Goal: Task Accomplishment & Management: Use online tool/utility

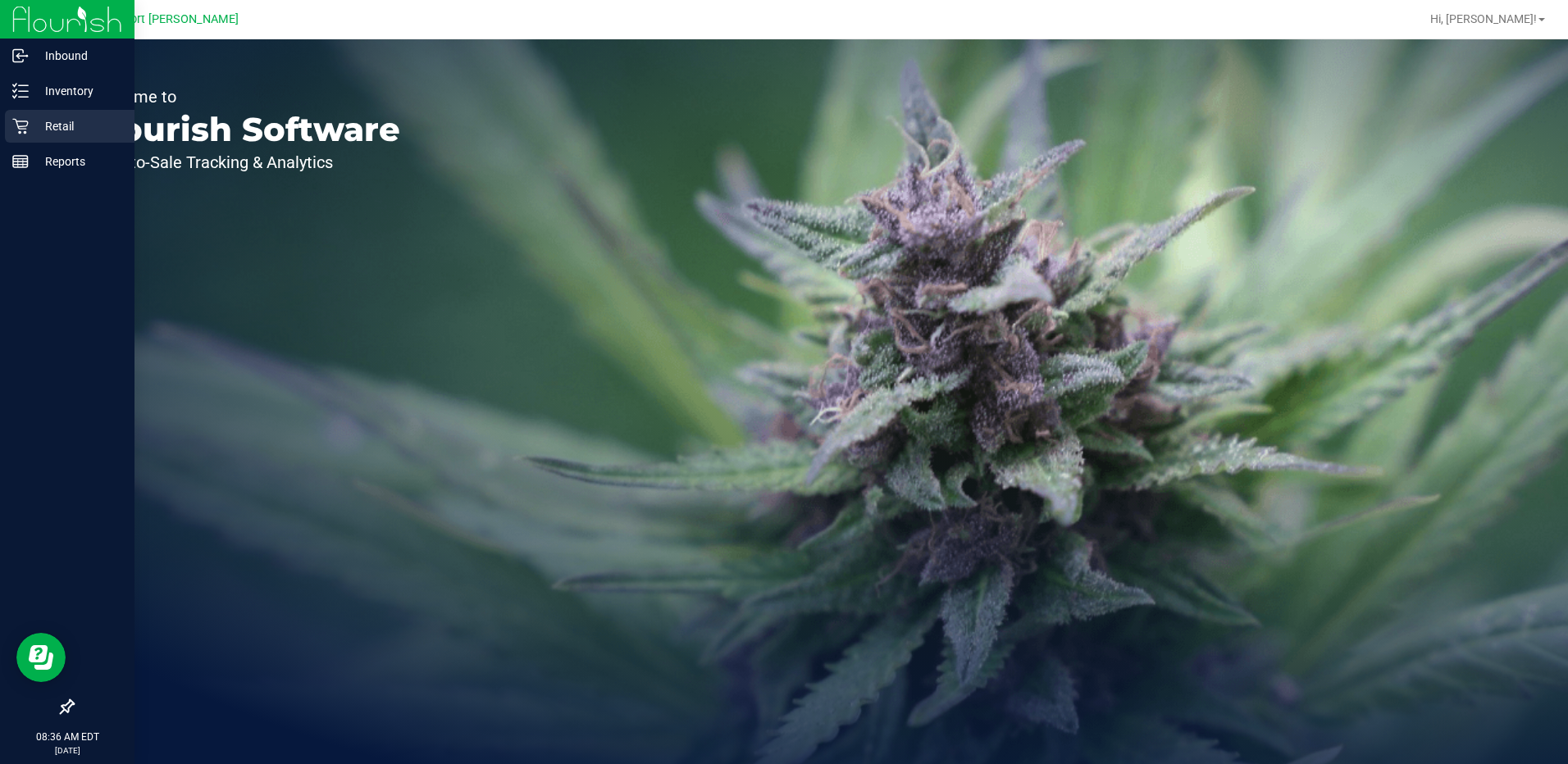
click at [21, 125] on icon at bounding box center [20, 126] width 16 height 16
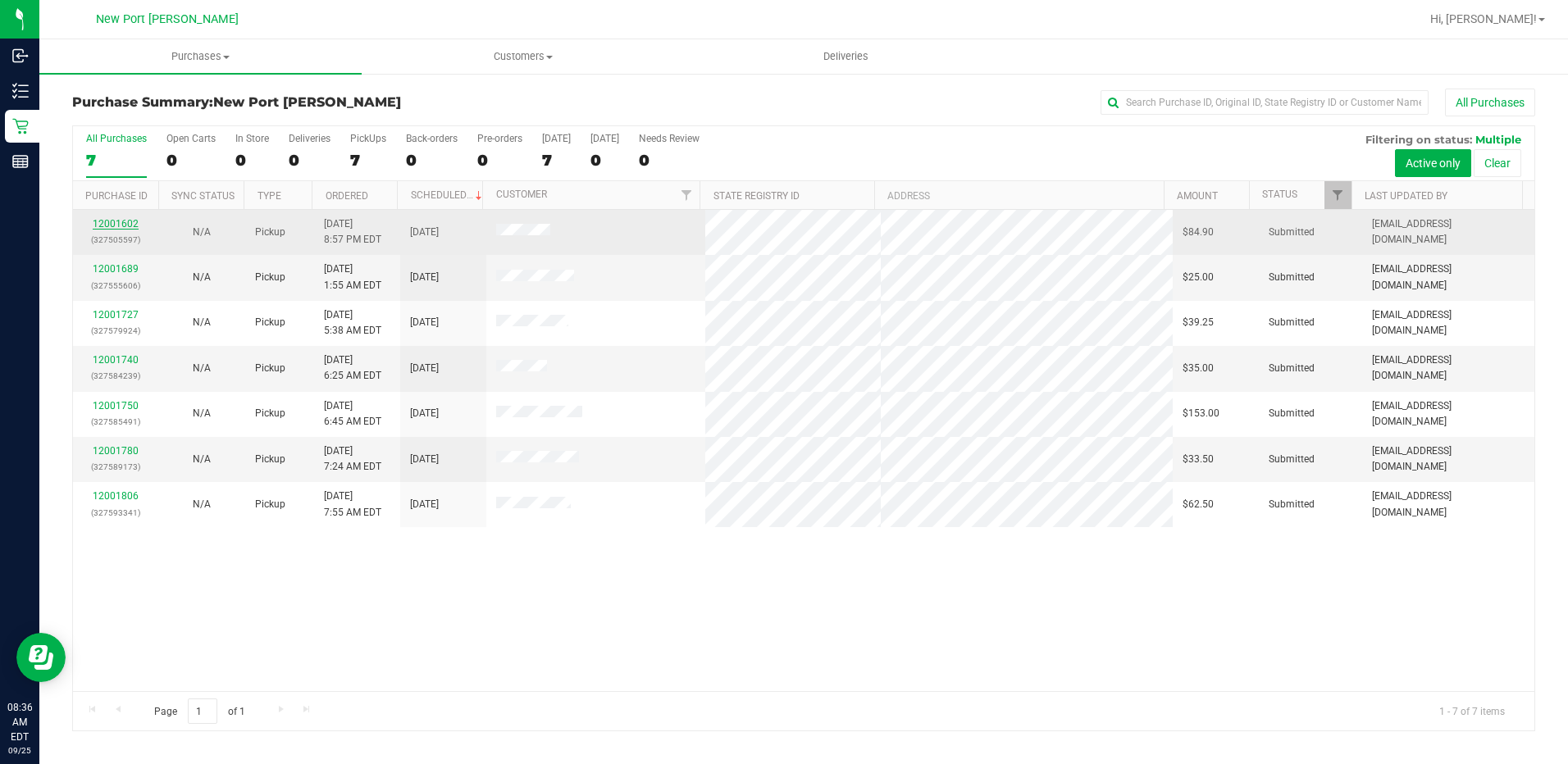
click at [125, 219] on link "12001602" at bounding box center [116, 223] width 46 height 12
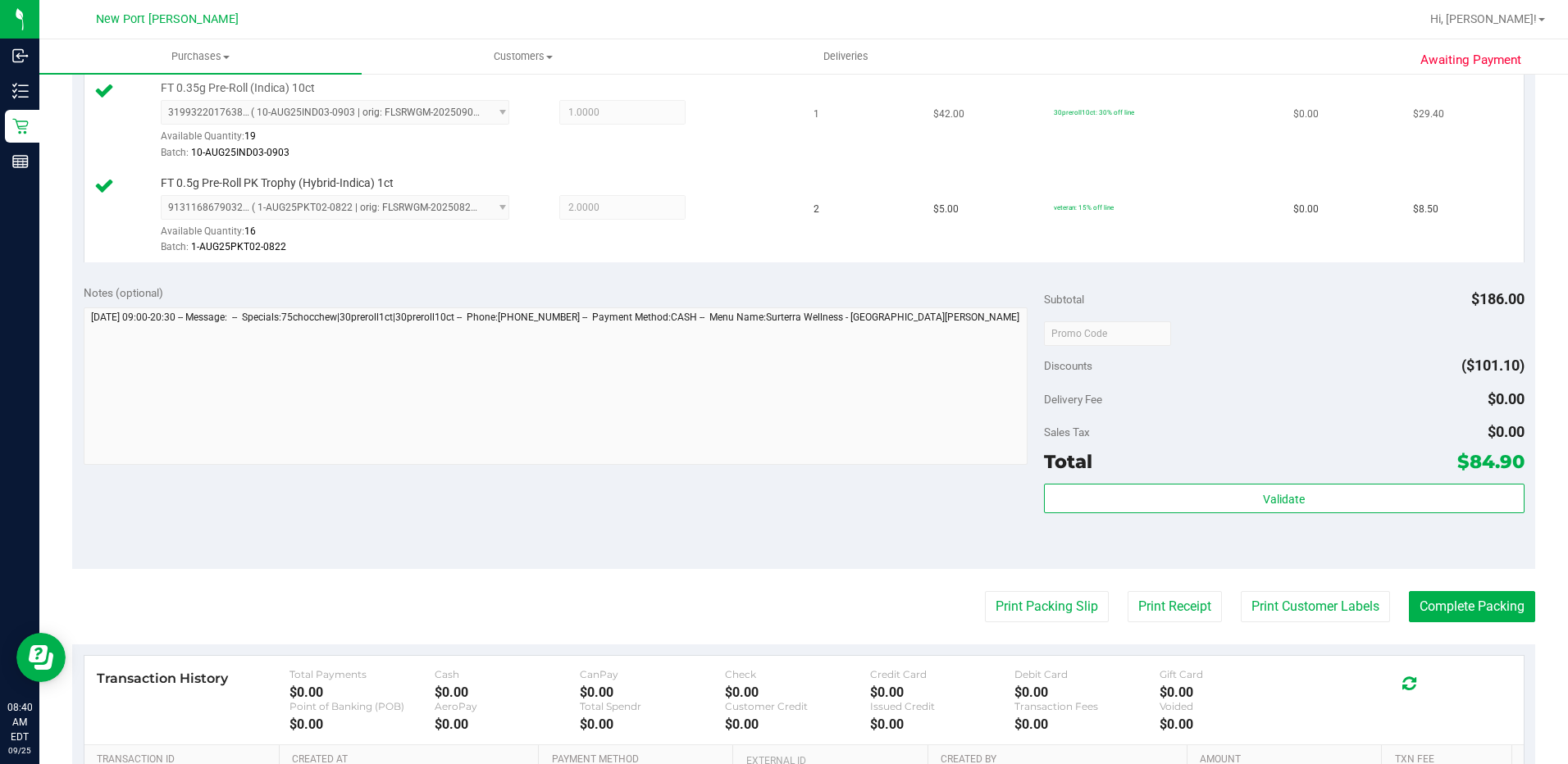
scroll to position [737, 0]
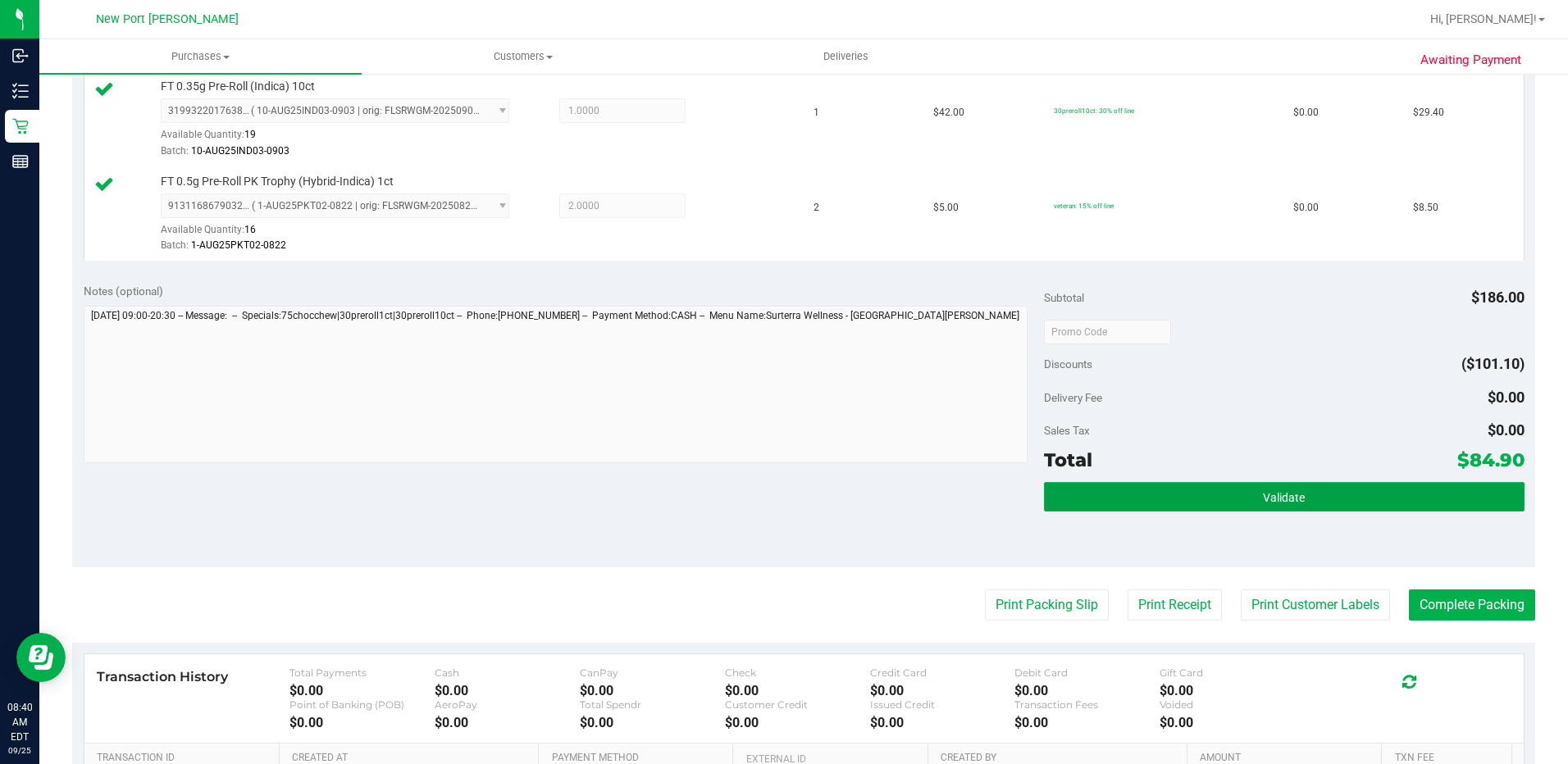
click at [1318, 499] on button "Validate" at bounding box center [1284, 496] width 481 height 29
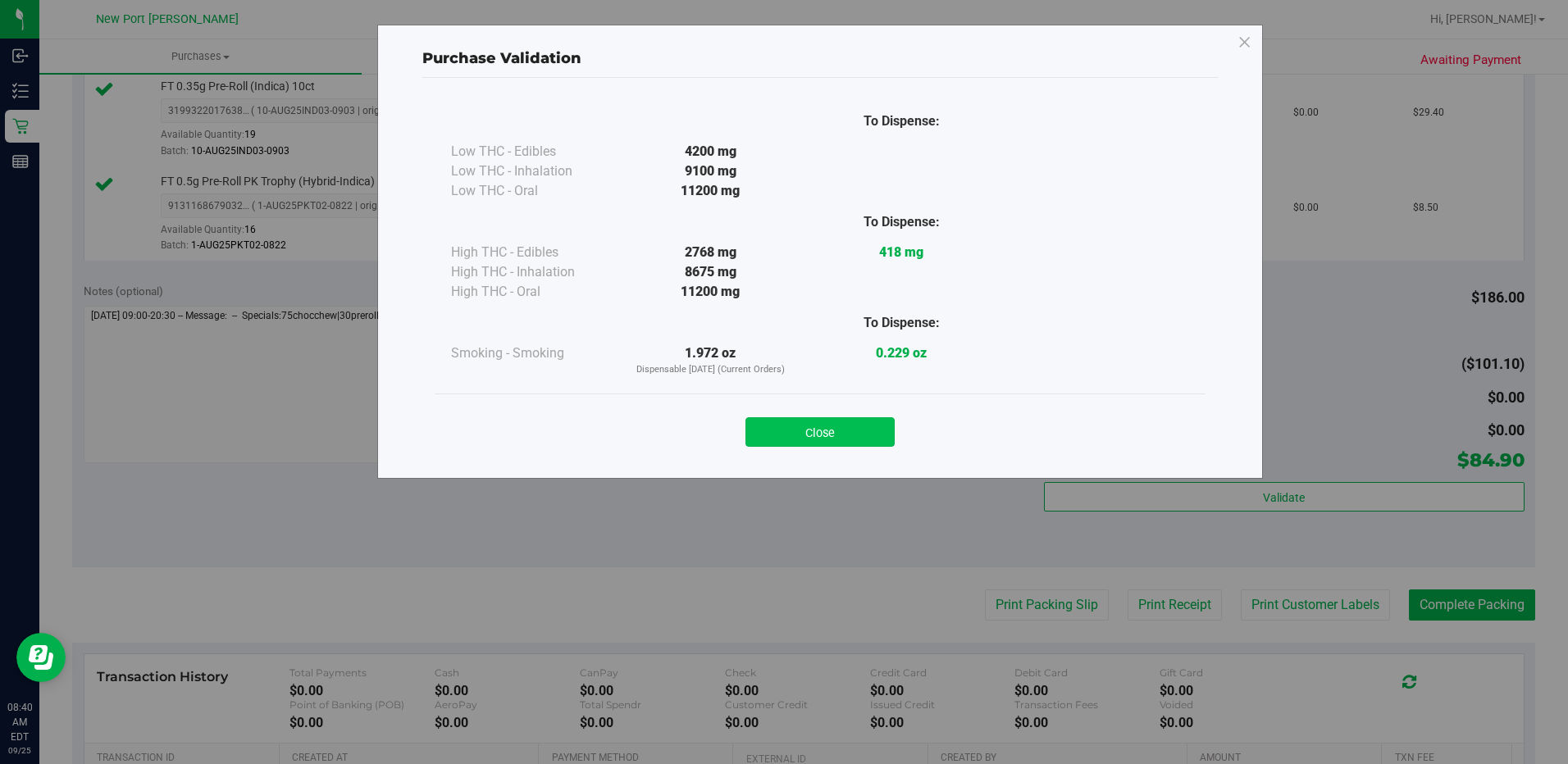
click at [861, 439] on button "Close" at bounding box center [820, 431] width 150 height 29
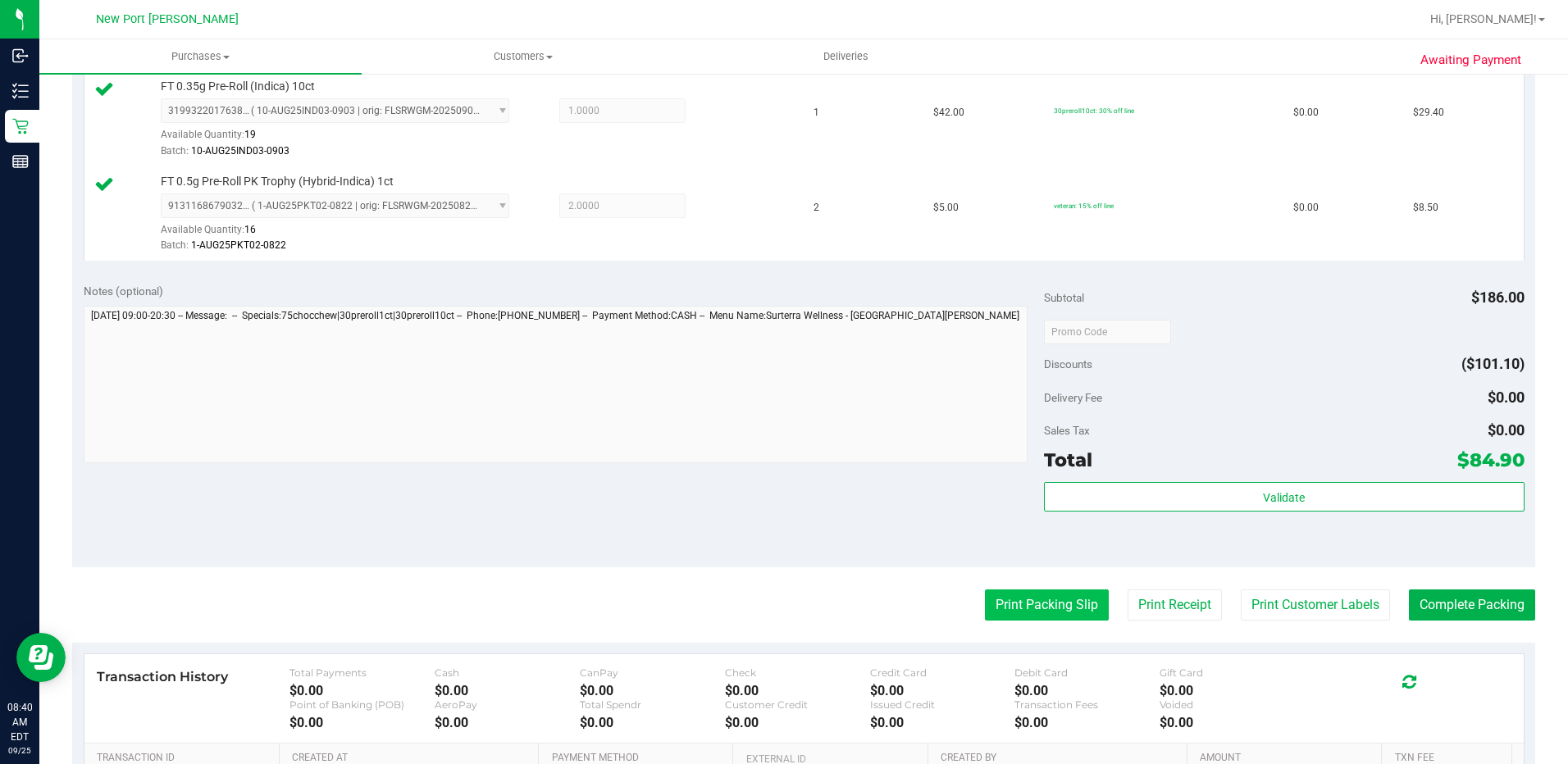
click at [998, 608] on button "Print Packing Slip" at bounding box center [1047, 605] width 124 height 31
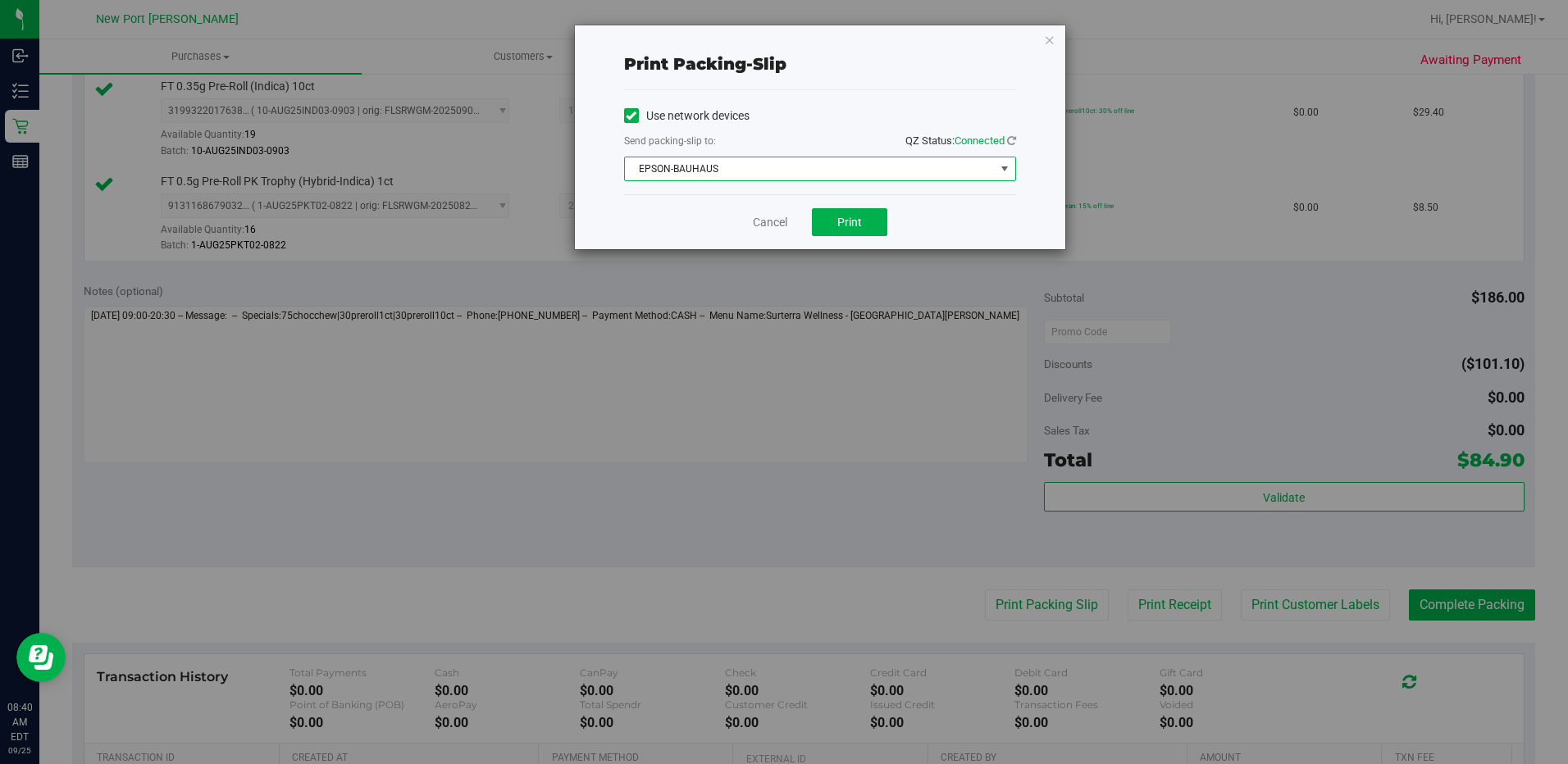
click at [1006, 171] on span "select" at bounding box center [1004, 168] width 13 height 13
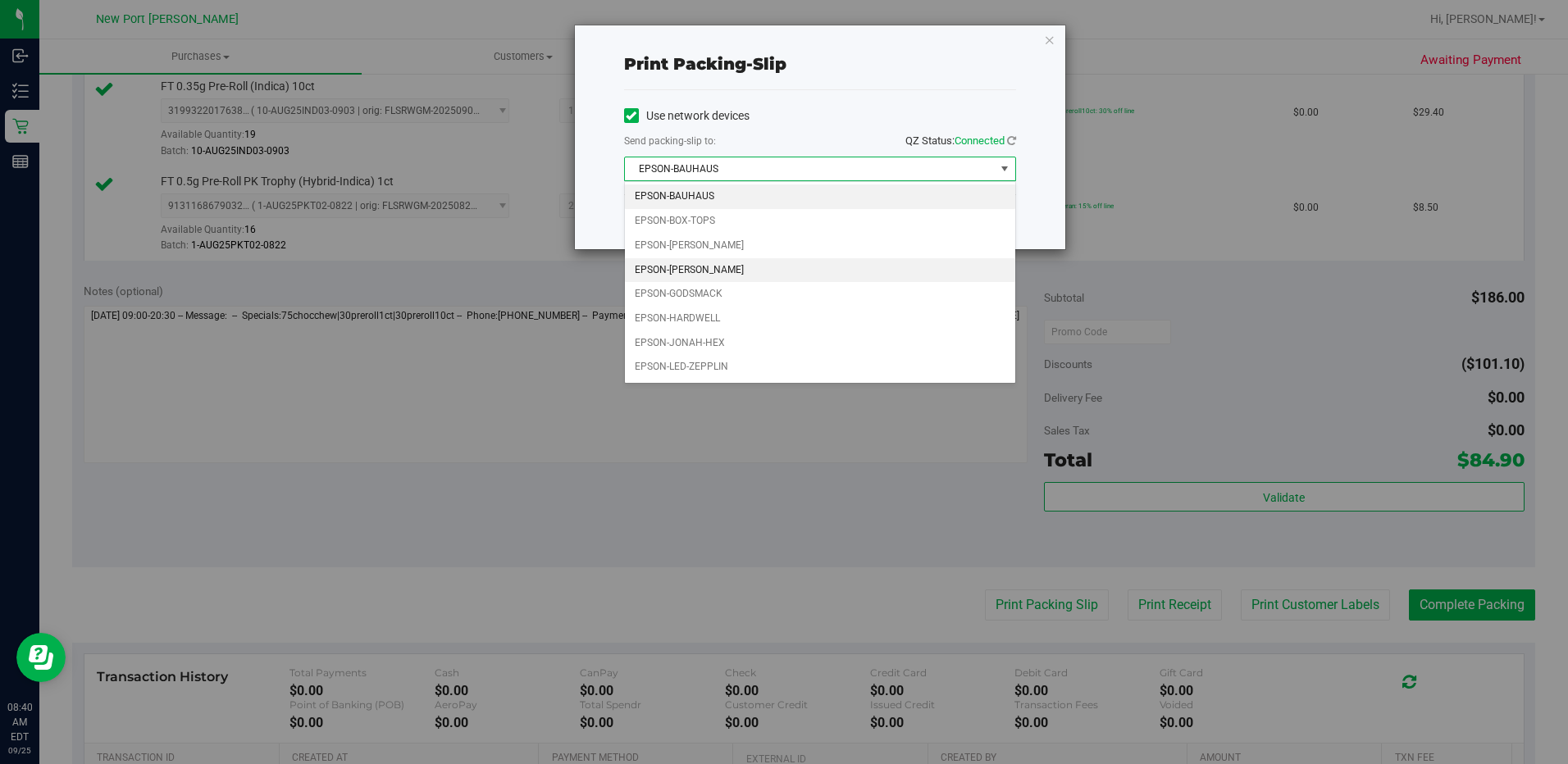
click at [881, 272] on li "EPSON-[PERSON_NAME]" at bounding box center [820, 270] width 391 height 25
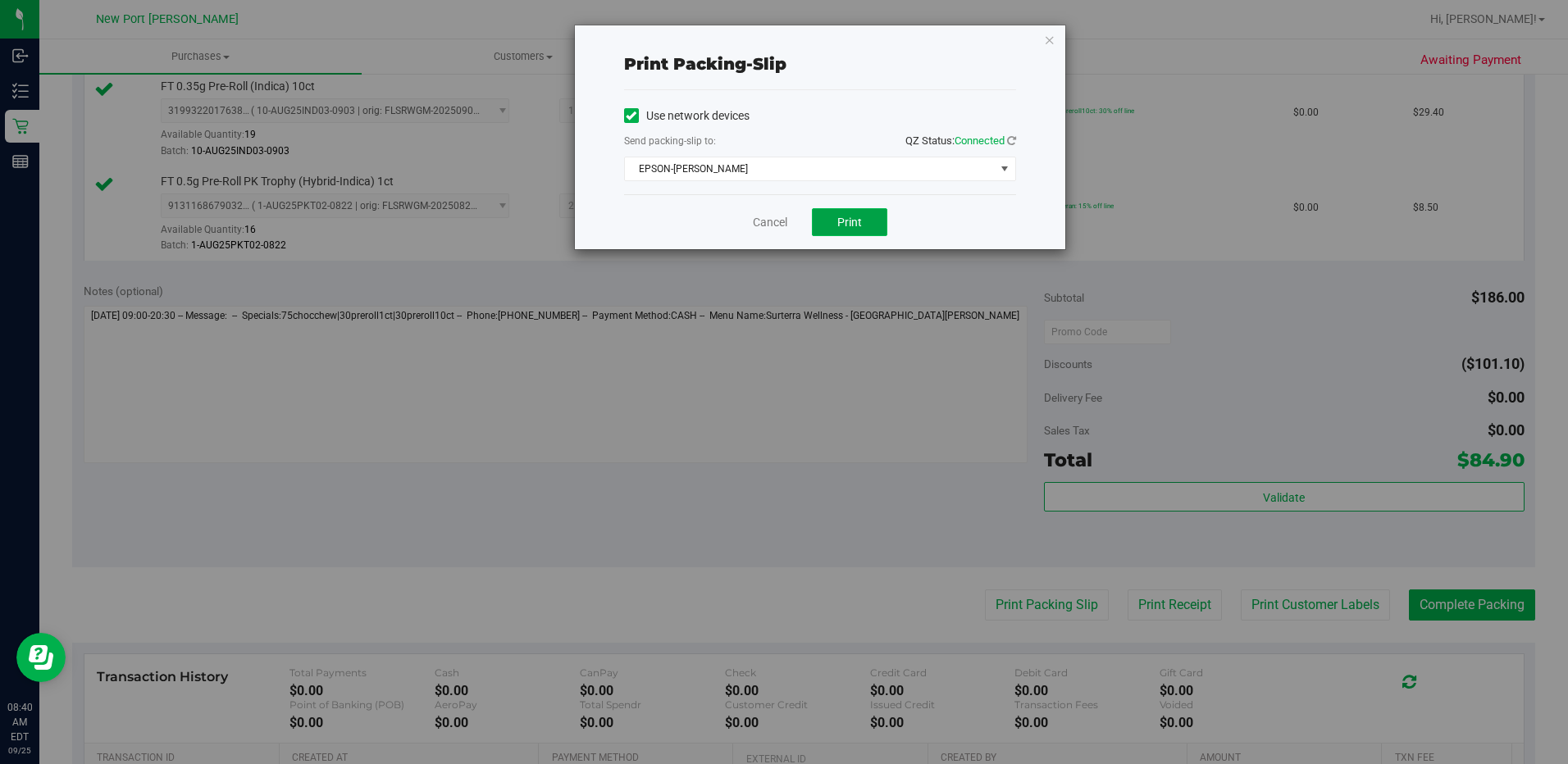
click at [852, 221] on span "Print" at bounding box center [850, 221] width 25 height 13
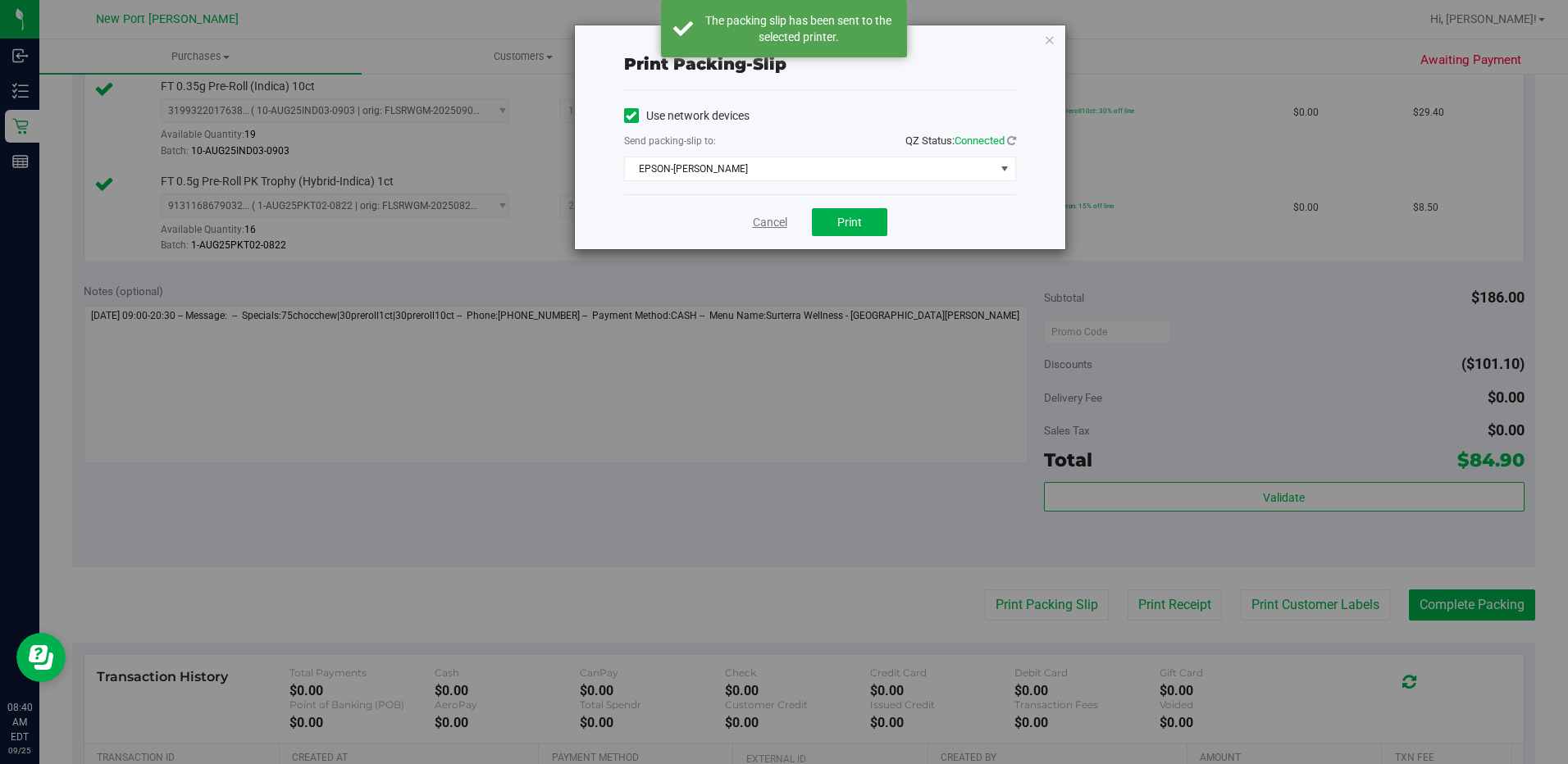
click at [765, 229] on link "Cancel" at bounding box center [770, 222] width 35 height 17
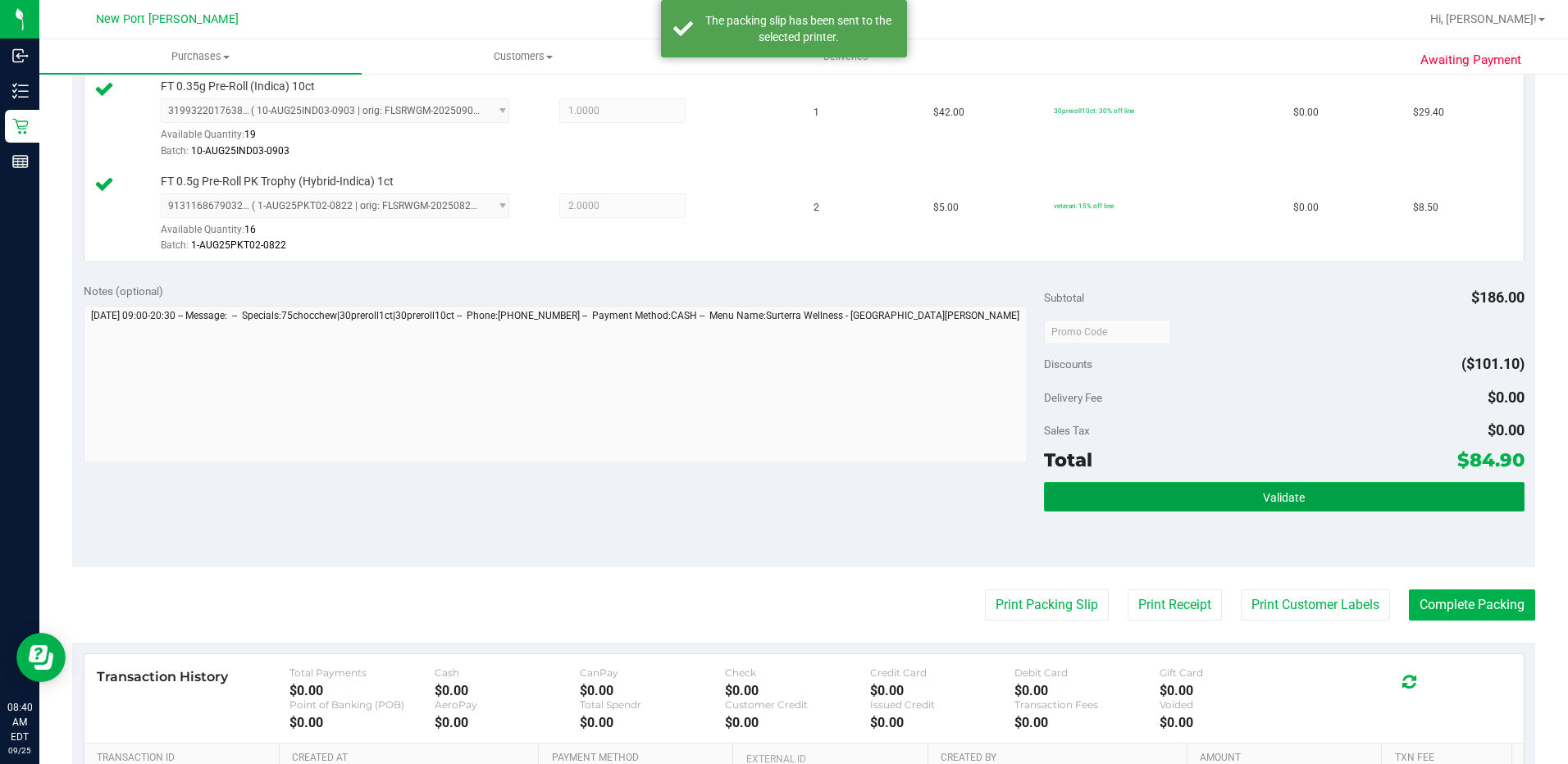
click at [1198, 496] on button "Validate" at bounding box center [1284, 496] width 481 height 29
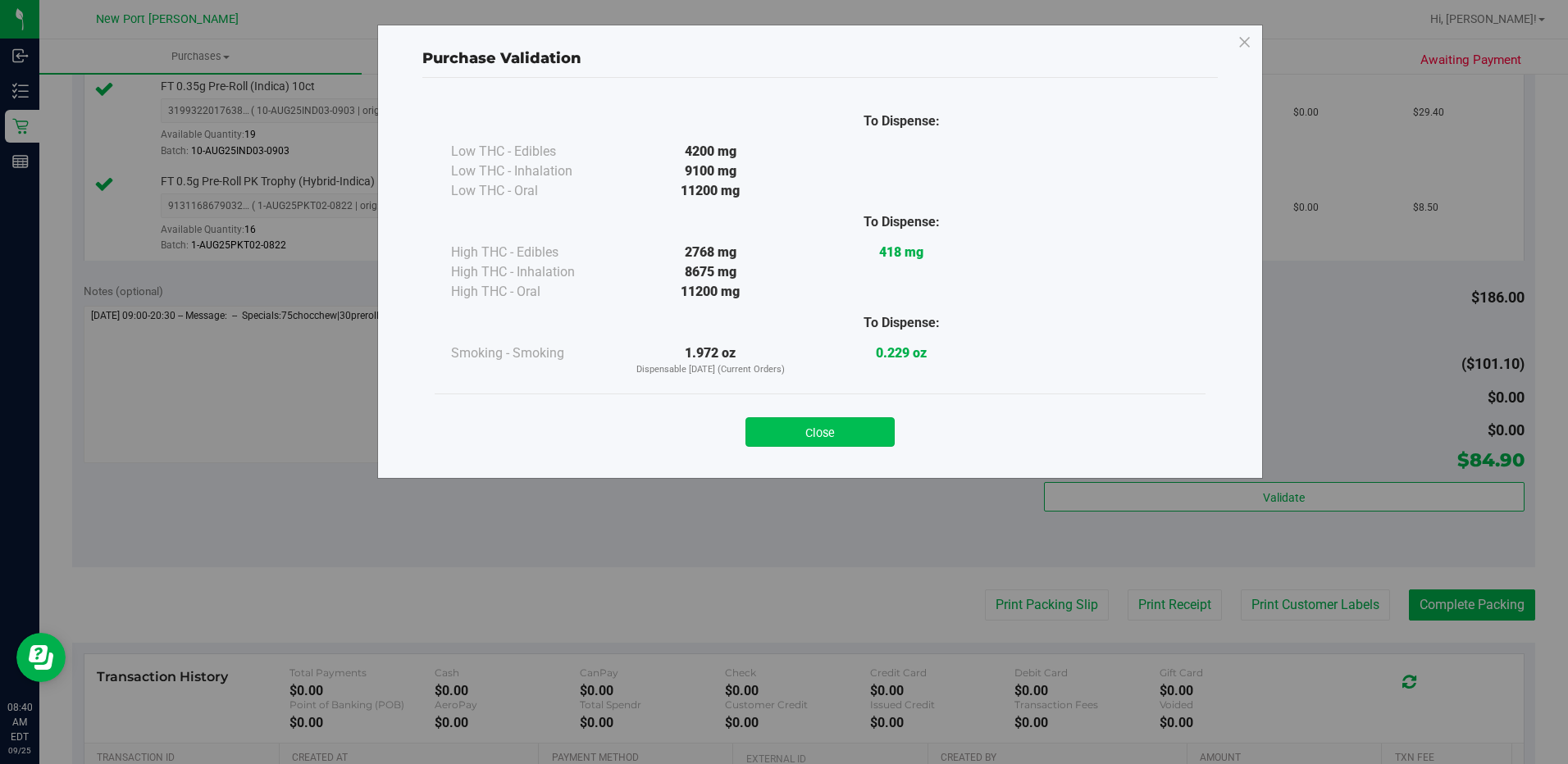
click at [840, 436] on button "Close" at bounding box center [820, 431] width 150 height 29
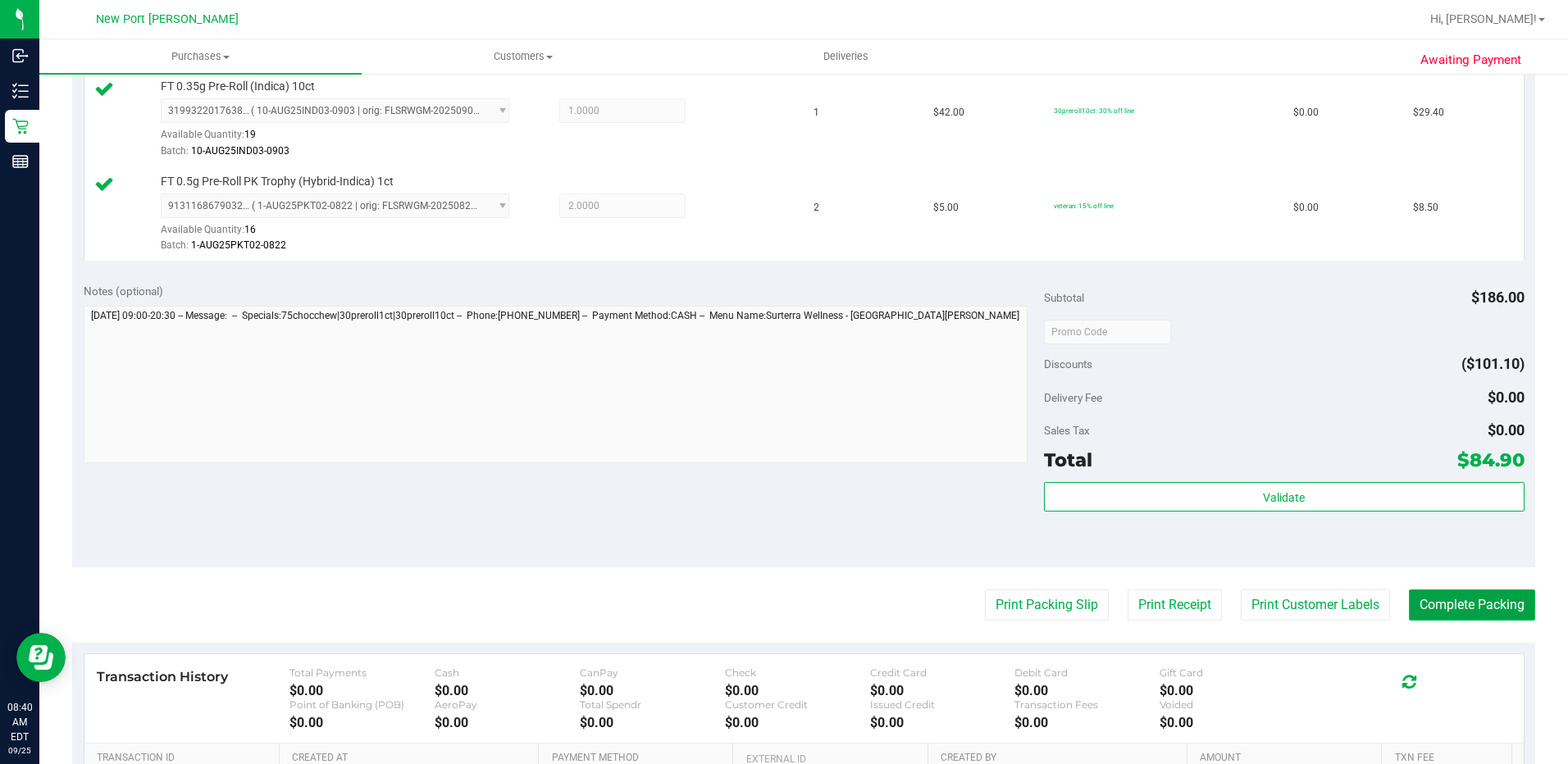
click at [1459, 607] on button "Complete Packing" at bounding box center [1472, 605] width 126 height 31
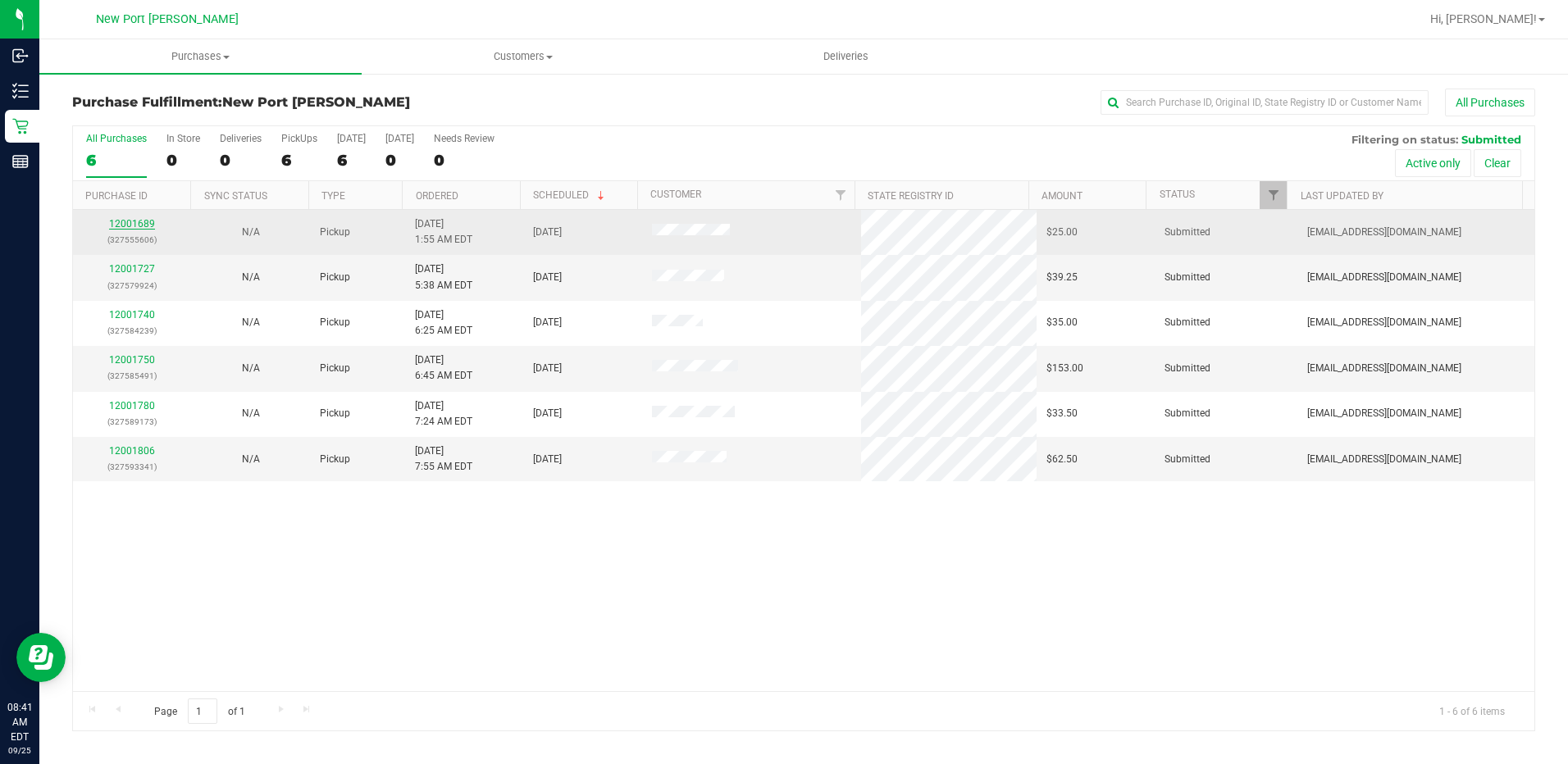
click at [128, 224] on link "12001689" at bounding box center [133, 223] width 46 height 12
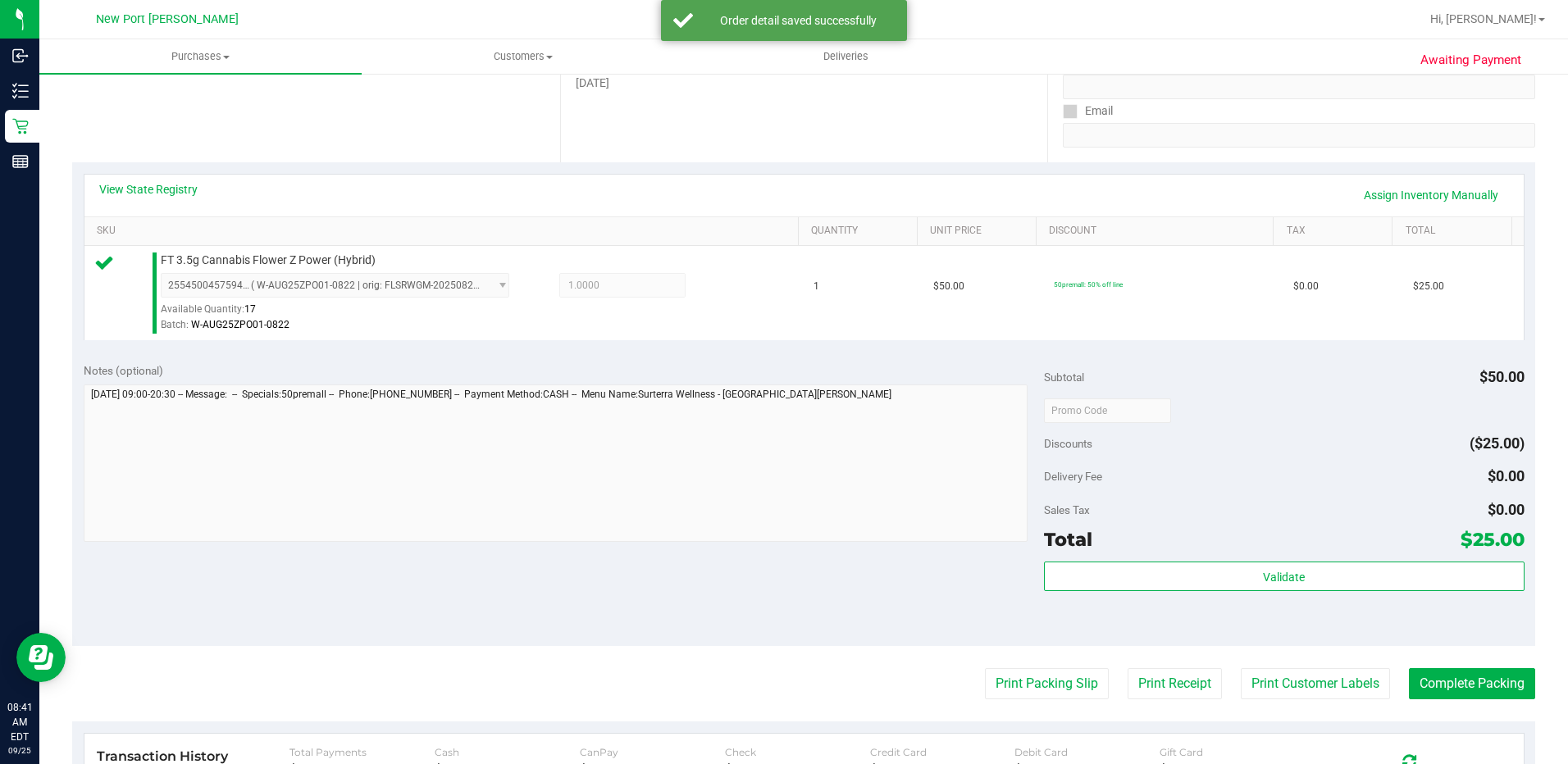
scroll to position [492, 0]
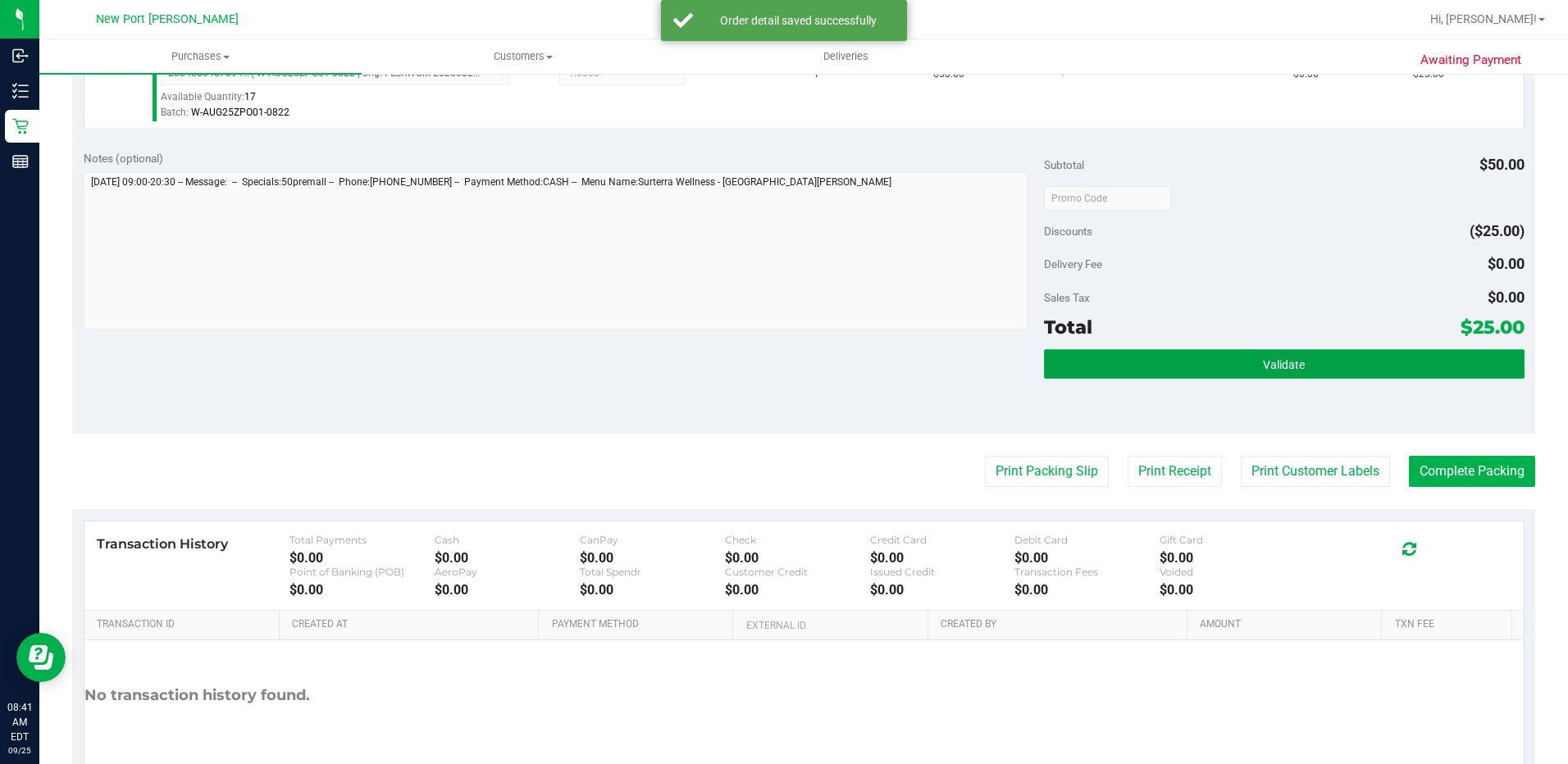
click at [1223, 353] on button "Validate" at bounding box center [1284, 364] width 481 height 29
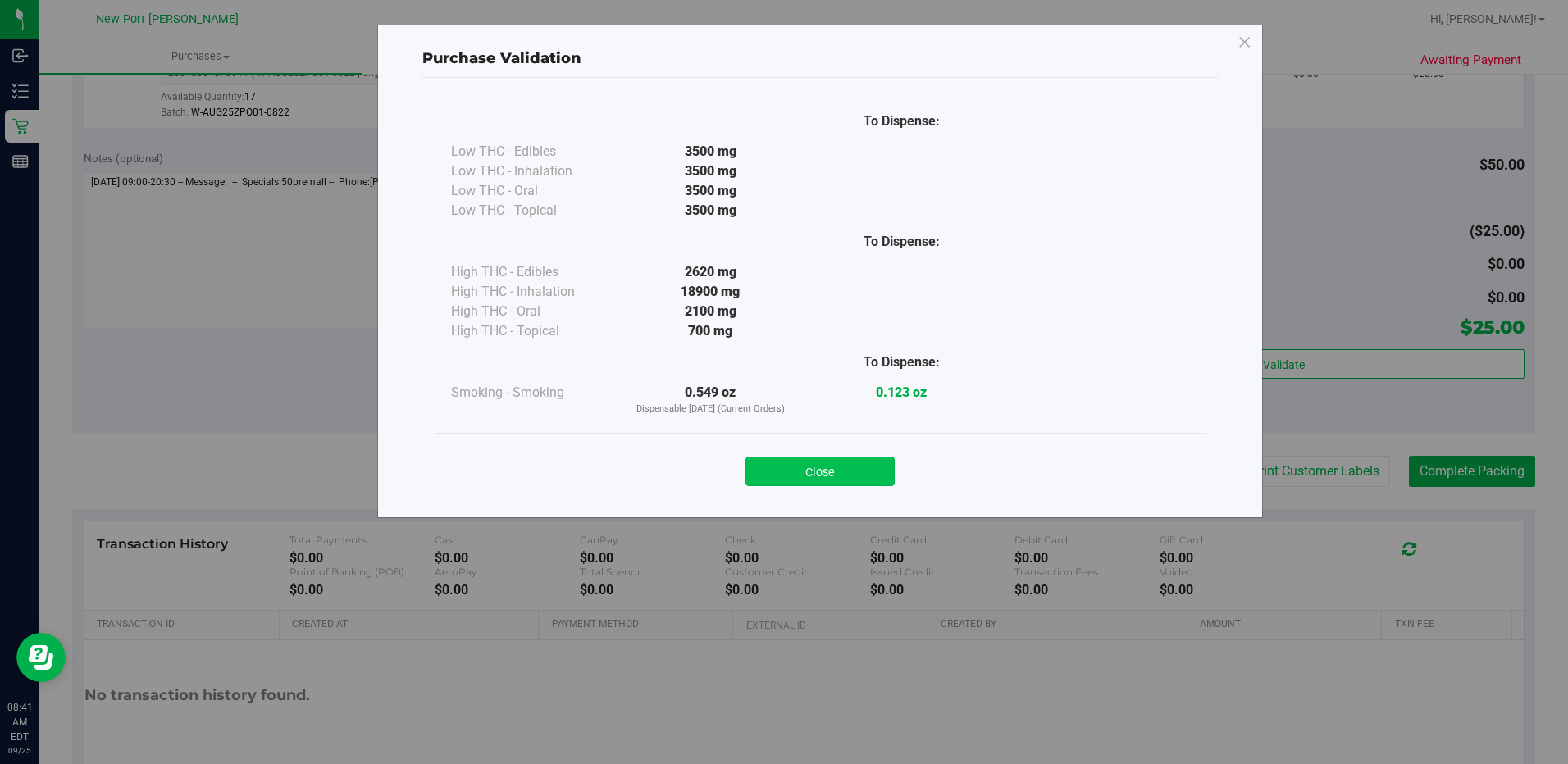
click at [837, 473] on button "Close" at bounding box center [820, 470] width 150 height 29
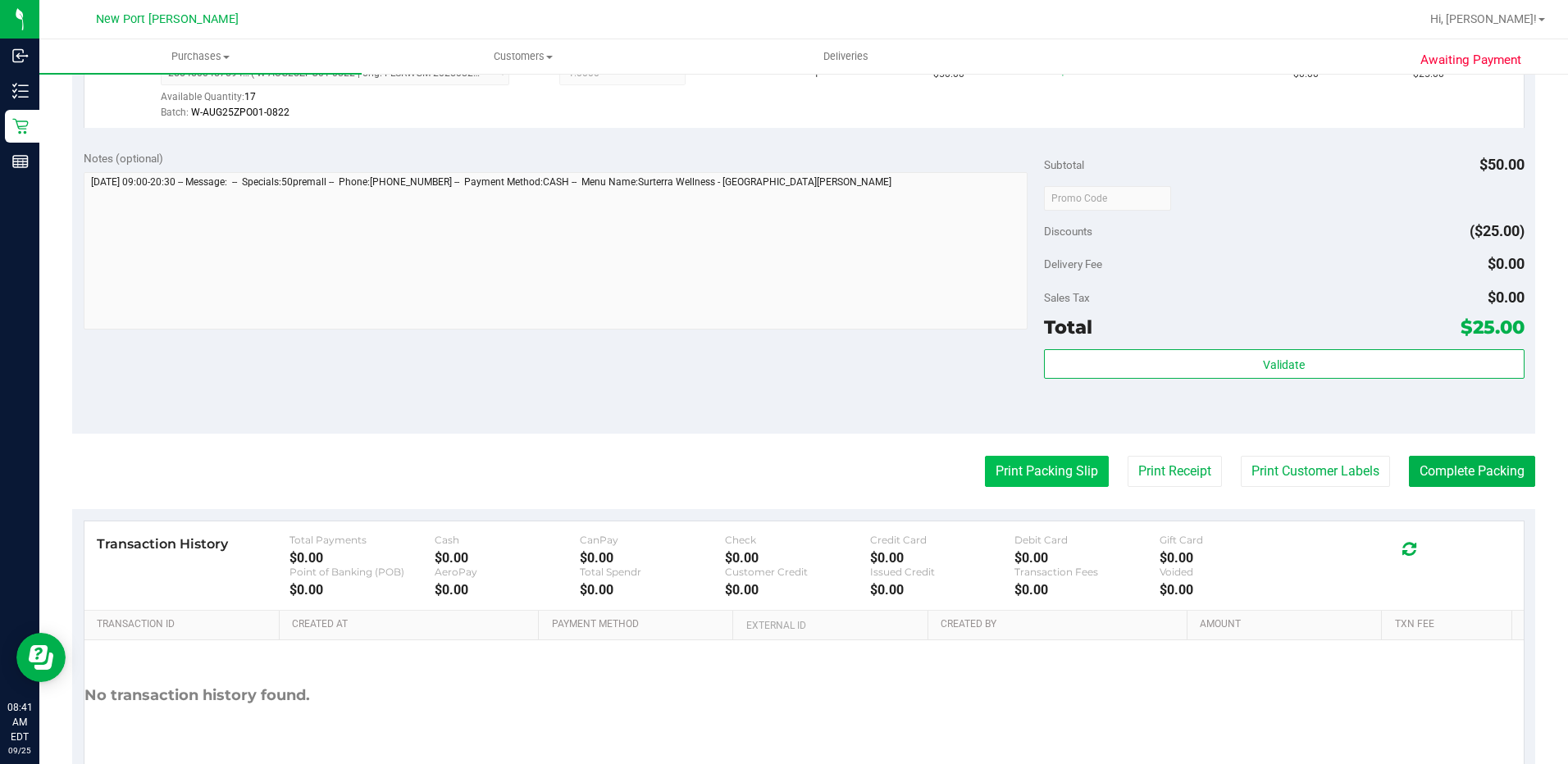
click at [1034, 475] on button "Print Packing Slip" at bounding box center [1047, 470] width 124 height 31
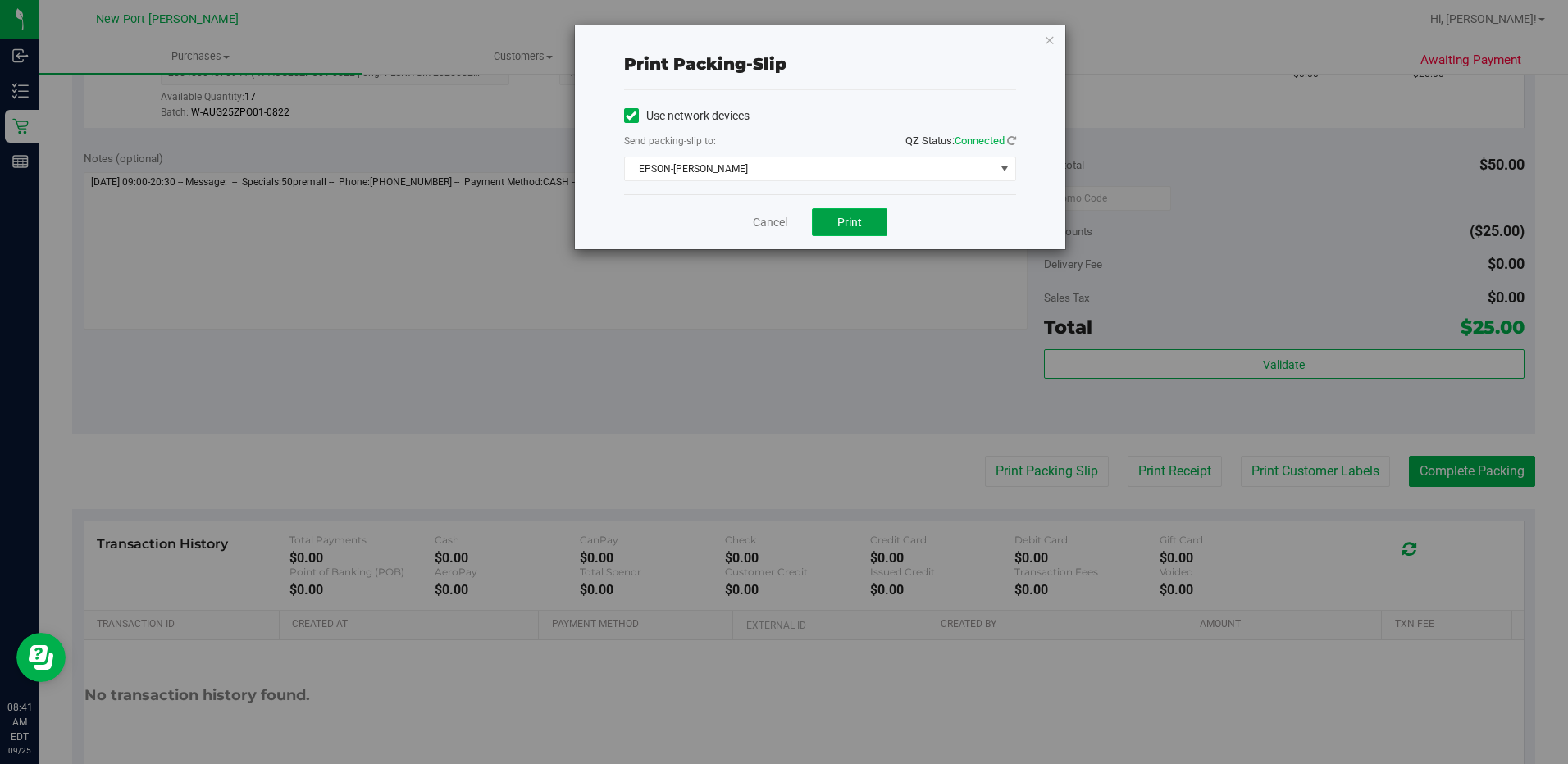
click at [841, 224] on span "Print" at bounding box center [850, 221] width 25 height 13
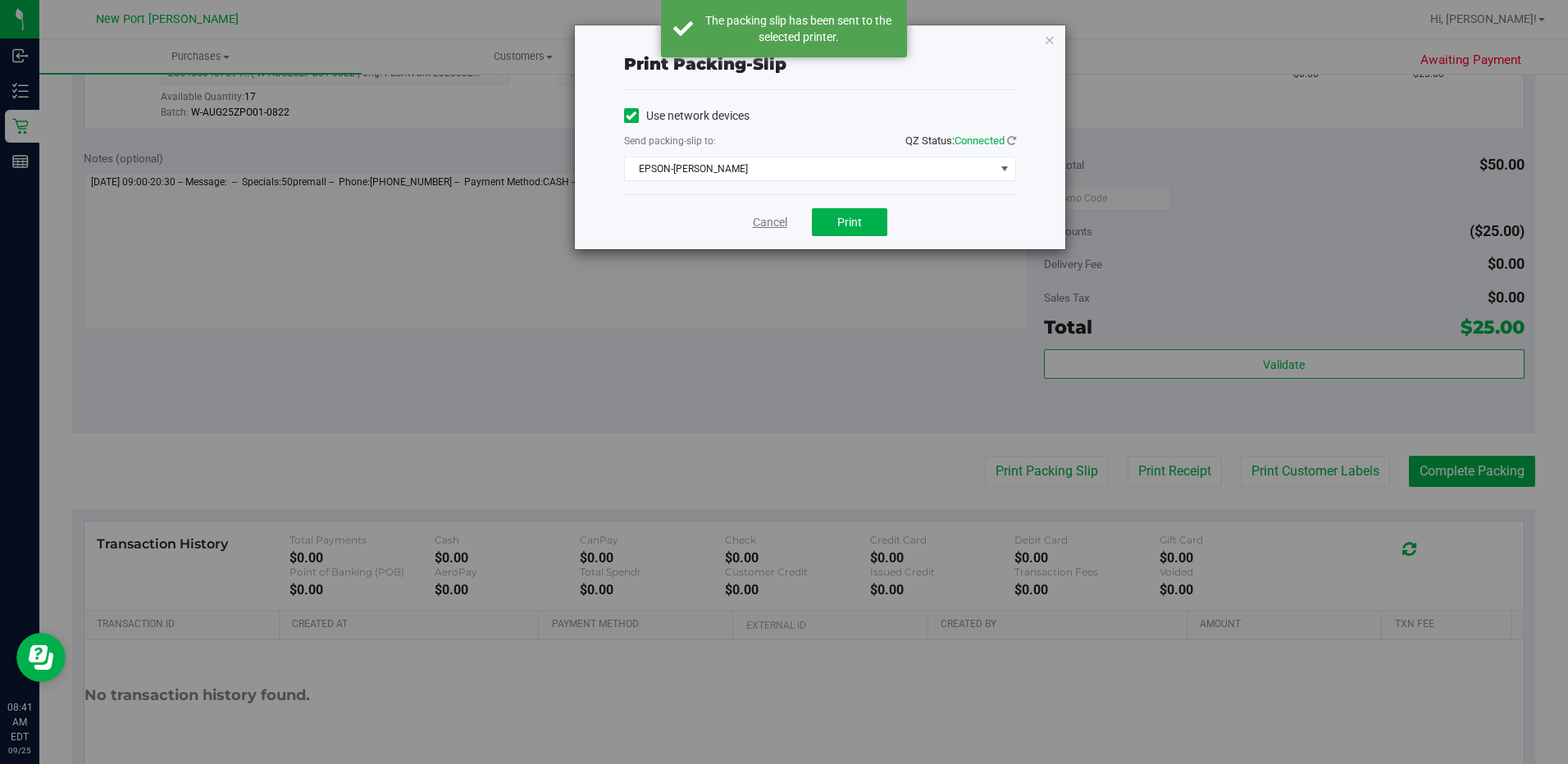
click at [768, 224] on link "Cancel" at bounding box center [770, 222] width 35 height 17
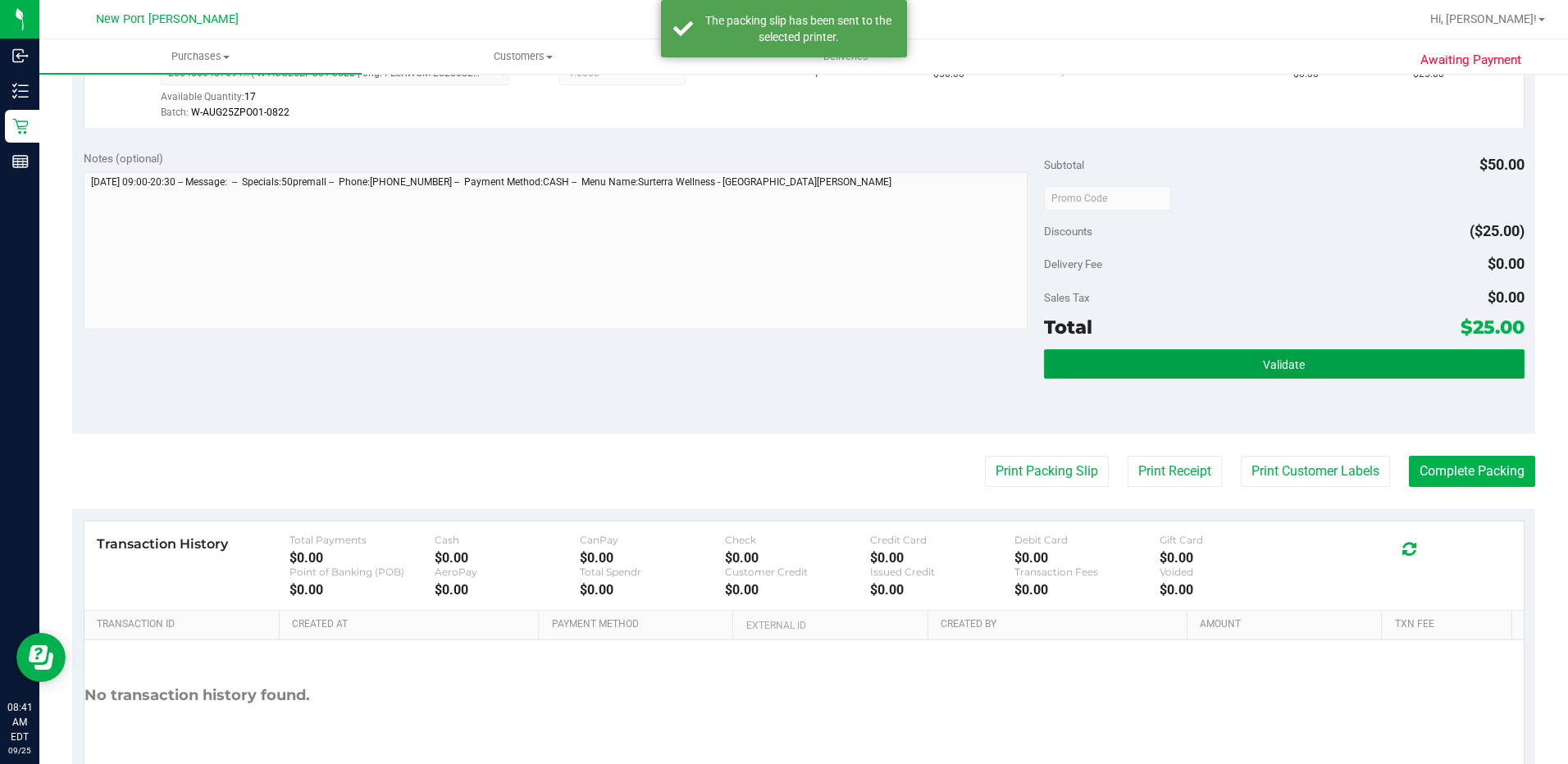
click at [1159, 361] on button "Validate" at bounding box center [1284, 364] width 481 height 29
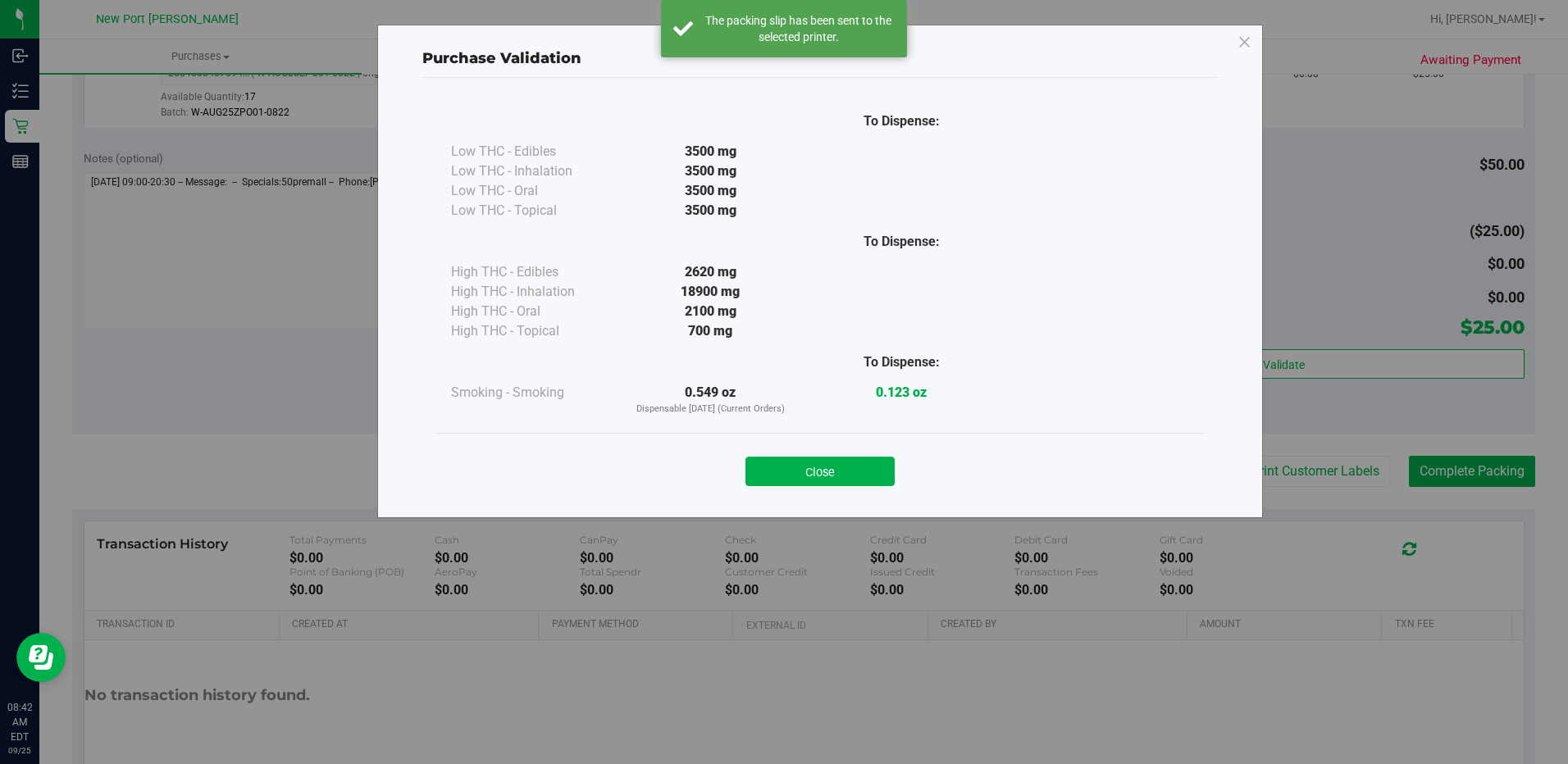
drag, startPoint x: 858, startPoint y: 464, endPoint x: 878, endPoint y: 492, distance: 34.4
click at [857, 464] on button "Close" at bounding box center [820, 470] width 150 height 29
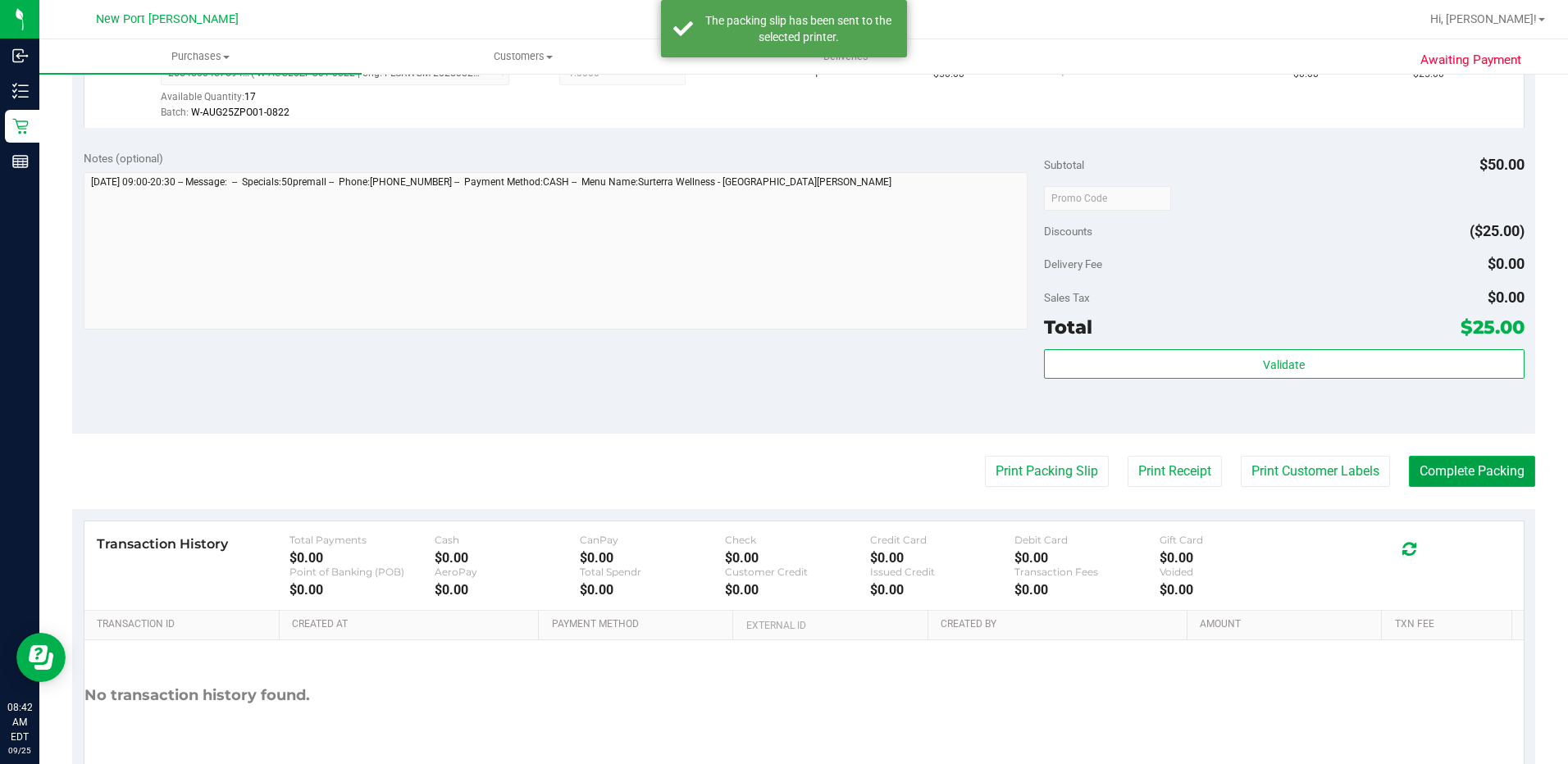
click at [1444, 470] on button "Complete Packing" at bounding box center [1472, 470] width 126 height 31
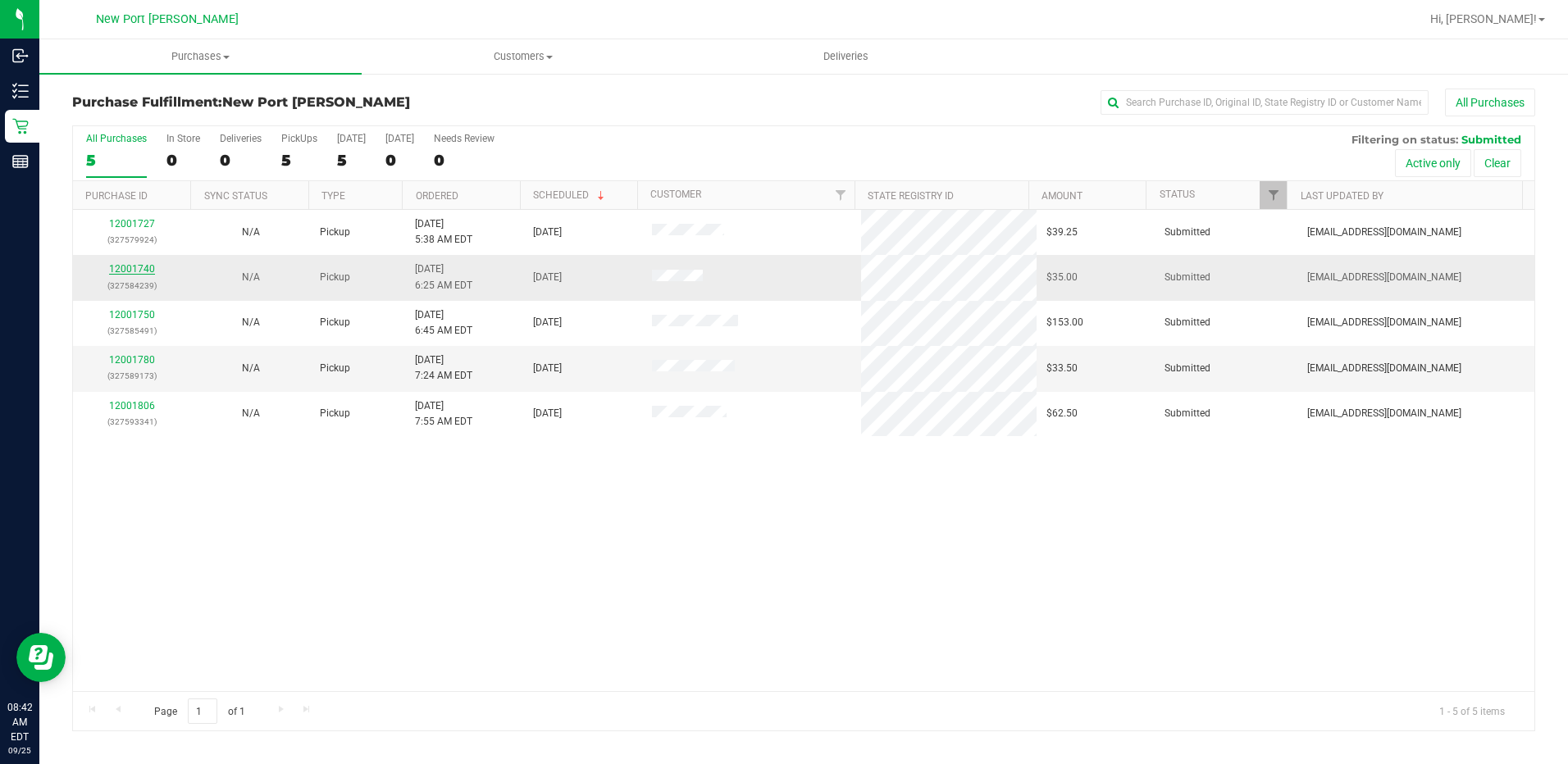
click at [128, 272] on link "12001740" at bounding box center [133, 269] width 46 height 12
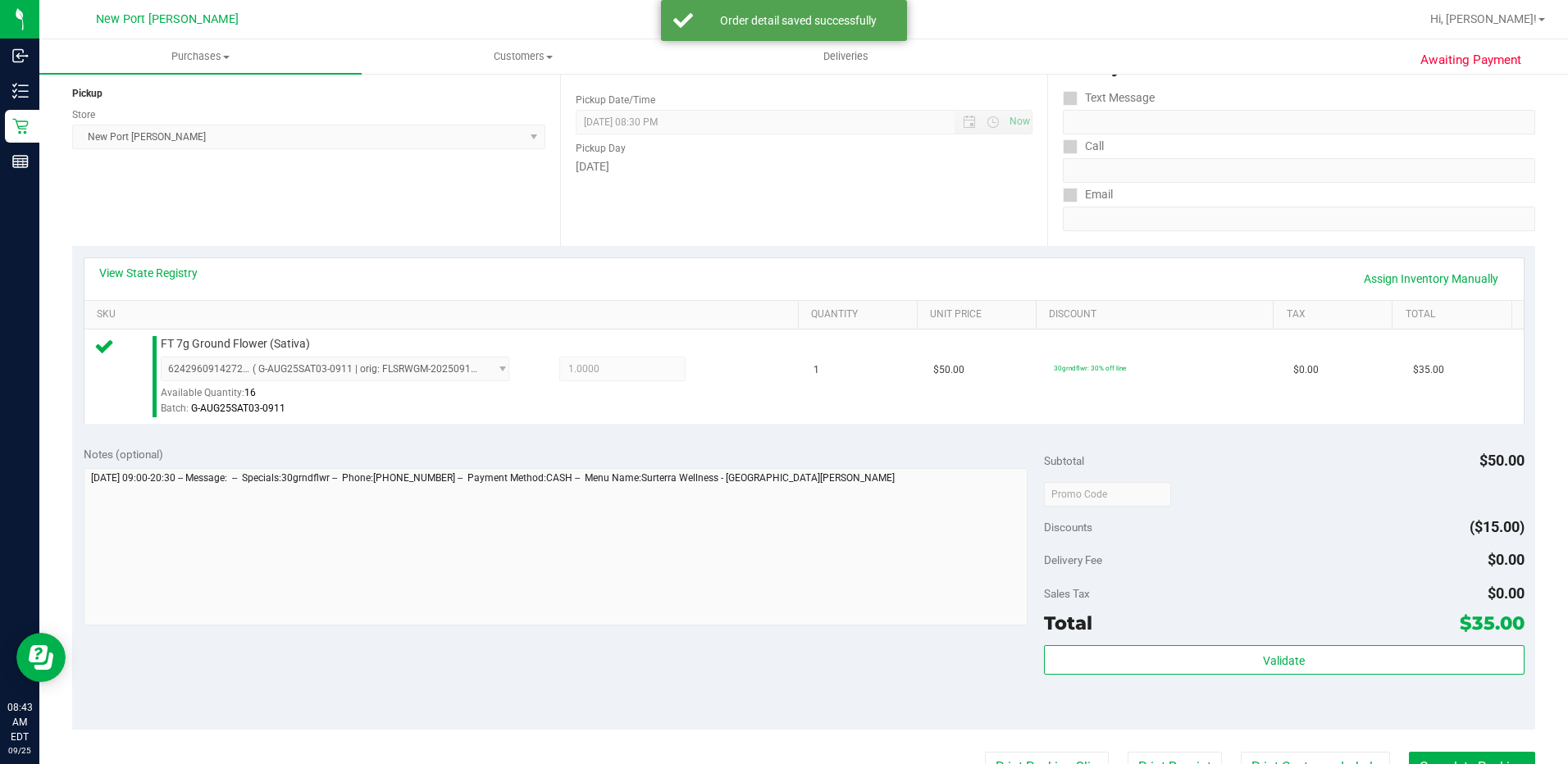
scroll to position [328, 0]
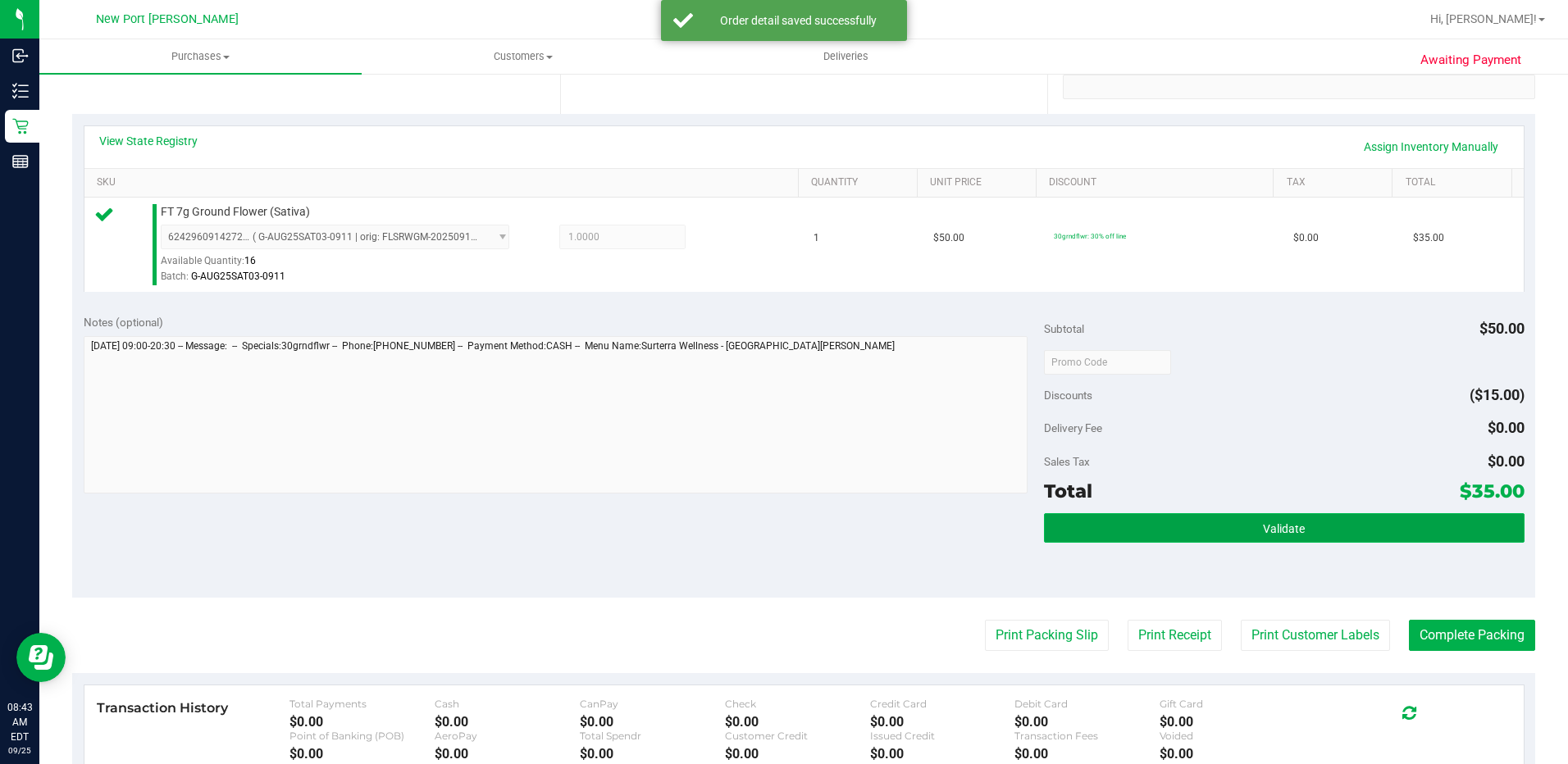
click at [1263, 530] on span "Validate" at bounding box center [1283, 528] width 42 height 13
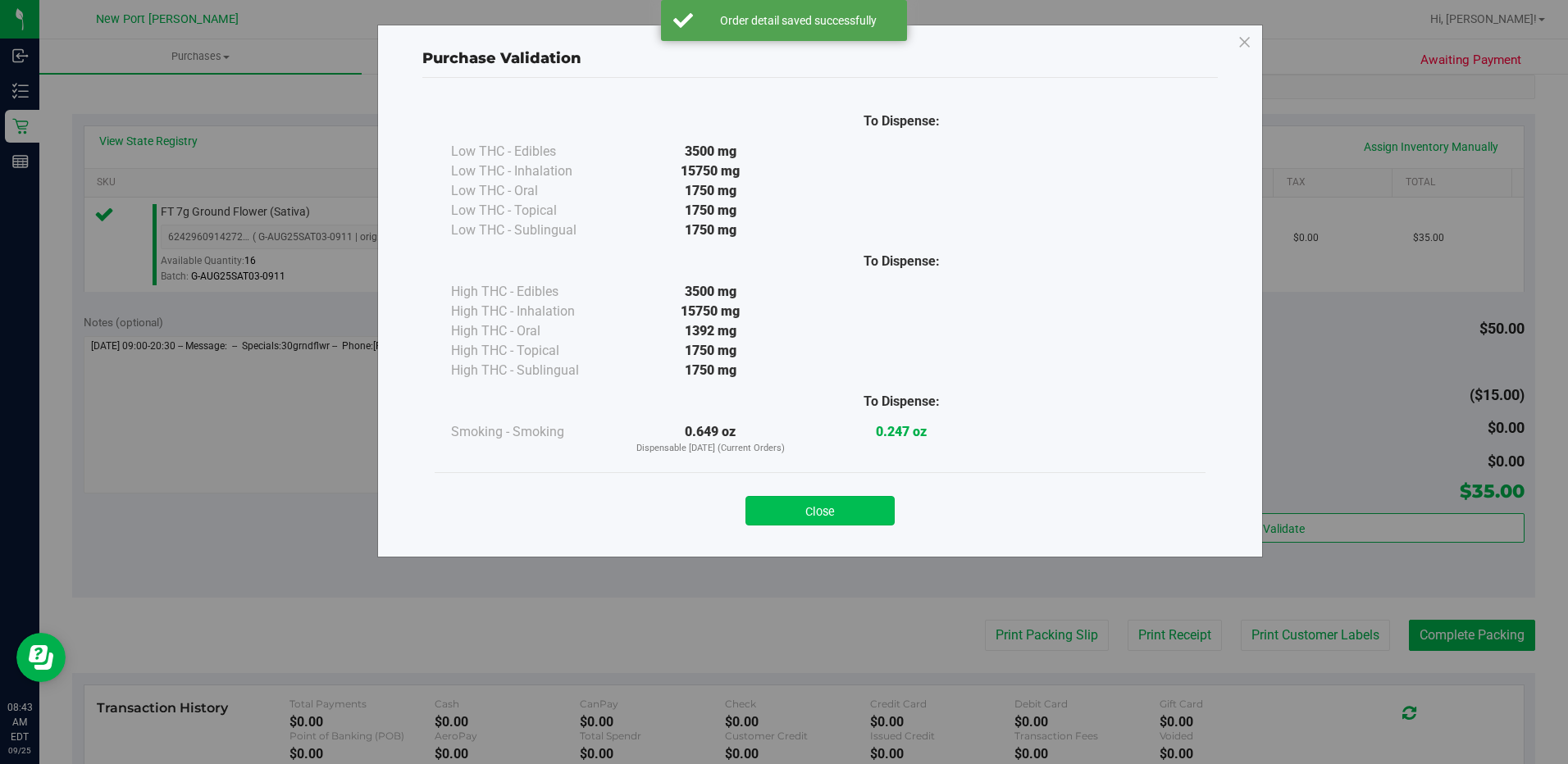
click at [862, 516] on button "Close" at bounding box center [820, 511] width 150 height 29
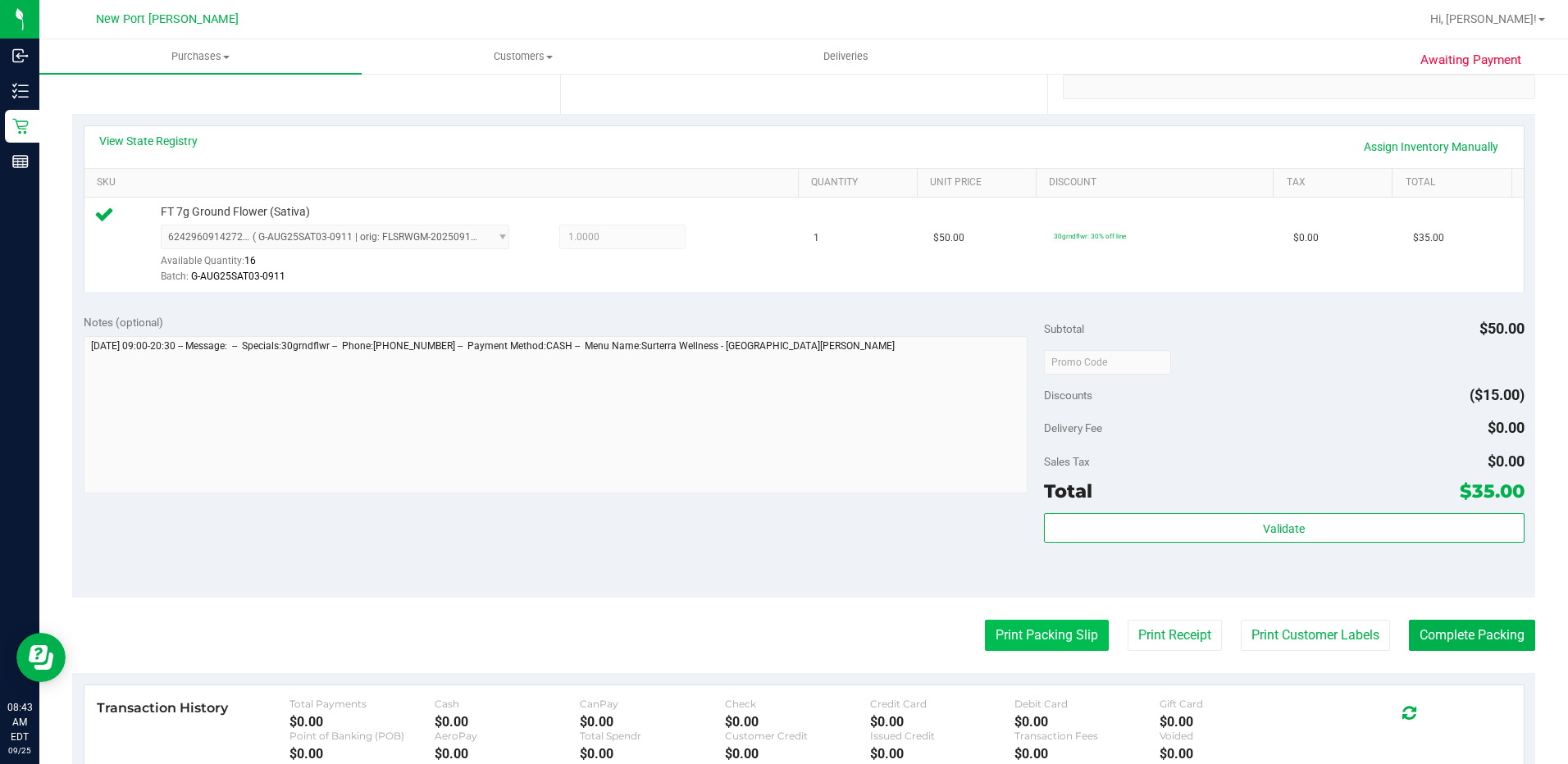
click at [1046, 637] on button "Print Packing Slip" at bounding box center [1047, 635] width 124 height 31
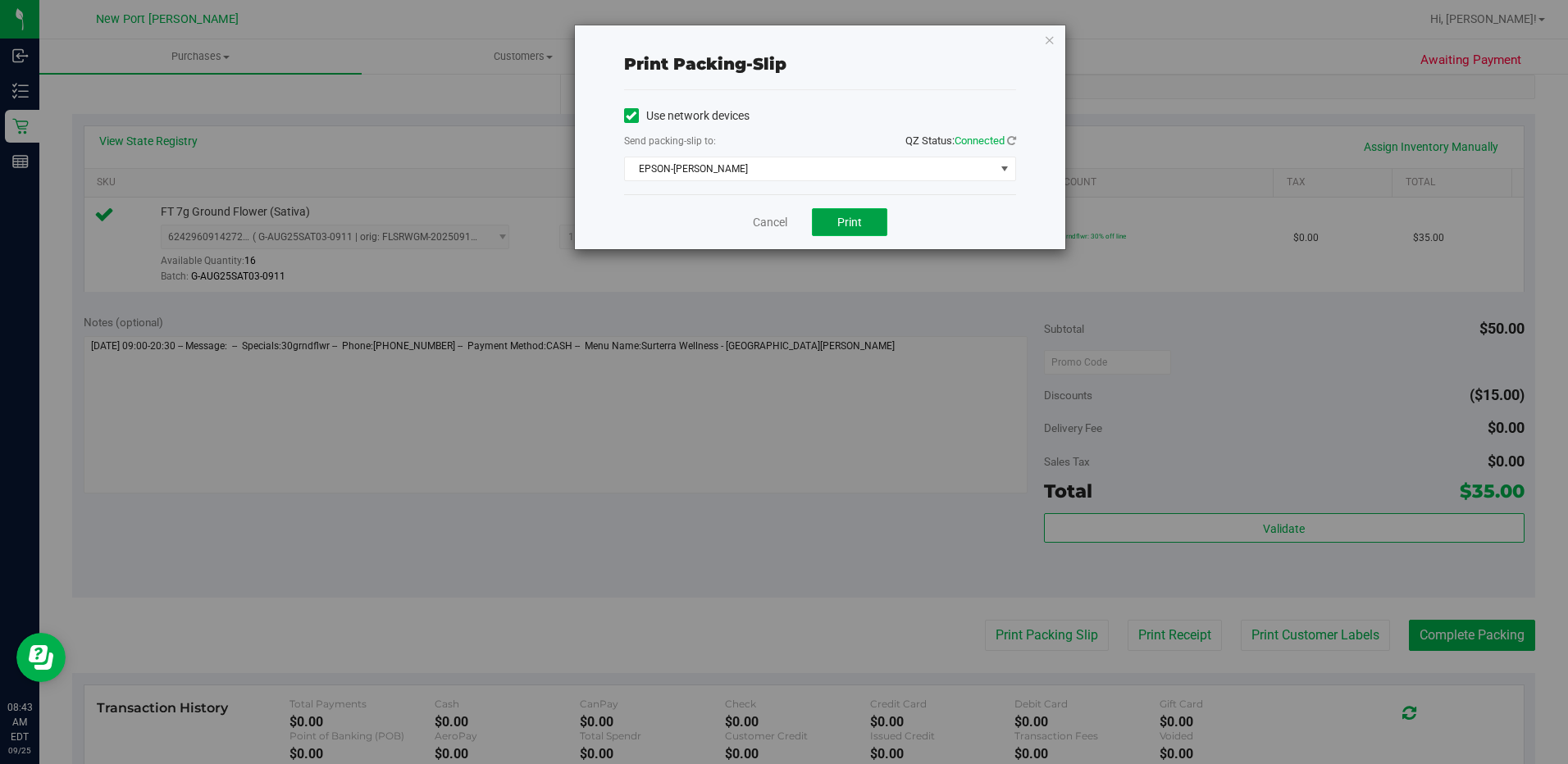
click at [843, 225] on span "Print" at bounding box center [850, 221] width 25 height 13
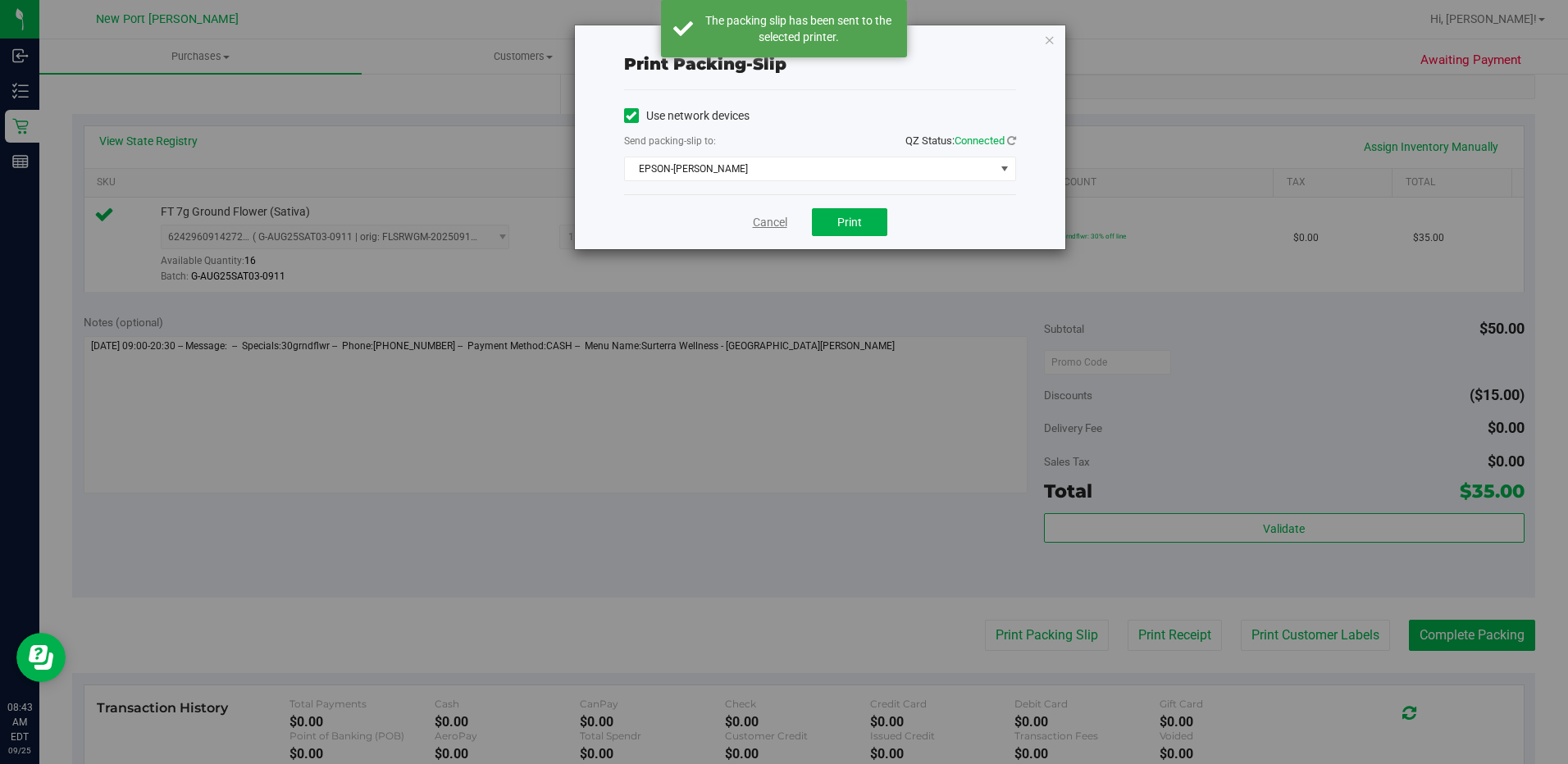
click at [764, 225] on link "Cancel" at bounding box center [770, 222] width 35 height 17
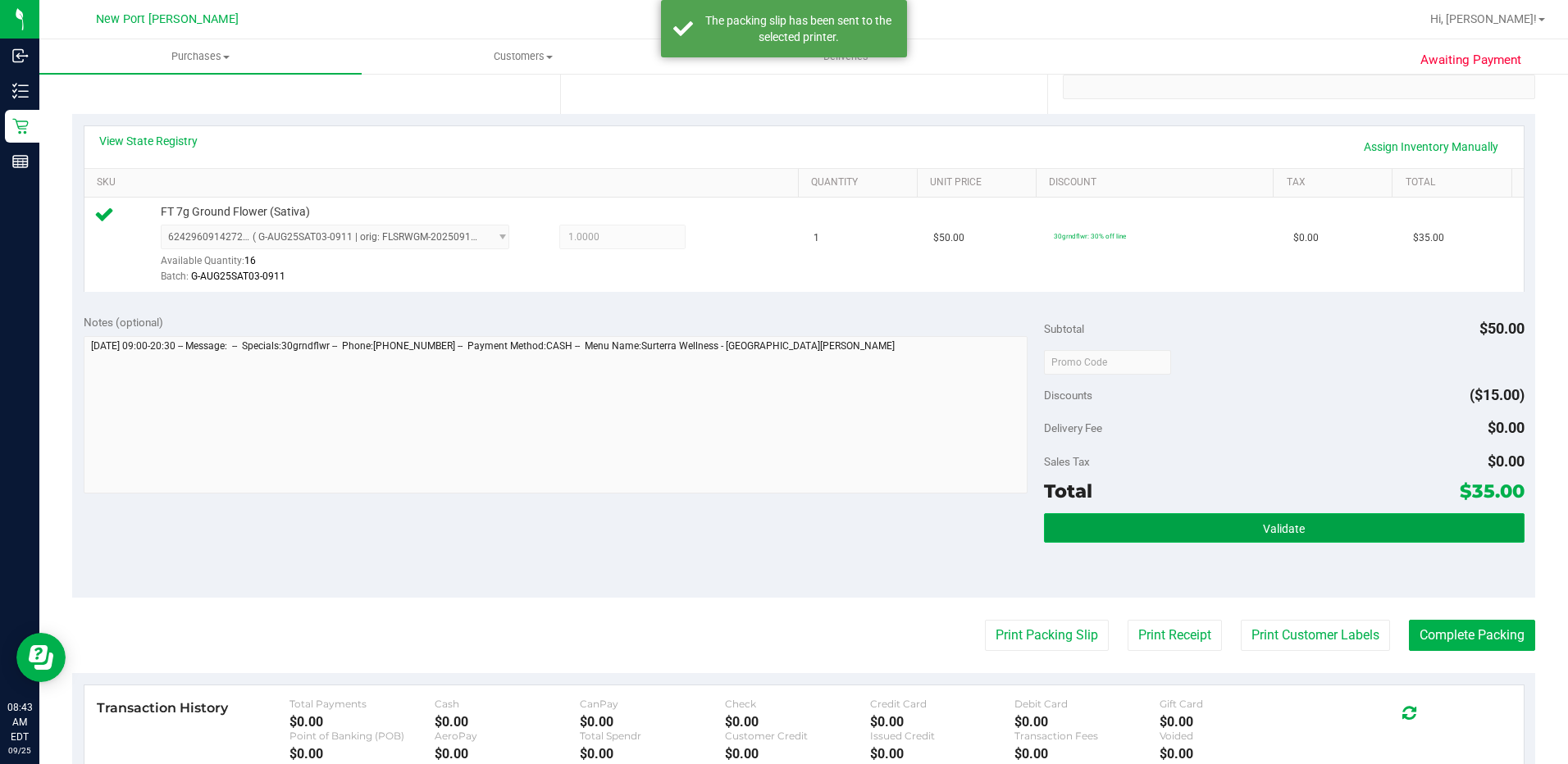
click at [1199, 534] on button "Validate" at bounding box center [1284, 527] width 481 height 29
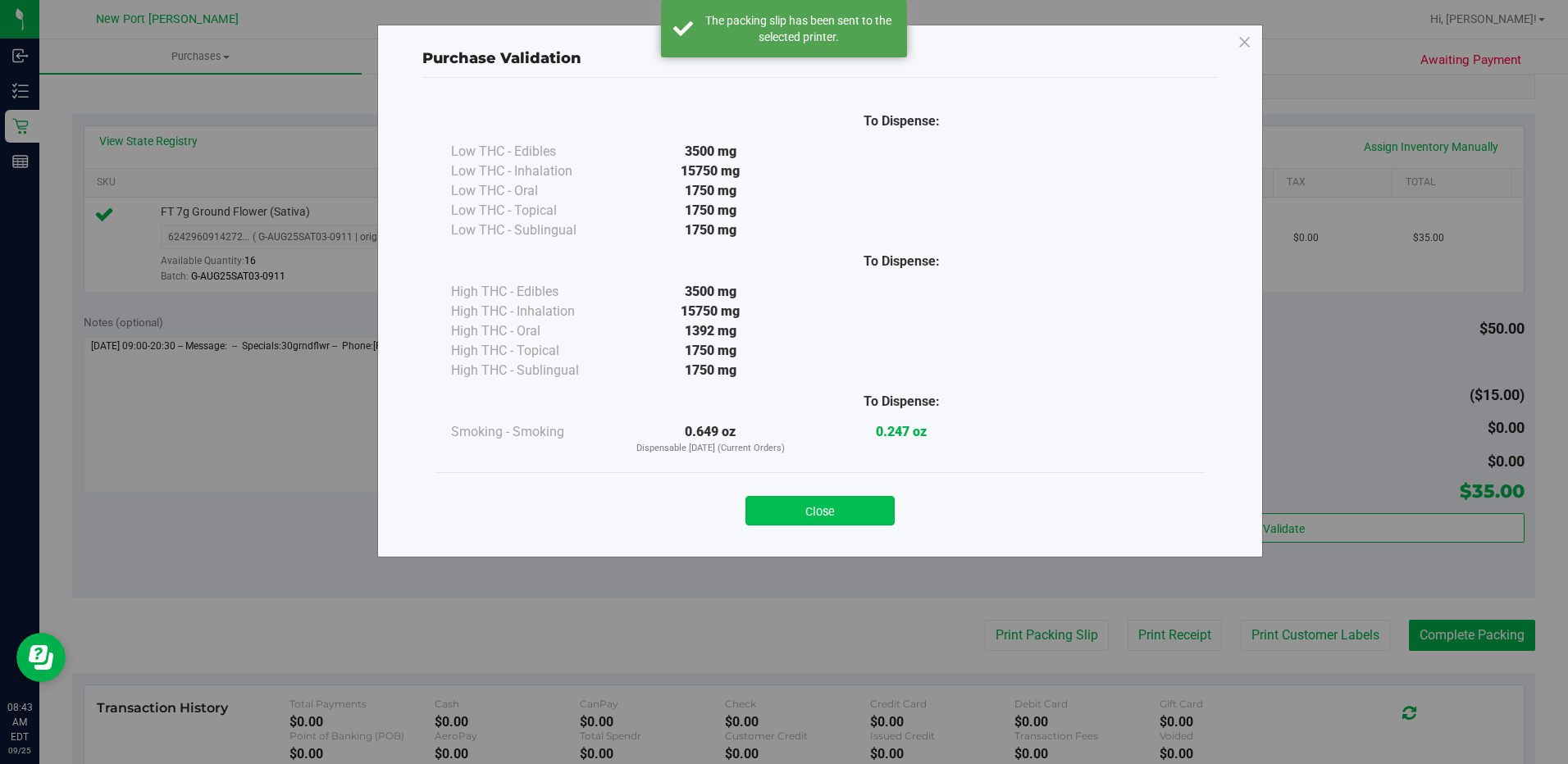
click at [842, 512] on button "Close" at bounding box center [820, 511] width 150 height 29
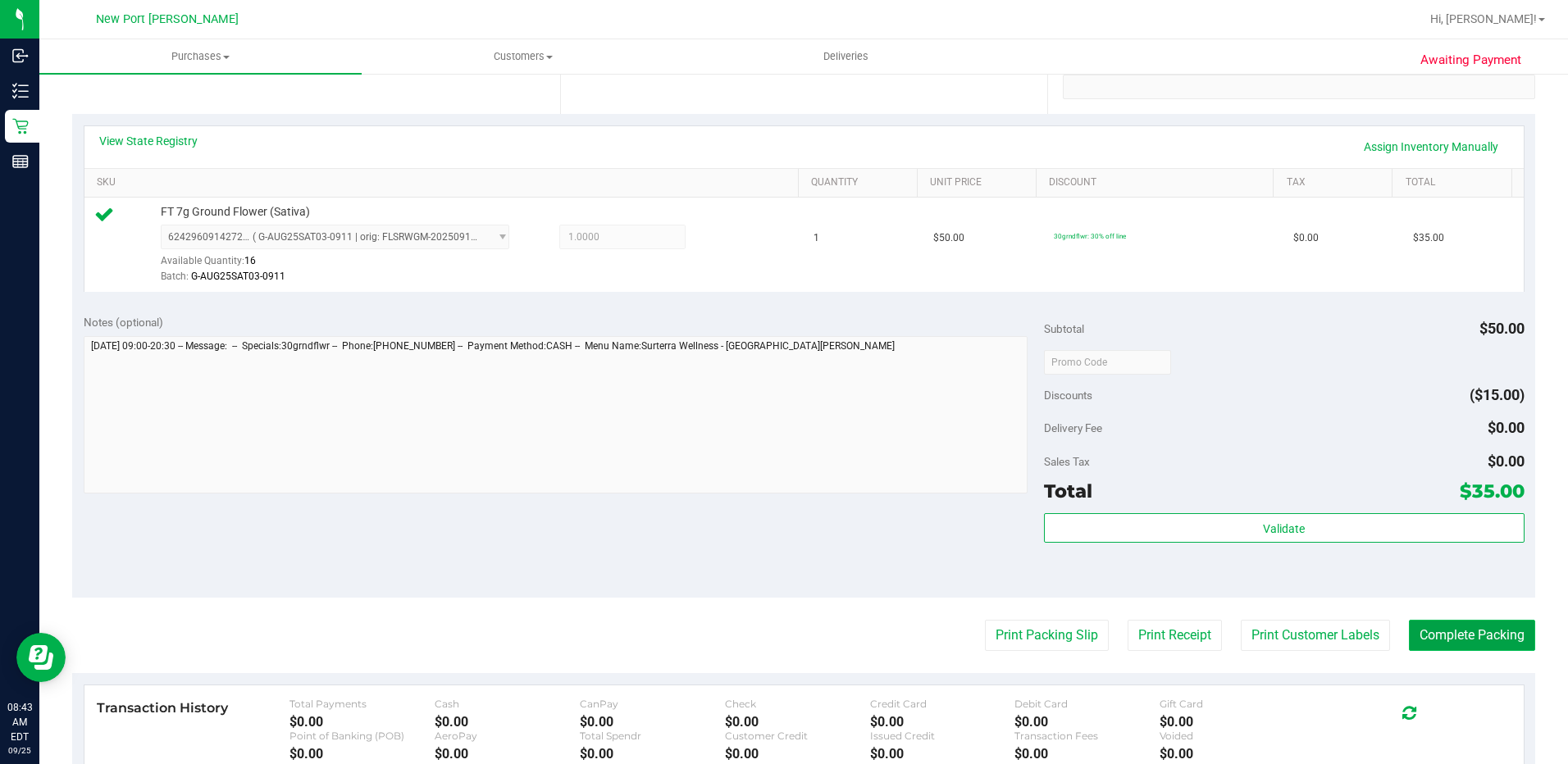
click at [1455, 639] on button "Complete Packing" at bounding box center [1472, 635] width 126 height 31
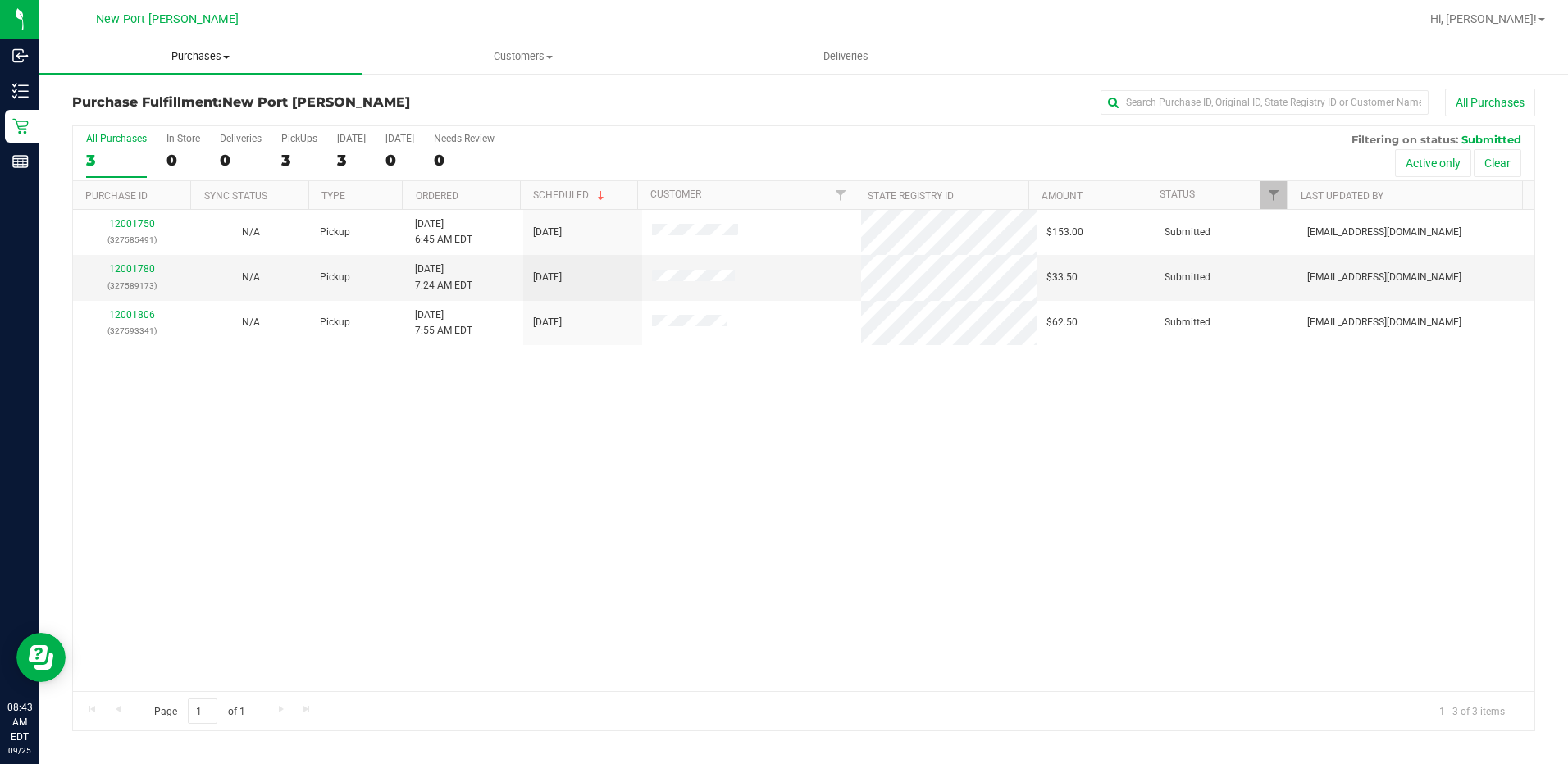
click at [216, 61] on span "Purchases" at bounding box center [200, 56] width 322 height 15
click at [204, 115] on li "Fulfillment" at bounding box center [200, 119] width 322 height 20
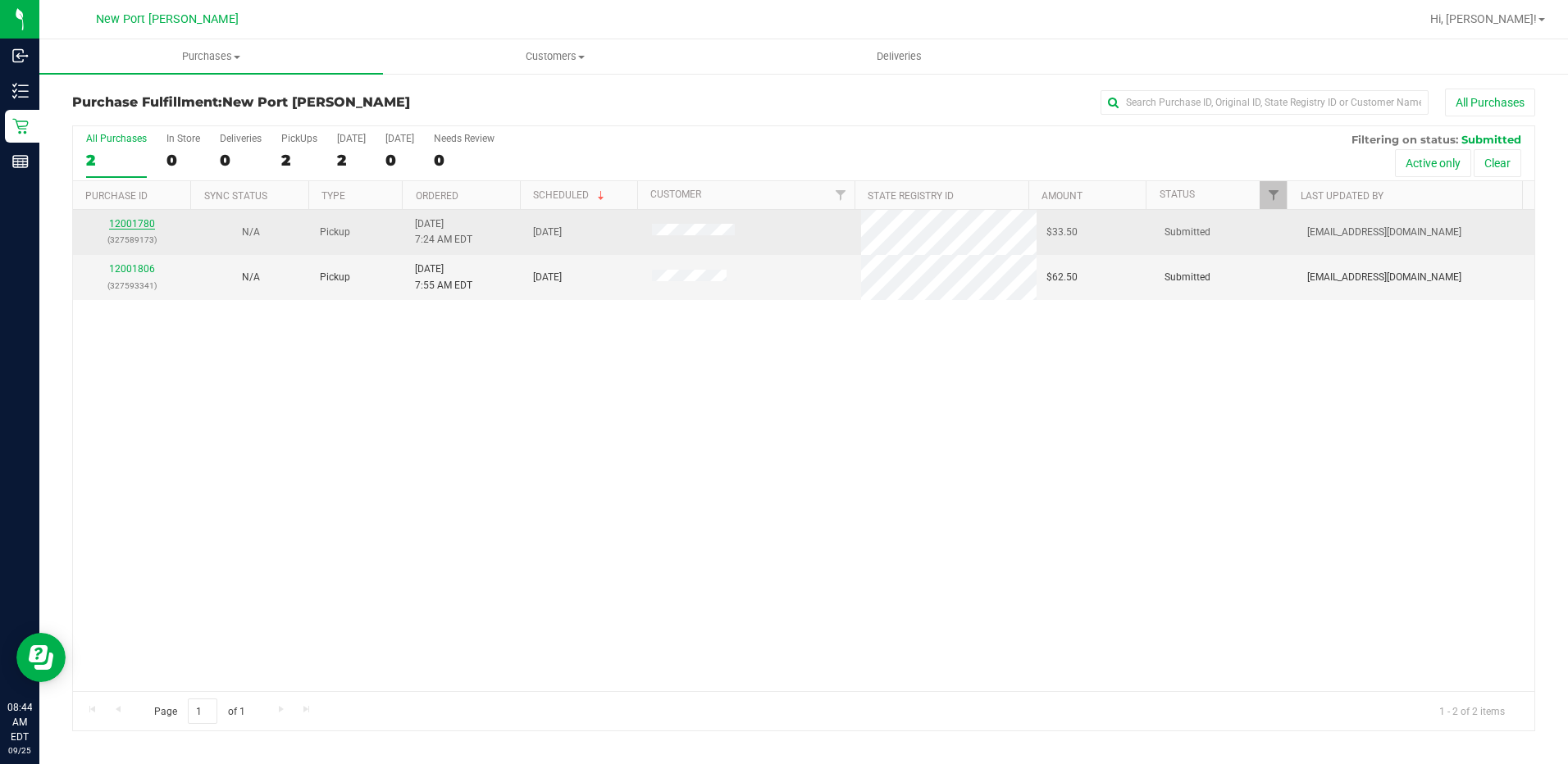
click at [139, 227] on link "12001780" at bounding box center [133, 223] width 46 height 12
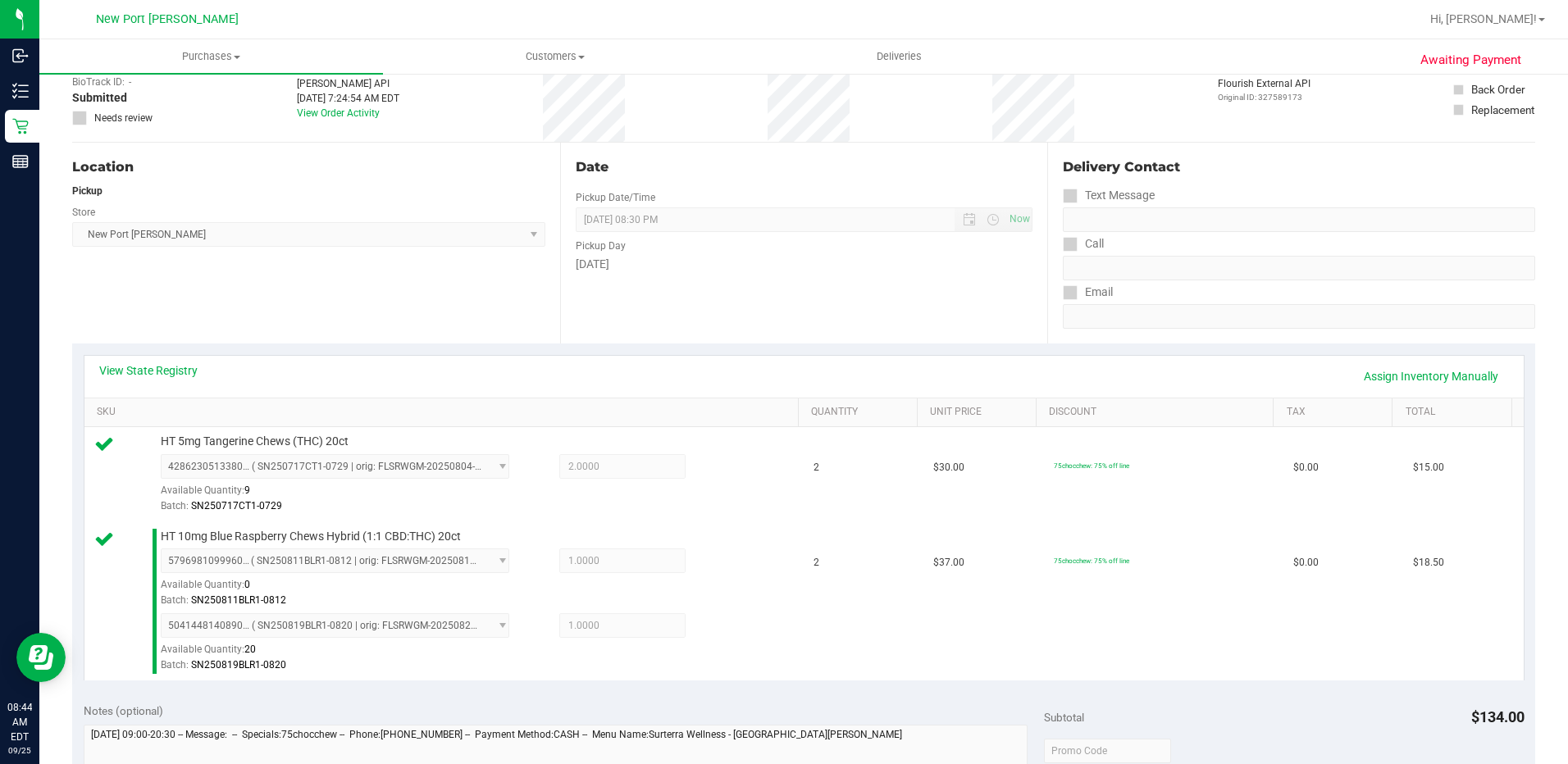
scroll to position [410, 0]
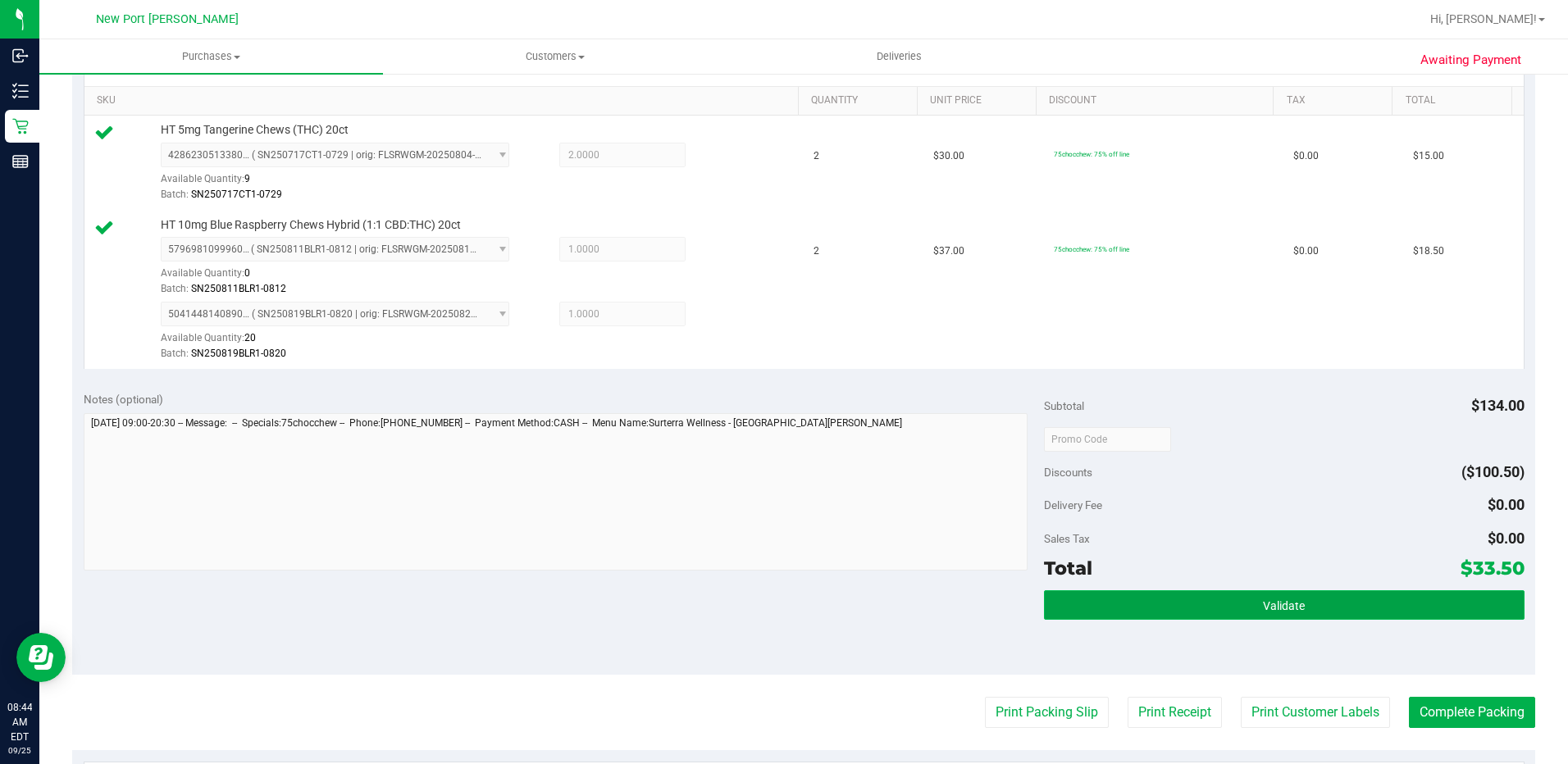
click at [1200, 612] on button "Validate" at bounding box center [1284, 604] width 481 height 29
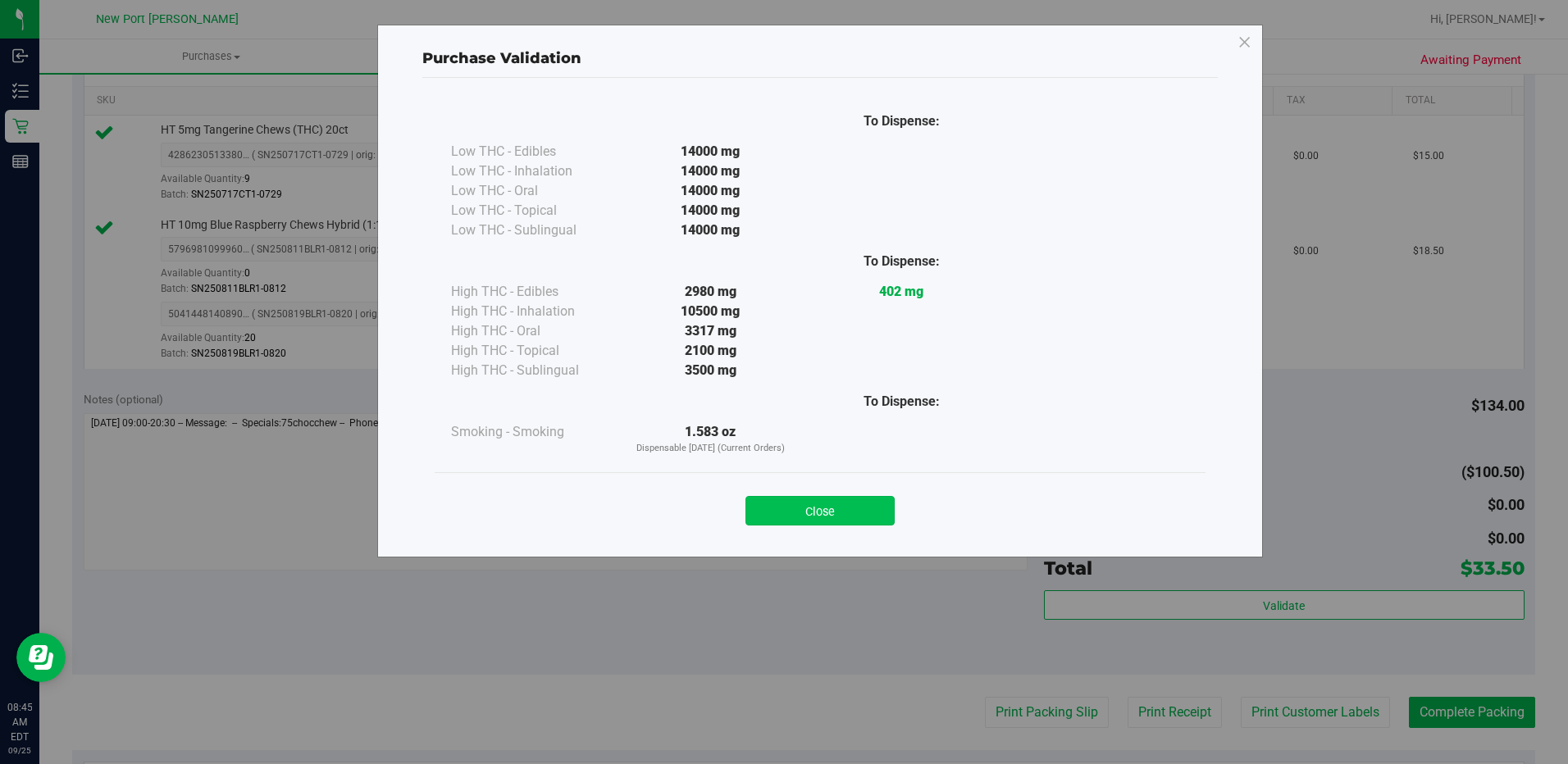
click at [875, 519] on button "Close" at bounding box center [820, 511] width 150 height 29
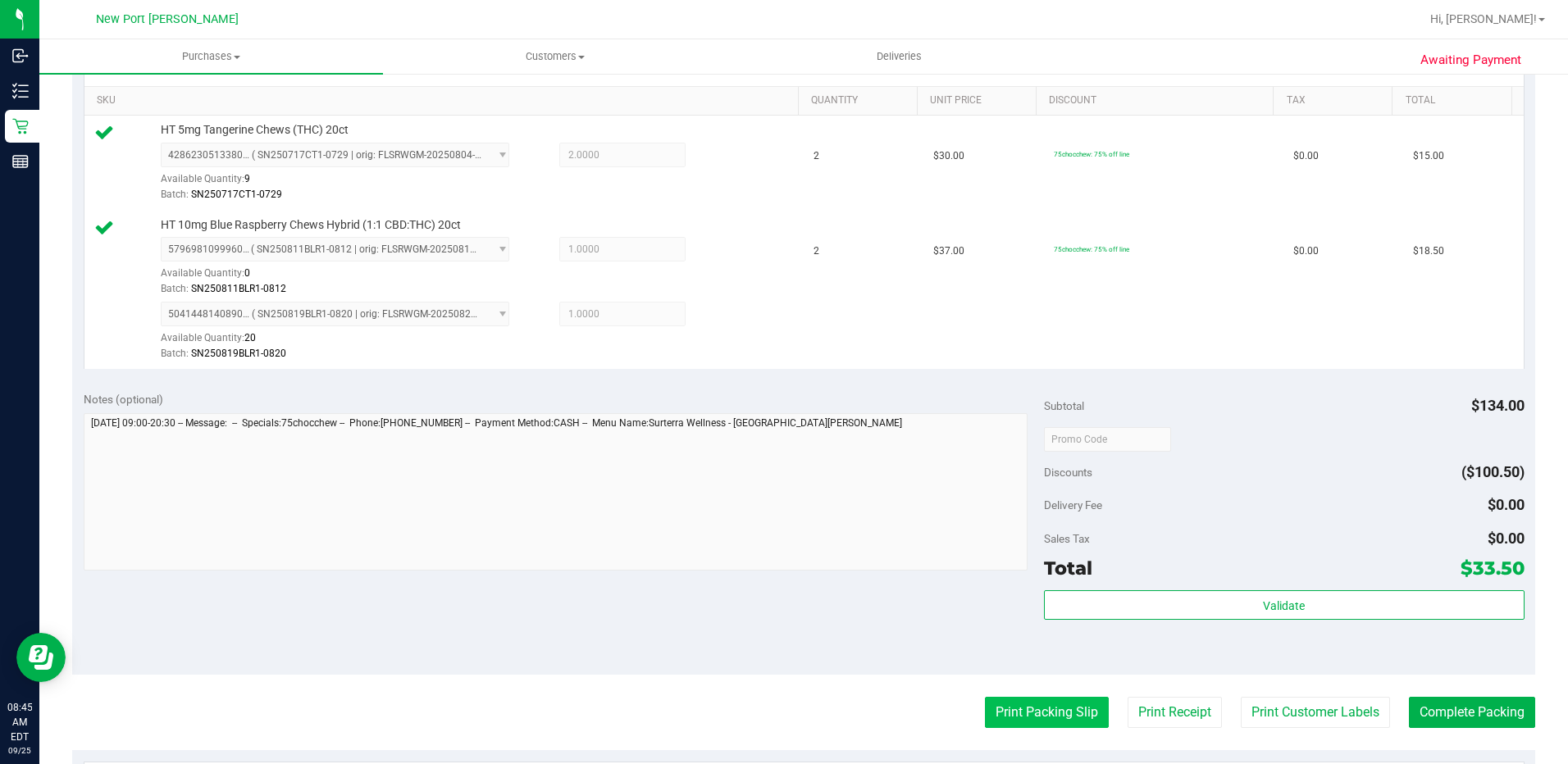
click at [1009, 719] on button "Print Packing Slip" at bounding box center [1047, 712] width 124 height 31
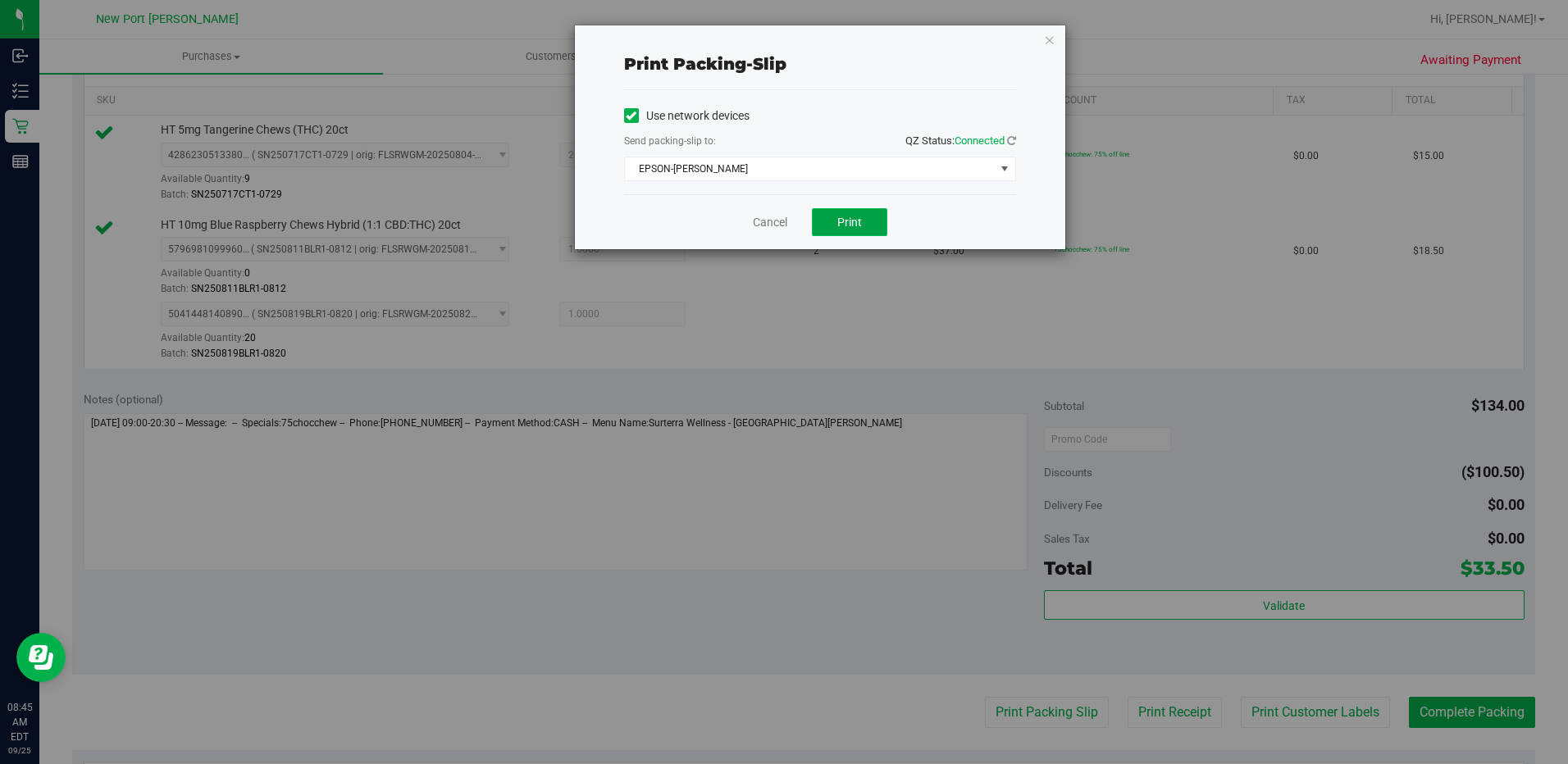
click at [854, 226] on span "Print" at bounding box center [850, 221] width 25 height 13
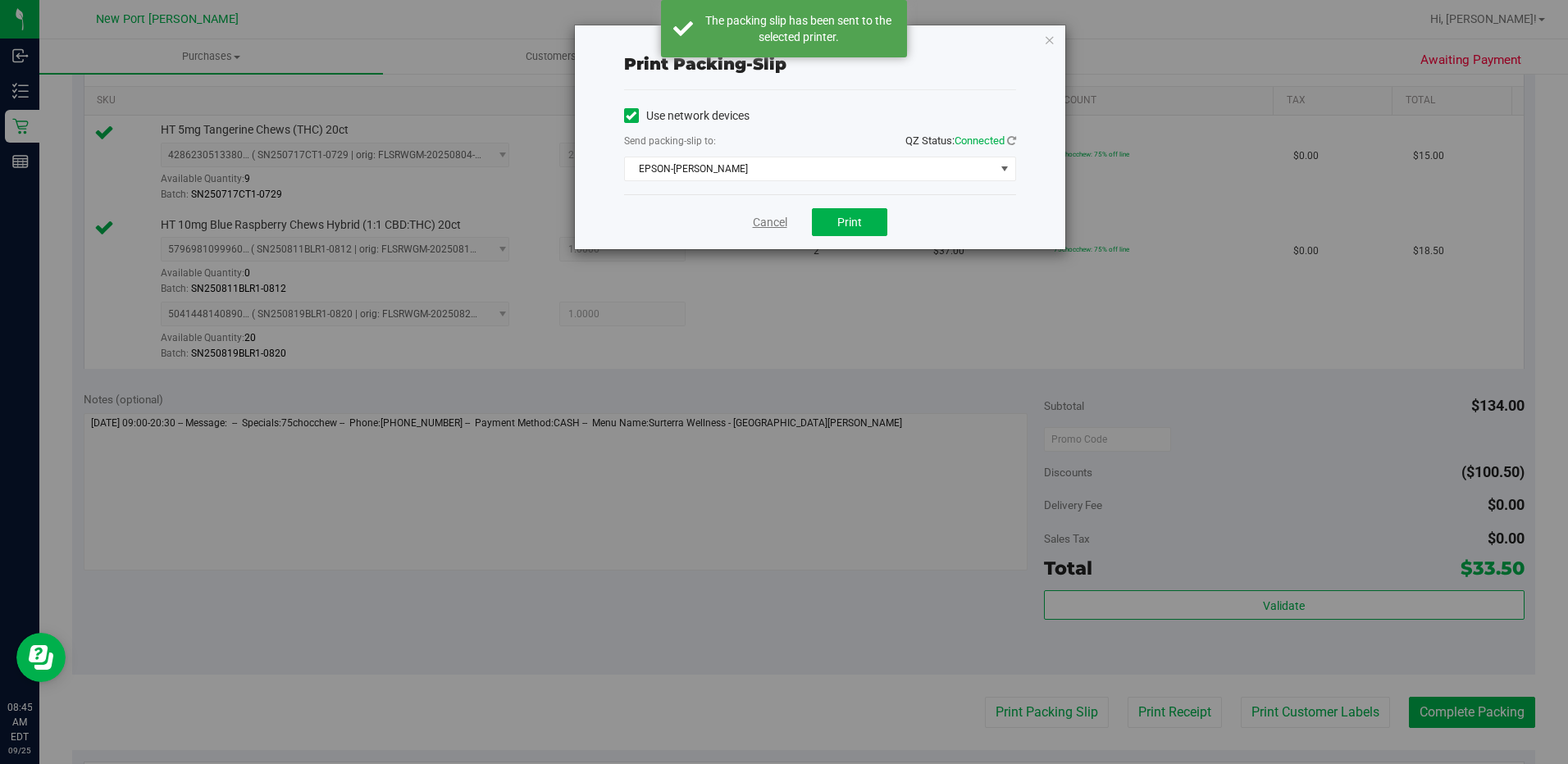
click at [775, 224] on link "Cancel" at bounding box center [770, 222] width 35 height 17
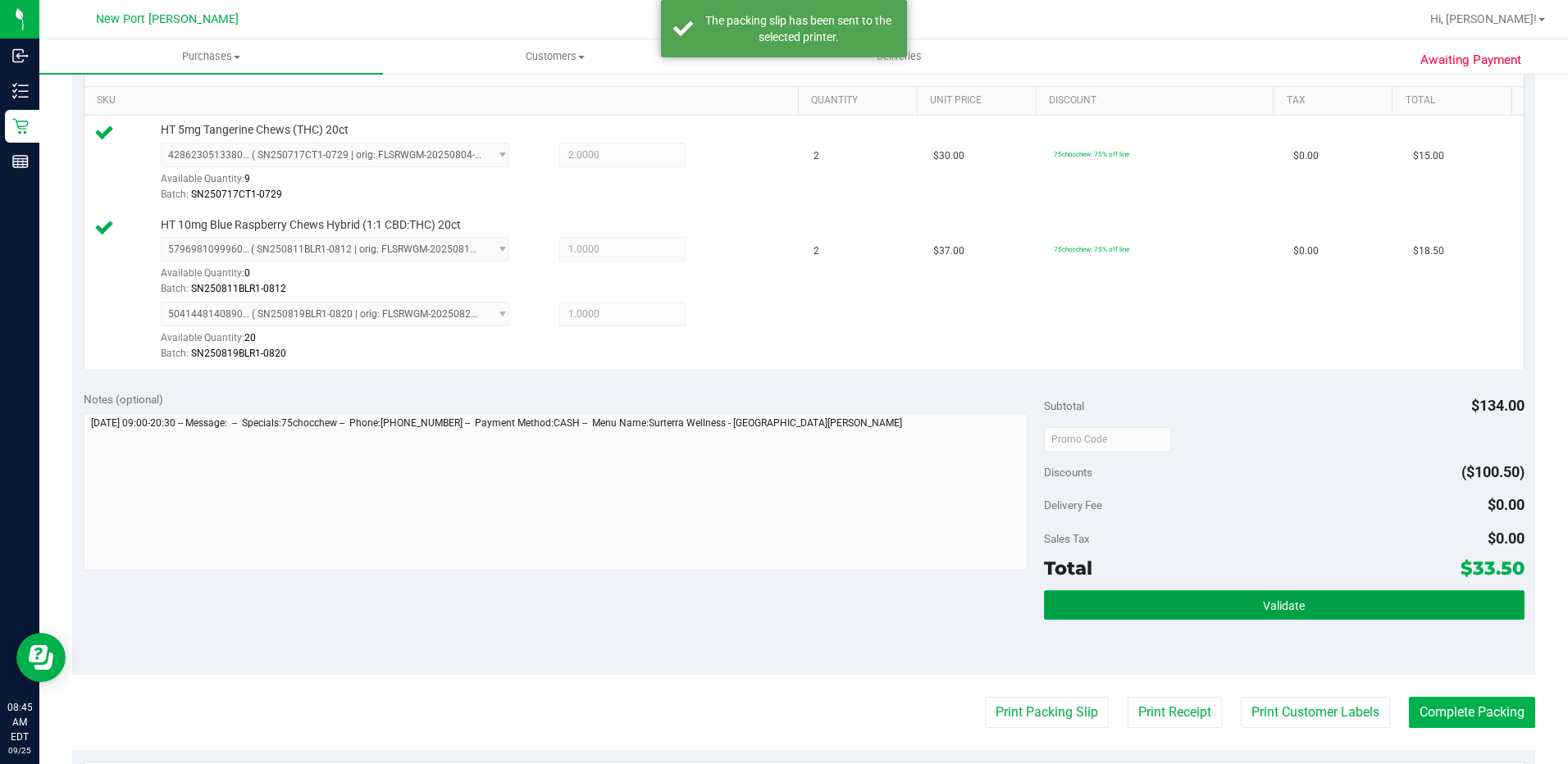
click at [1141, 603] on button "Validate" at bounding box center [1284, 604] width 481 height 29
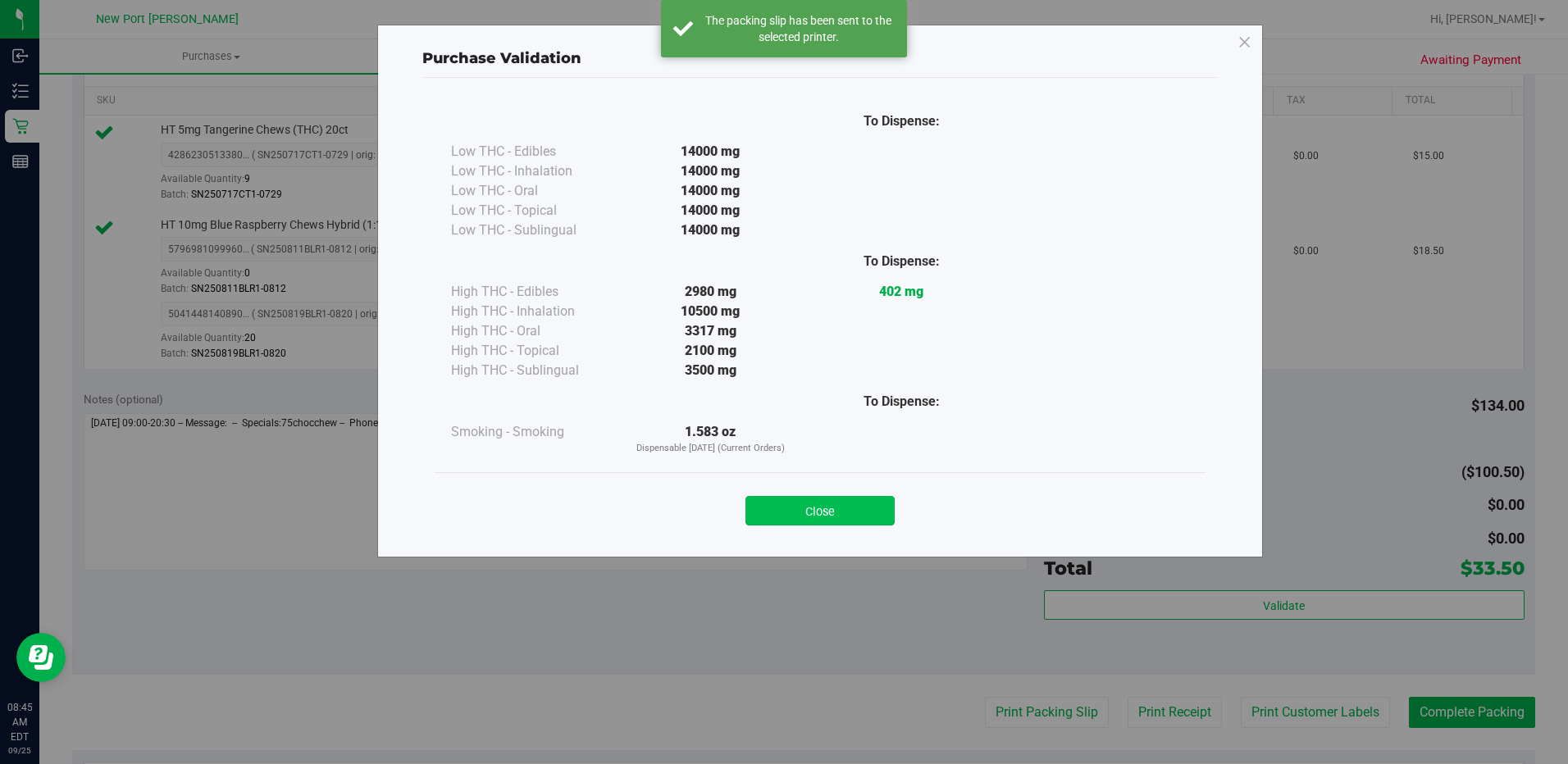
click at [852, 515] on button "Close" at bounding box center [820, 511] width 150 height 29
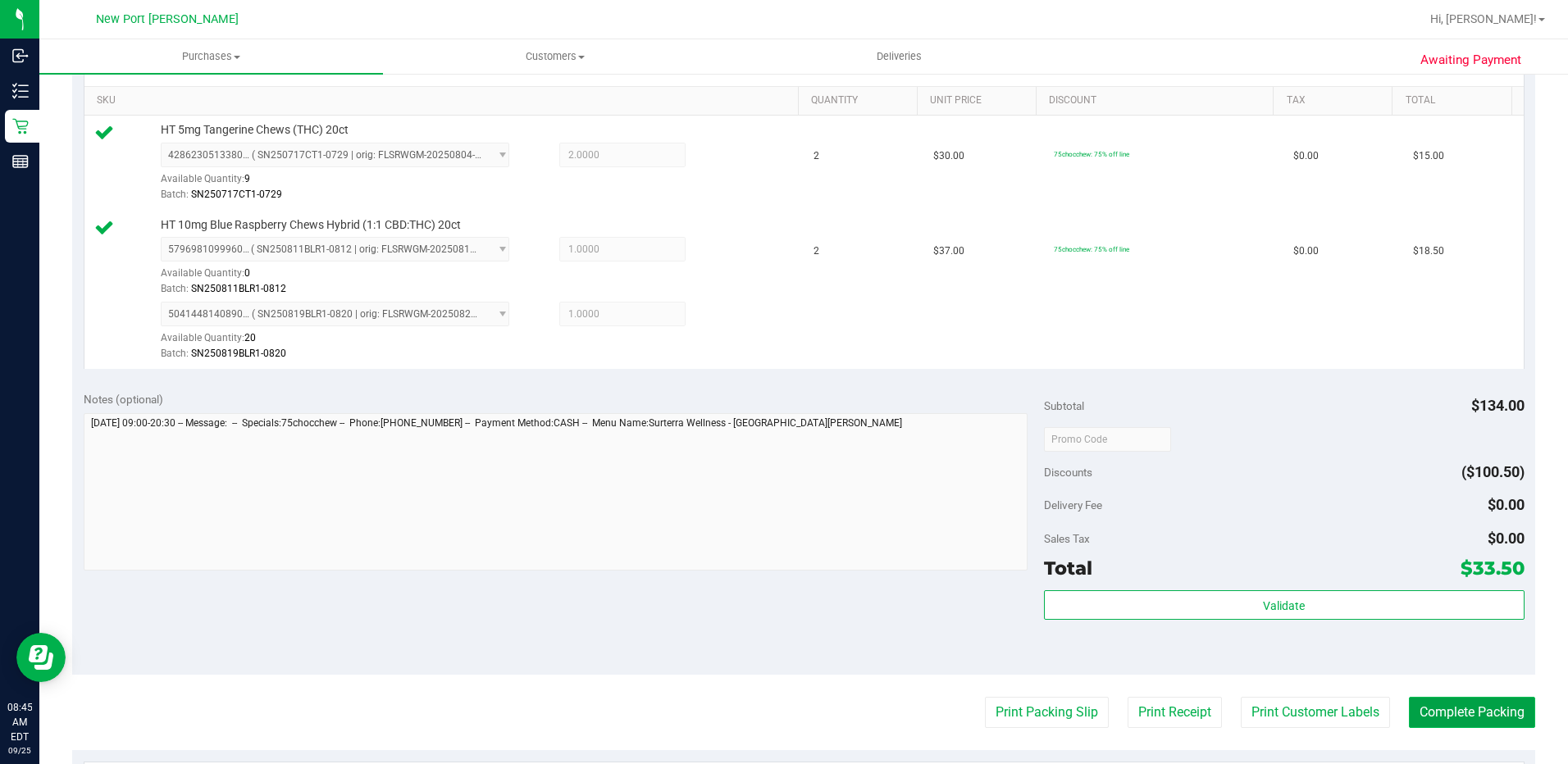
click at [1425, 715] on button "Complete Packing" at bounding box center [1472, 712] width 126 height 31
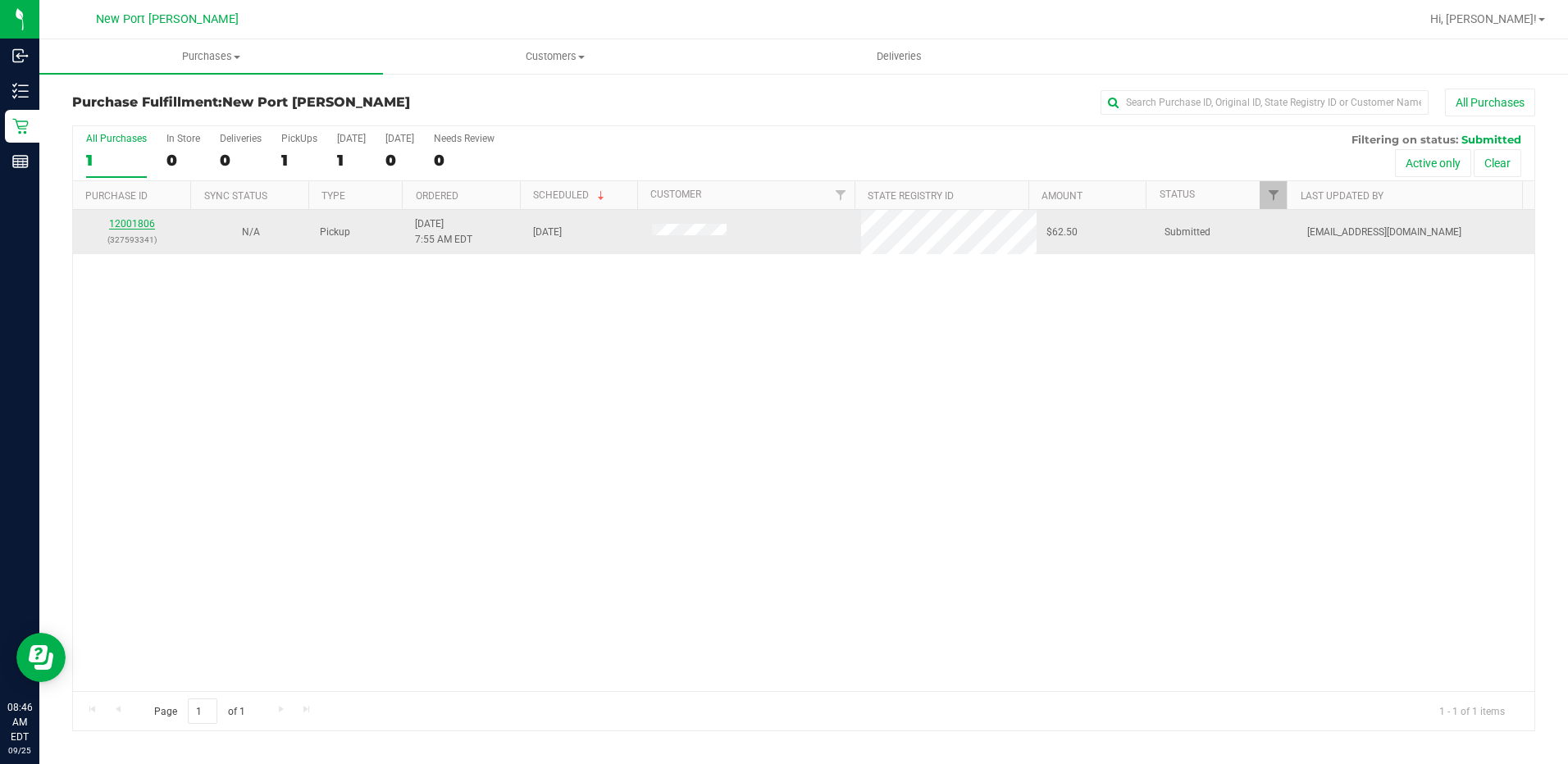
click at [140, 227] on link "12001806" at bounding box center [133, 223] width 46 height 12
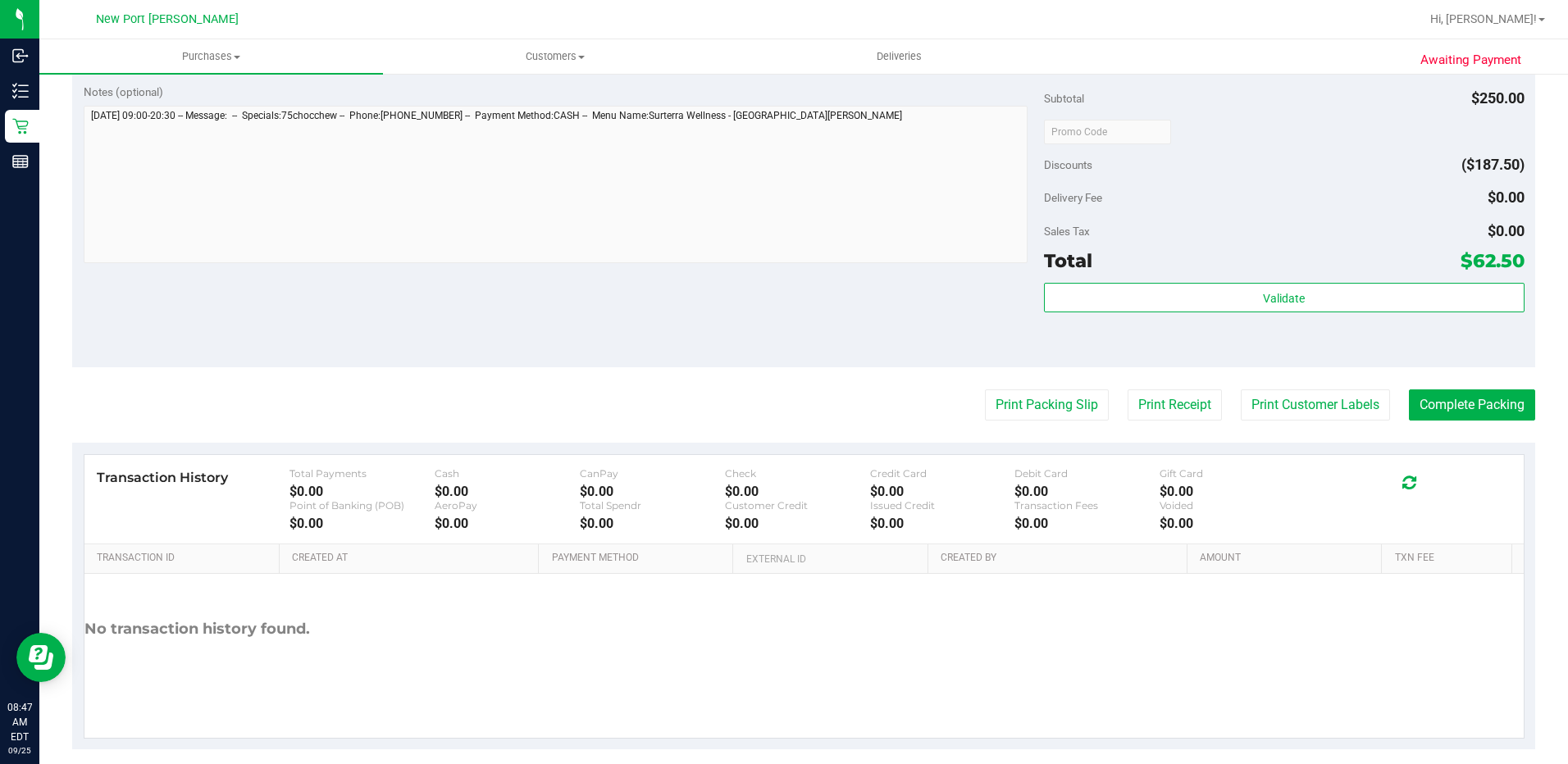
scroll to position [576, 0]
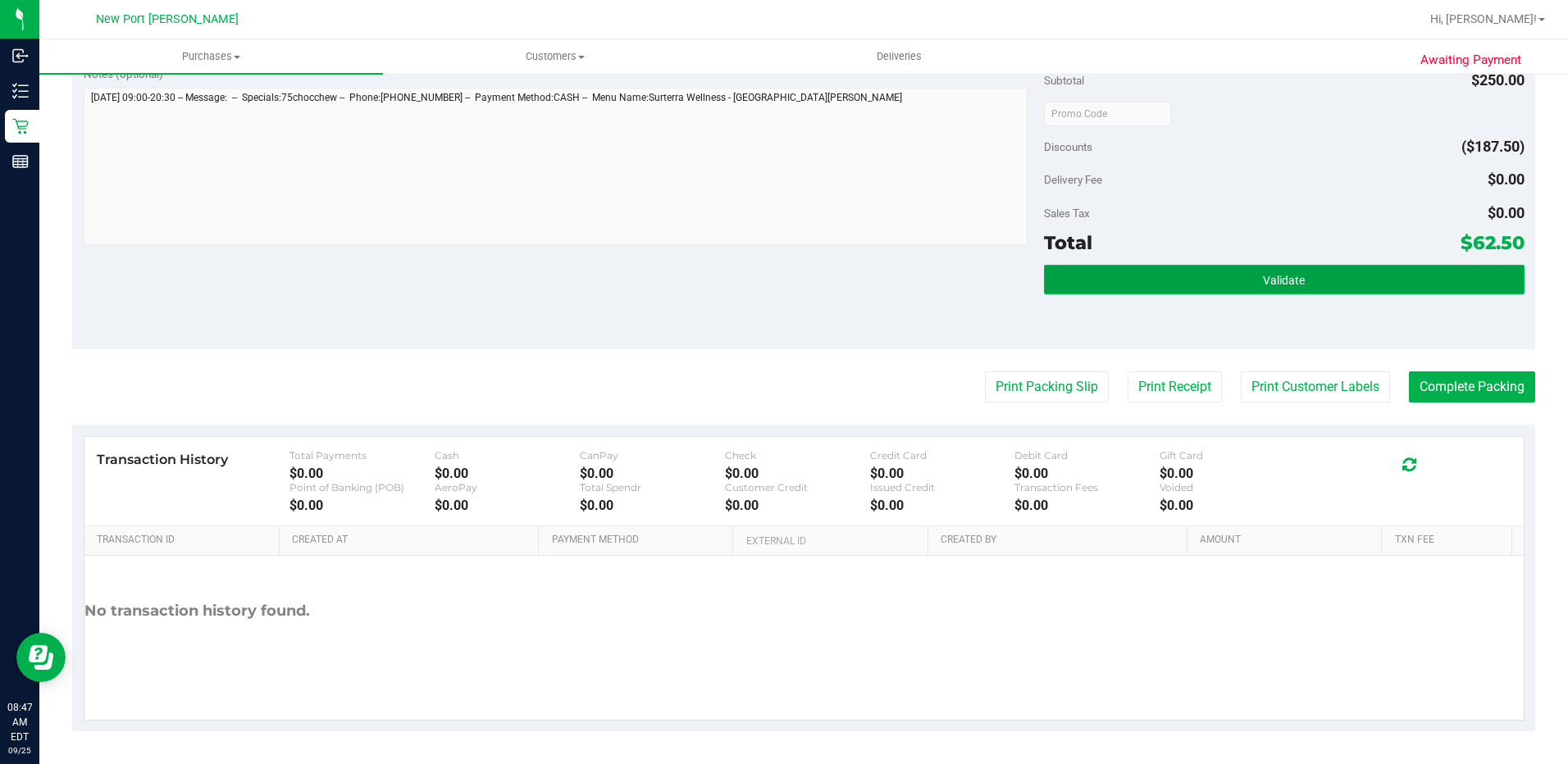
click at [1231, 274] on button "Validate" at bounding box center [1284, 279] width 481 height 29
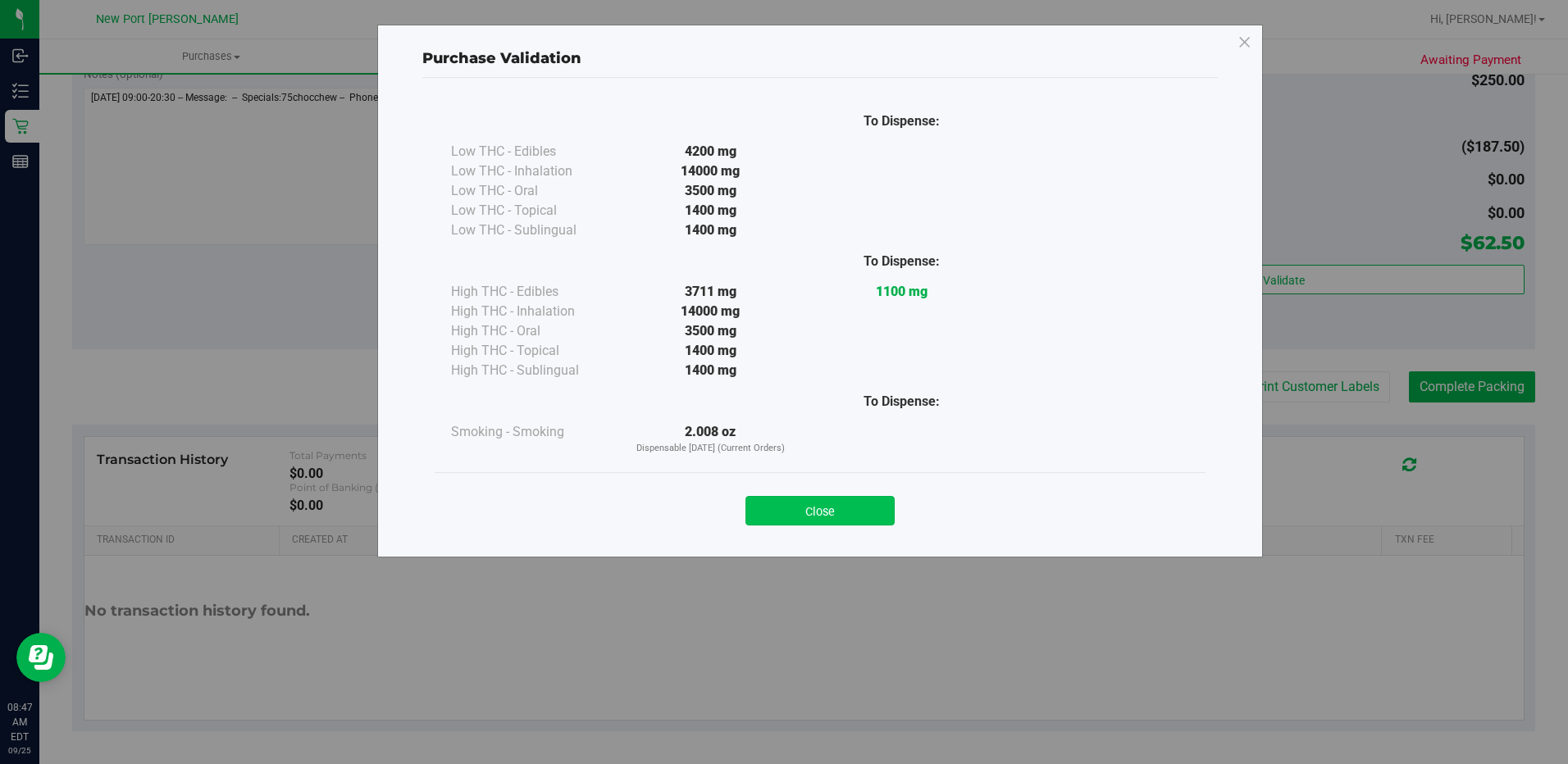
click at [859, 497] on button "Close" at bounding box center [820, 511] width 150 height 29
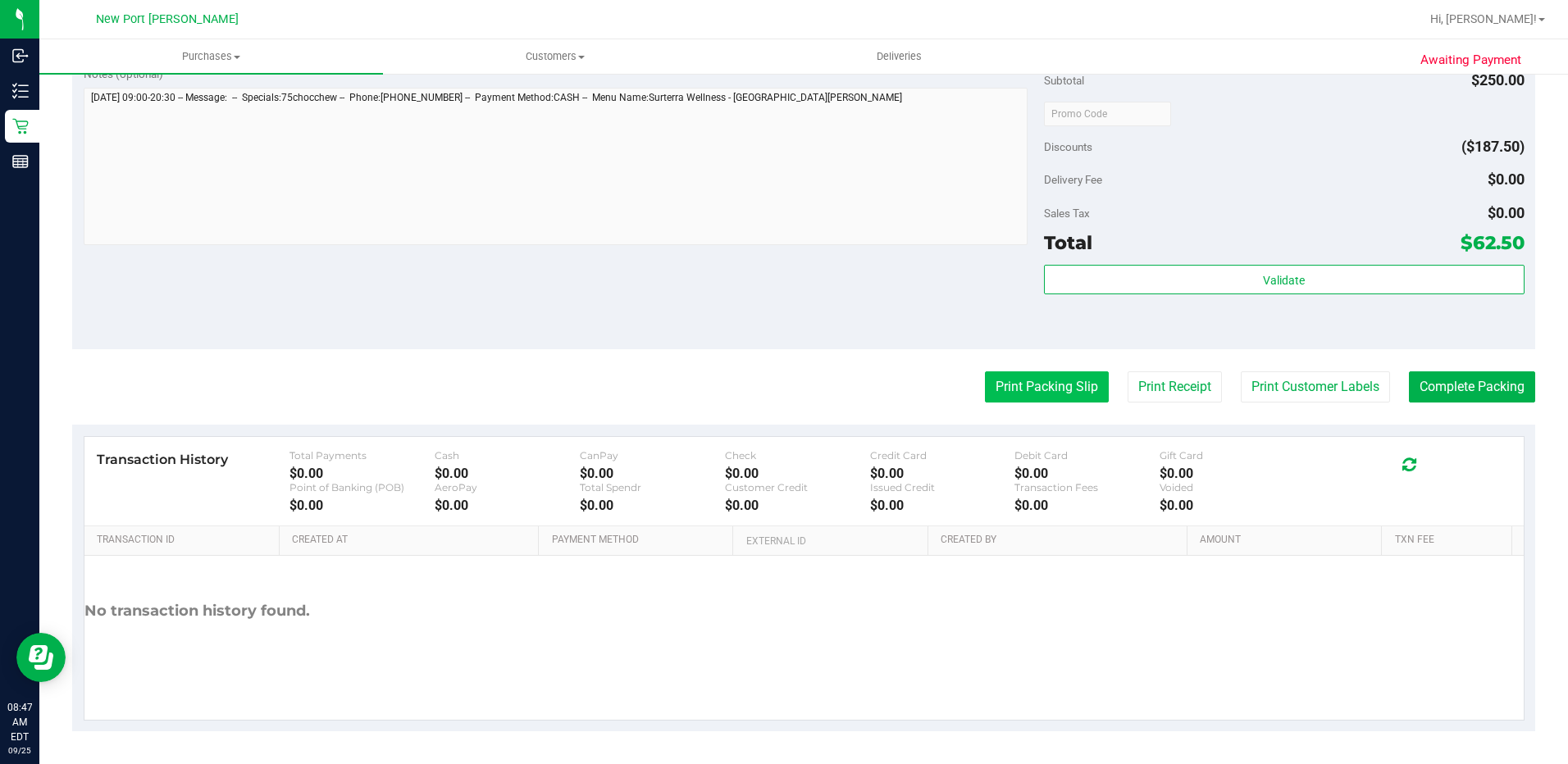
click at [1037, 387] on button "Print Packing Slip" at bounding box center [1047, 386] width 124 height 31
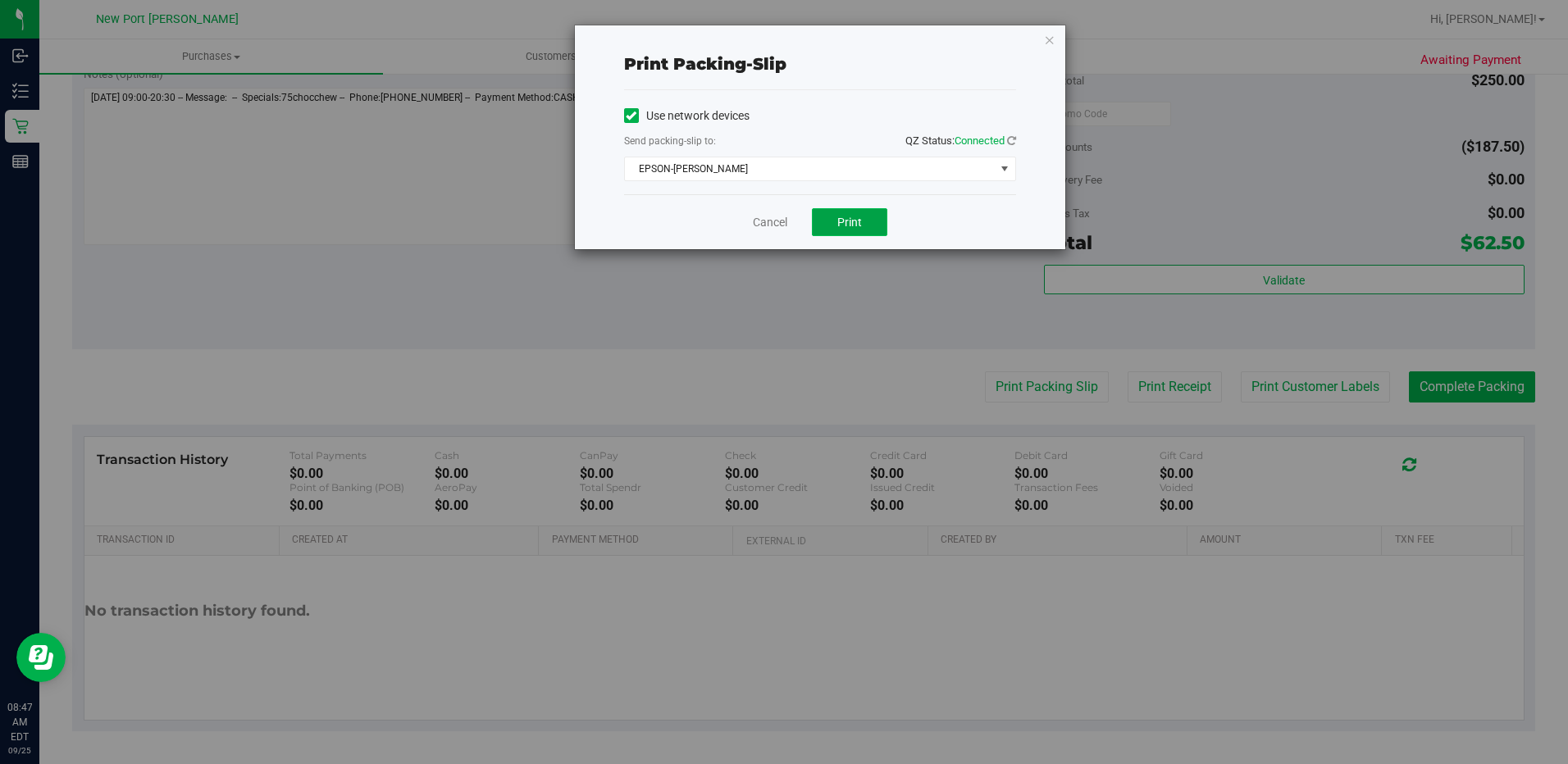
click at [859, 218] on span "Print" at bounding box center [850, 221] width 25 height 13
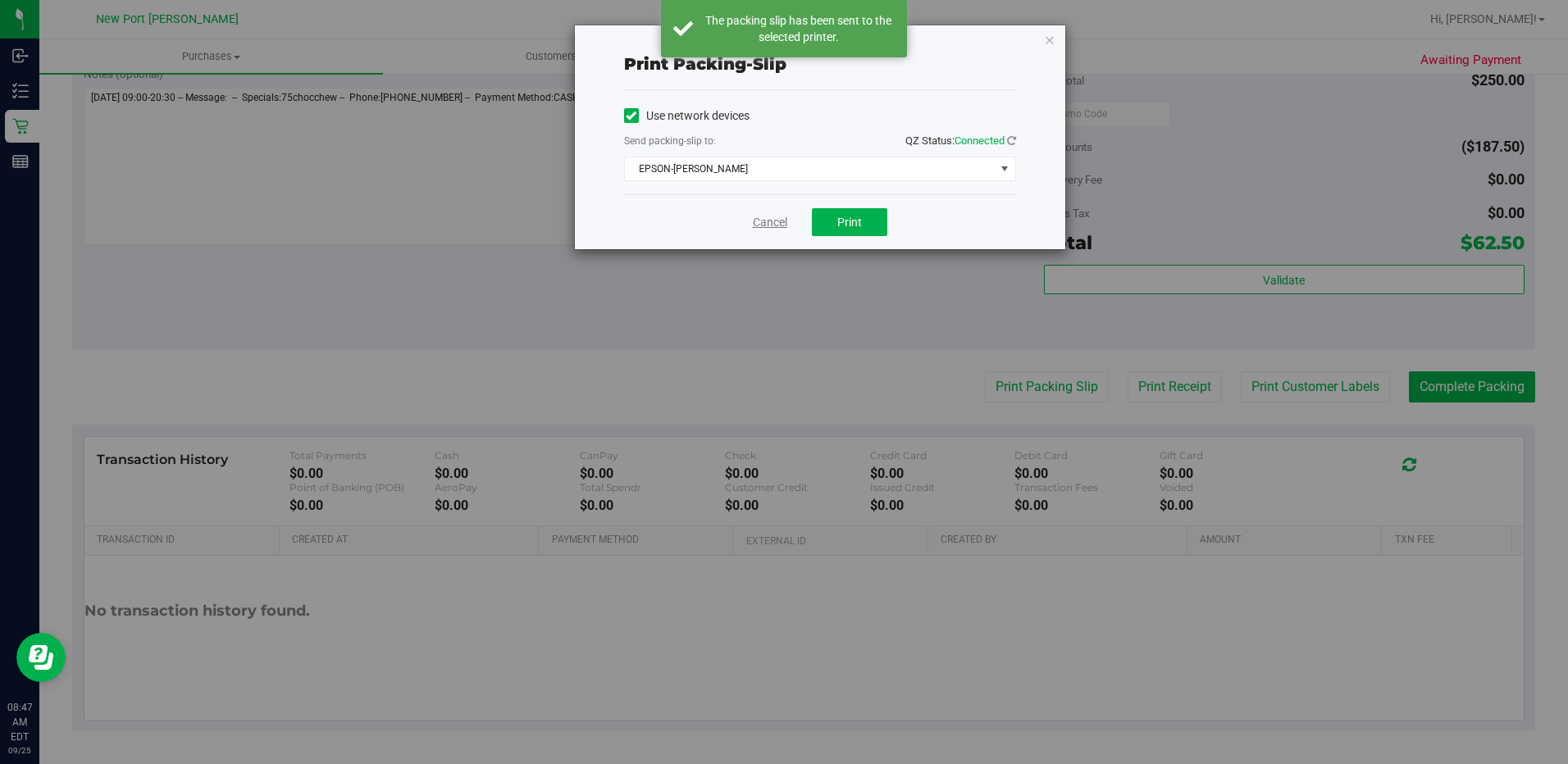
click at [769, 224] on link "Cancel" at bounding box center [770, 222] width 35 height 17
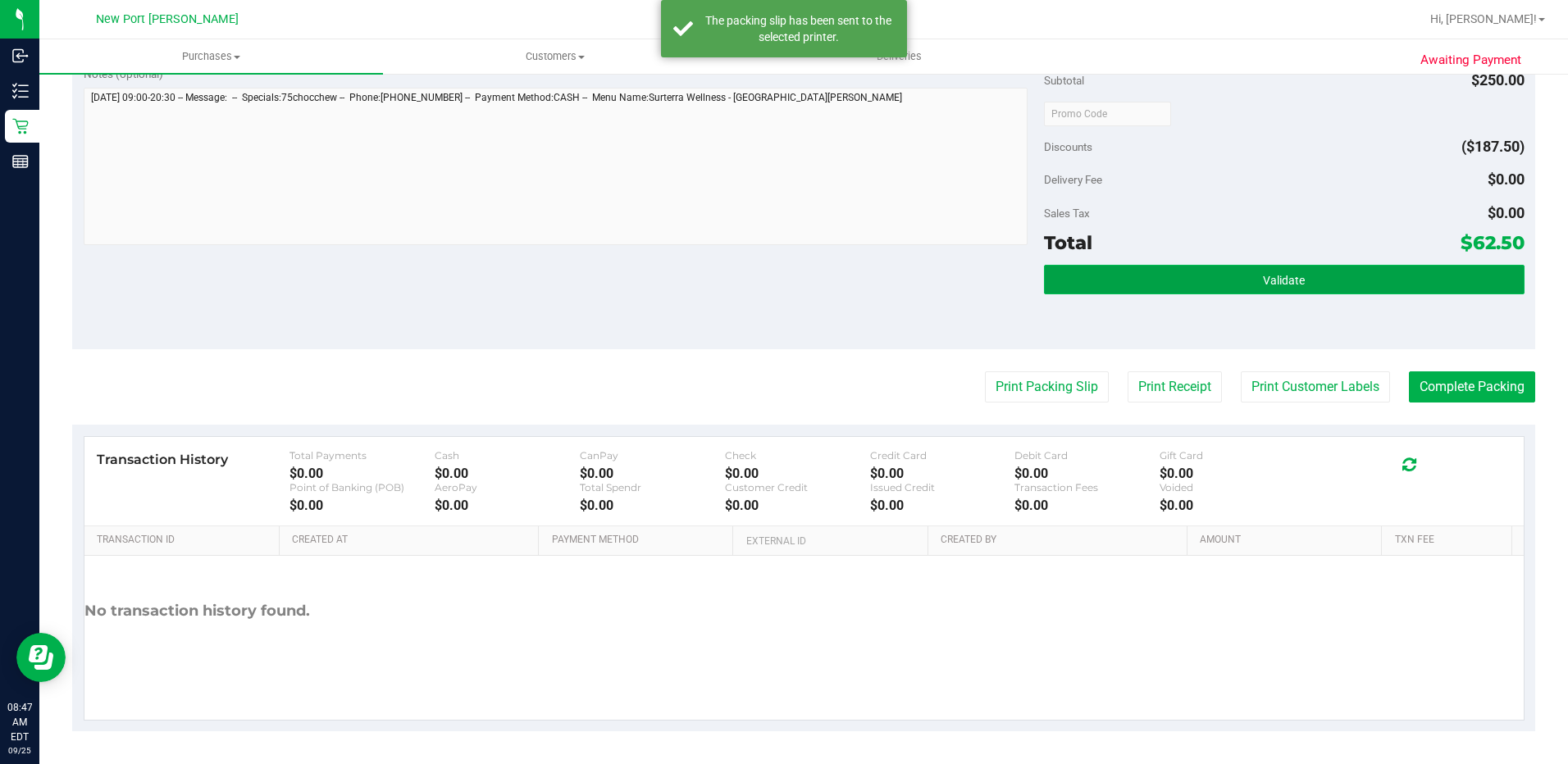
click at [1303, 277] on button "Validate" at bounding box center [1284, 279] width 481 height 29
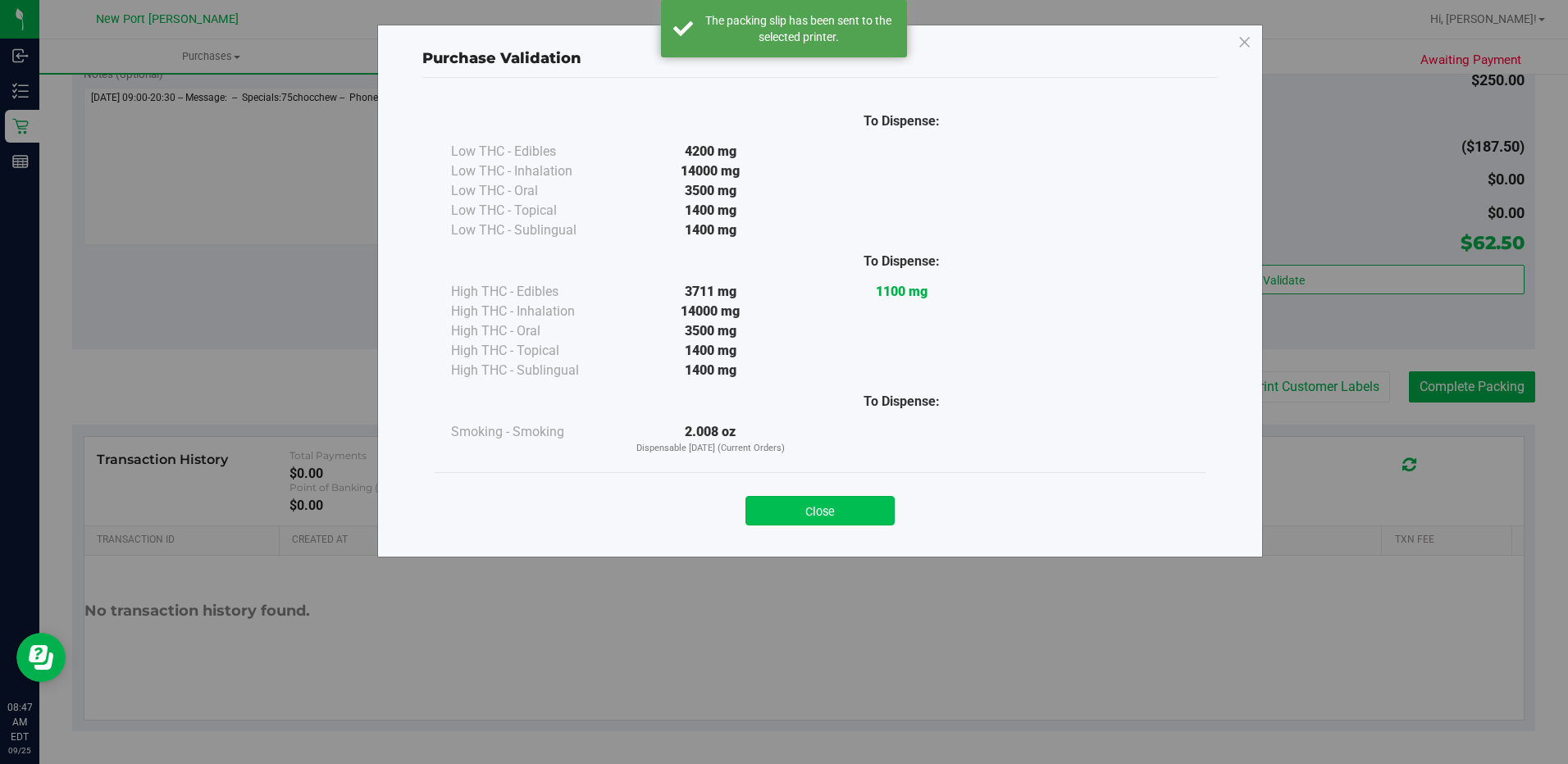
click at [877, 510] on button "Close" at bounding box center [820, 511] width 150 height 29
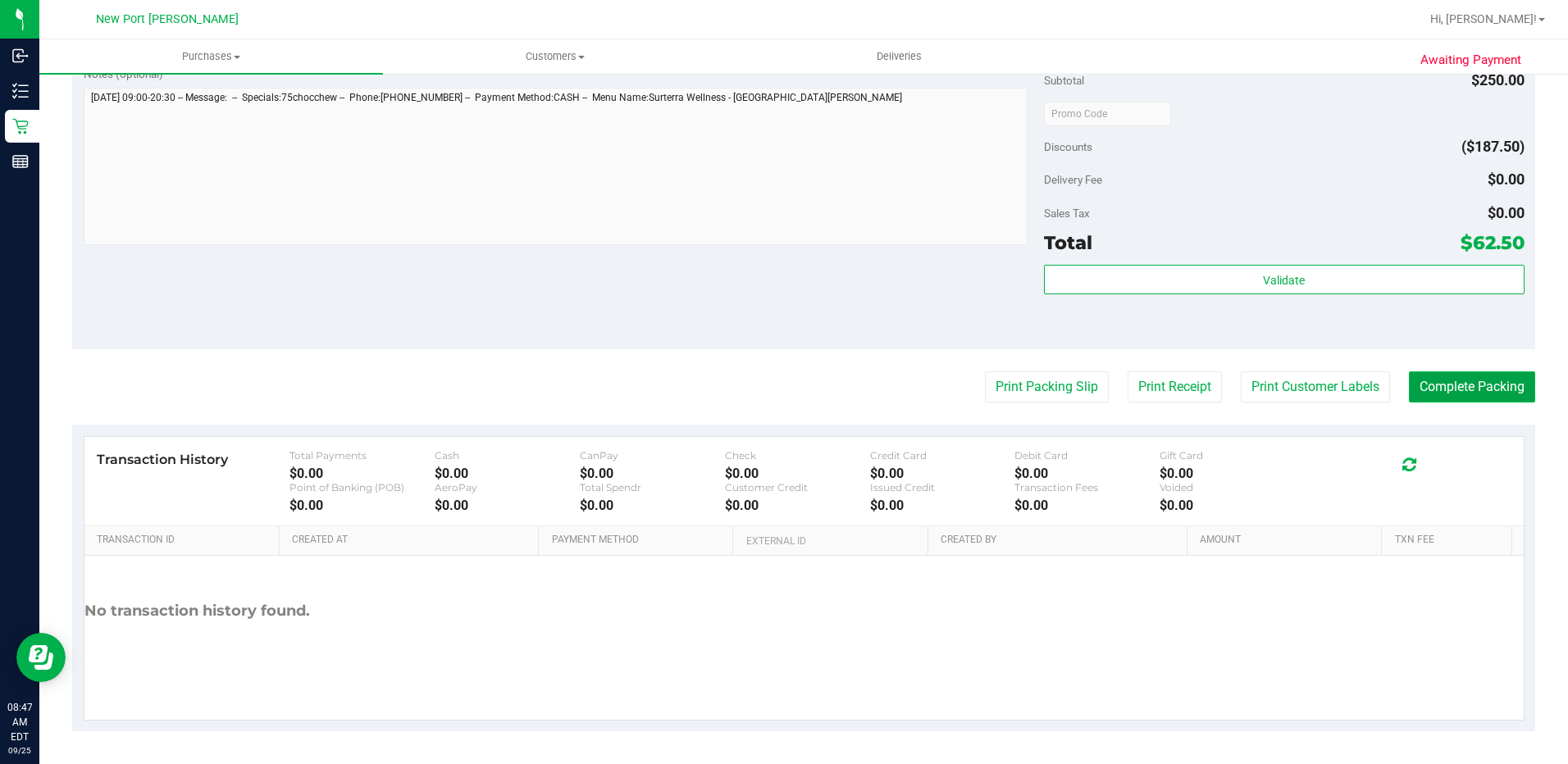
click at [1478, 389] on button "Complete Packing" at bounding box center [1472, 386] width 126 height 31
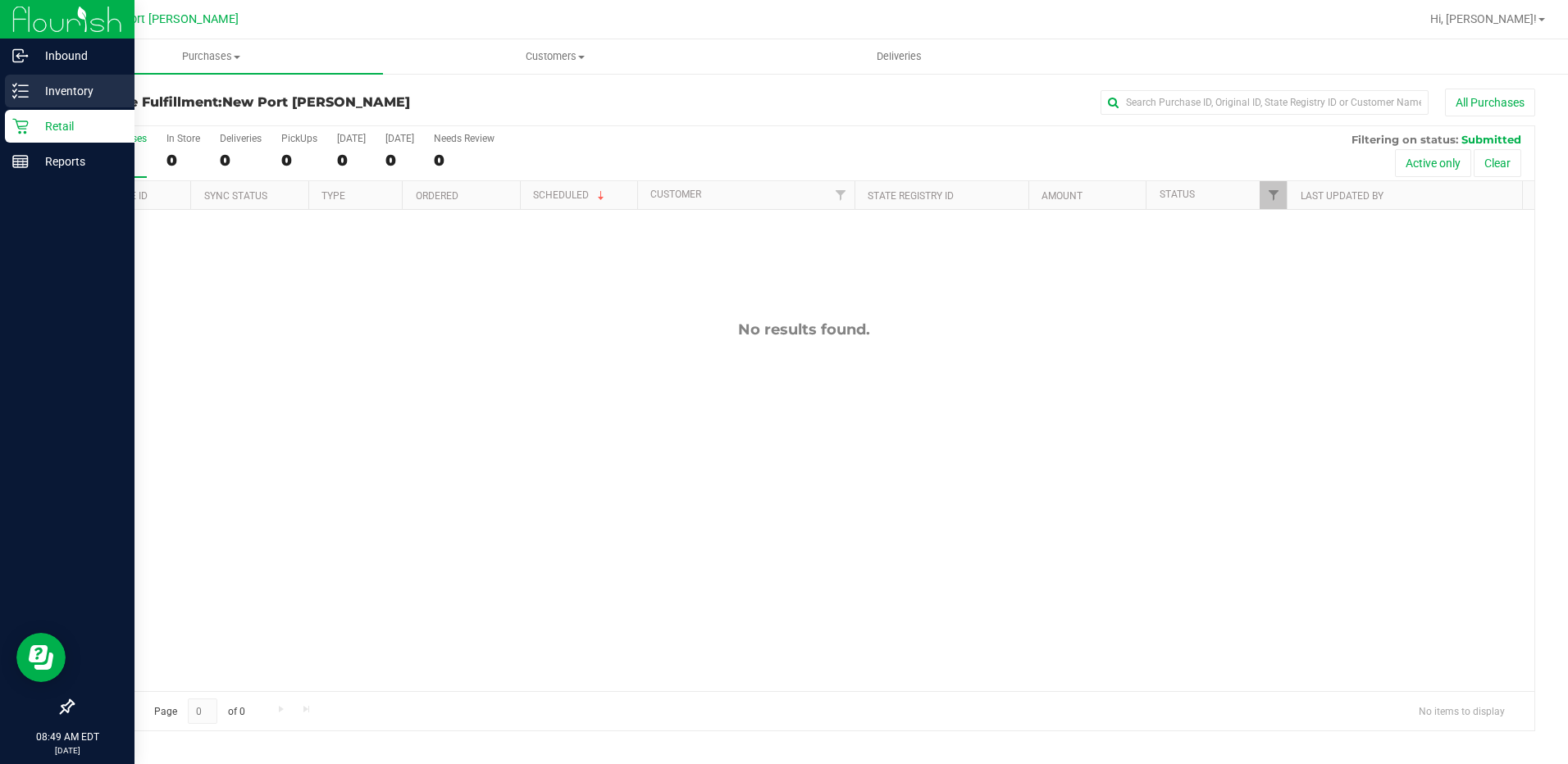
click at [28, 85] on line at bounding box center [23, 85] width 9 height 0
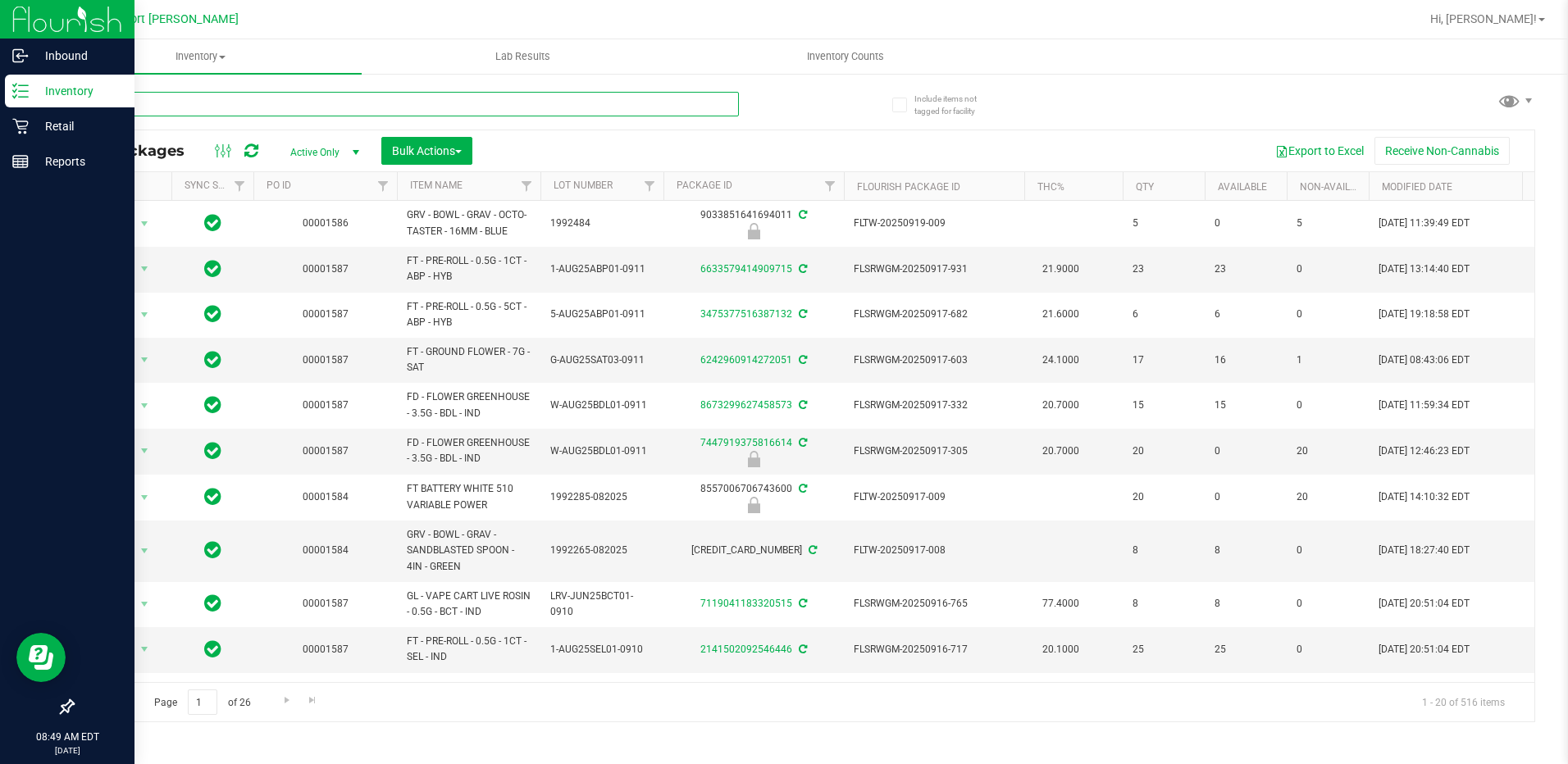
click at [142, 110] on input "text" at bounding box center [405, 104] width 667 height 25
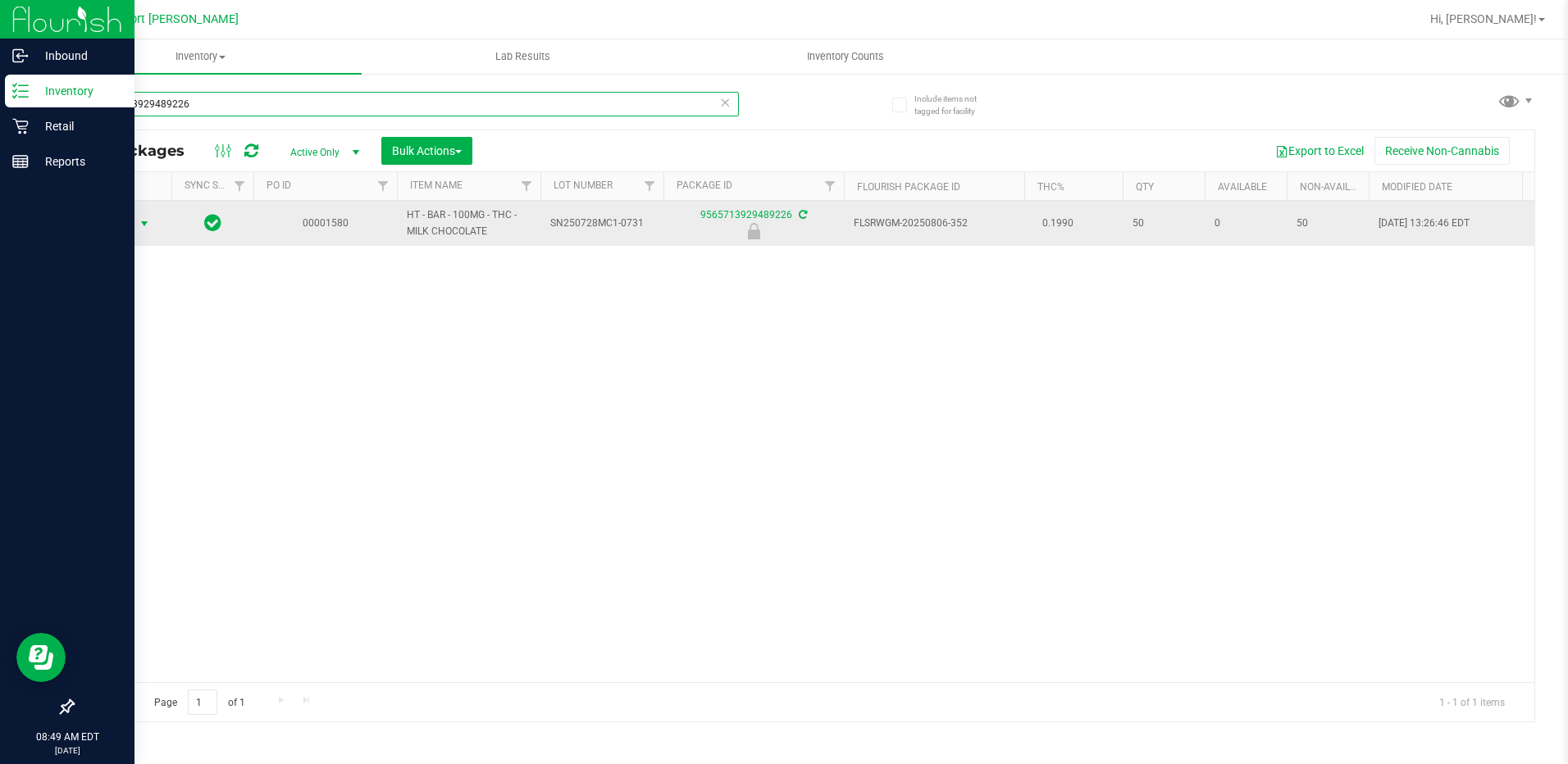
type input "9565713929489226"
click at [149, 221] on span "select" at bounding box center [144, 223] width 13 height 13
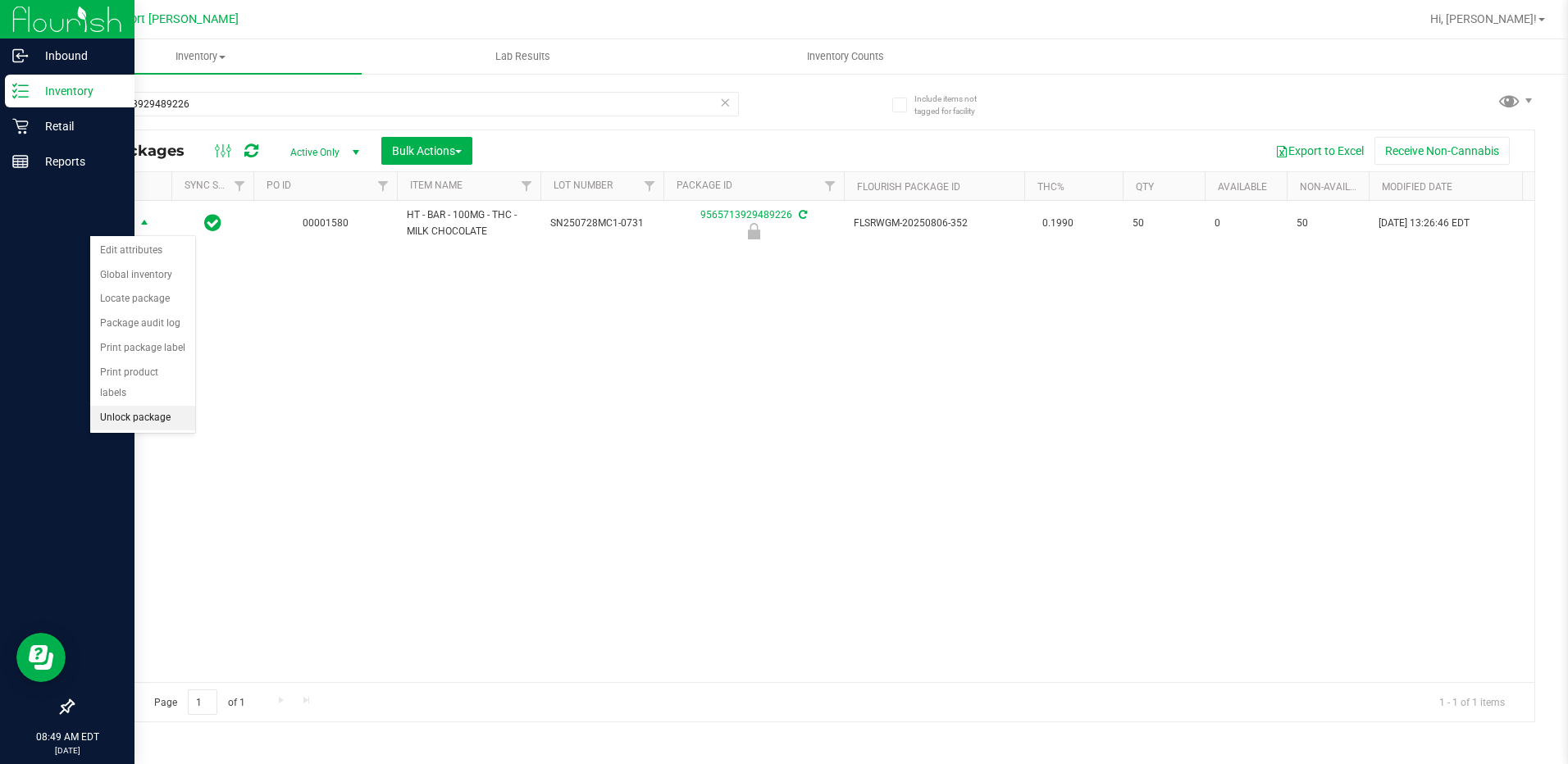
click at [143, 406] on li "Unlock package" at bounding box center [142, 418] width 105 height 25
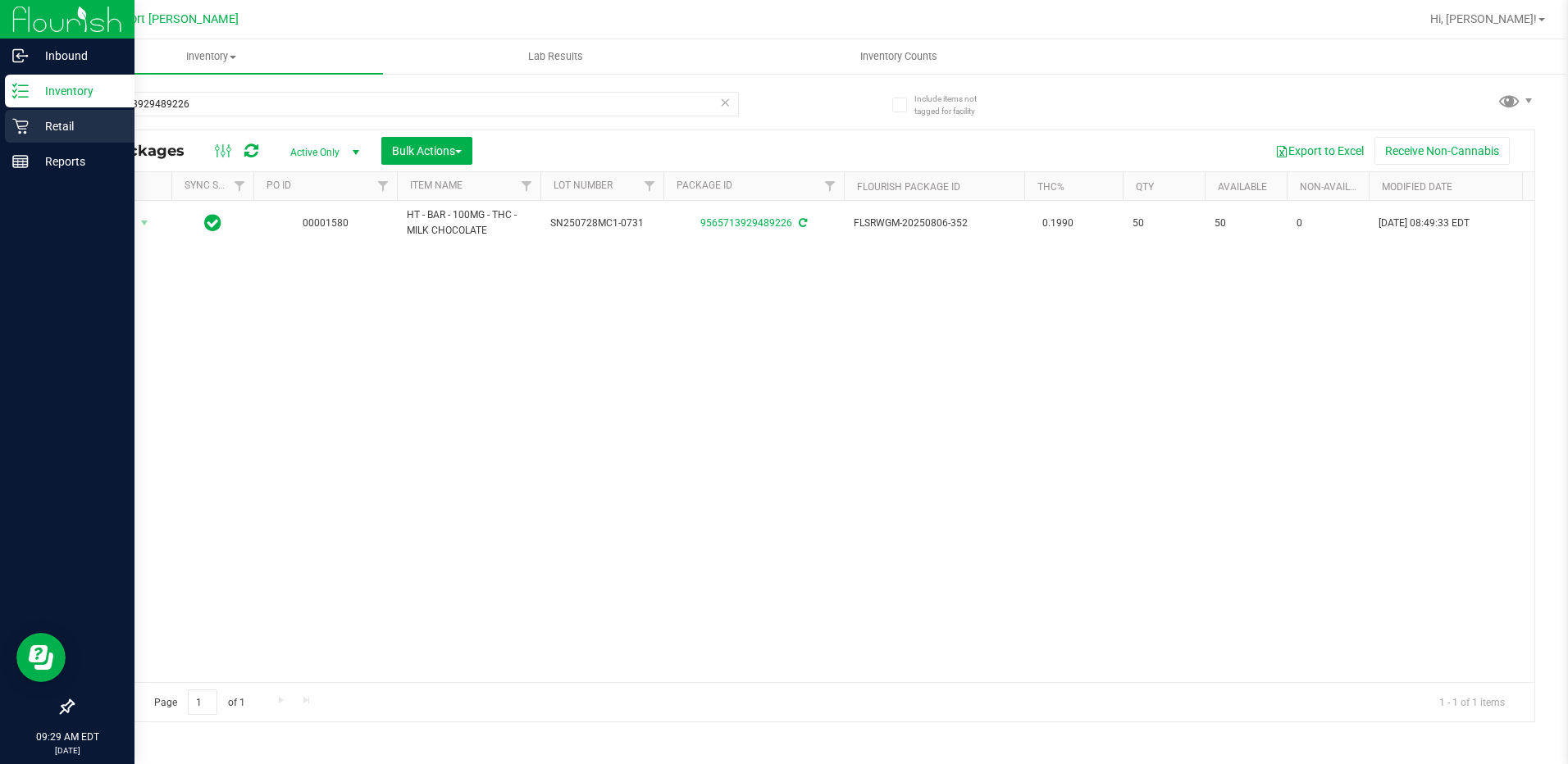
click at [24, 125] on icon at bounding box center [20, 126] width 16 height 16
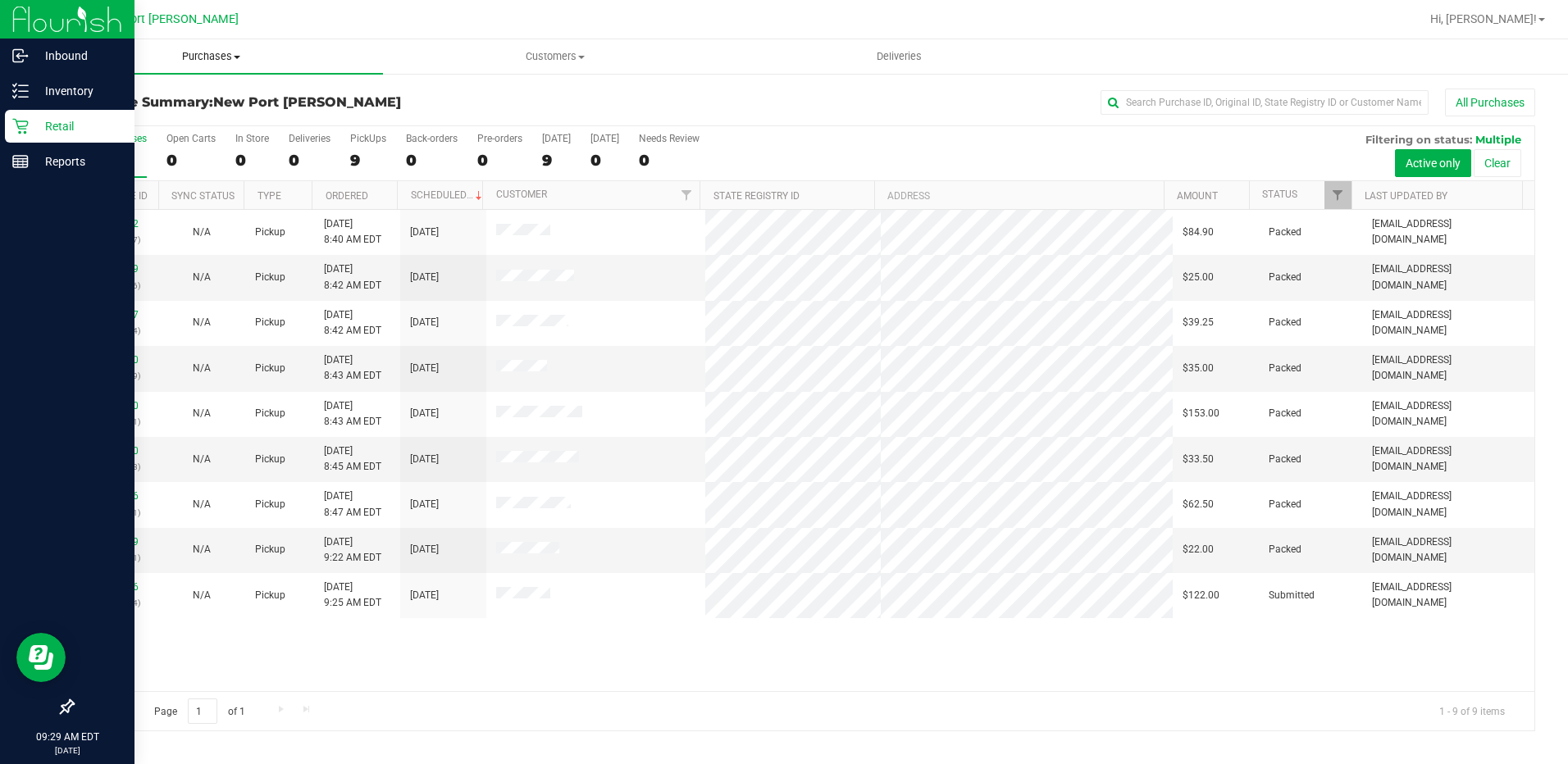
click at [203, 52] on span "Purchases" at bounding box center [211, 56] width 344 height 15
click at [190, 111] on li "Fulfillment" at bounding box center [211, 119] width 344 height 20
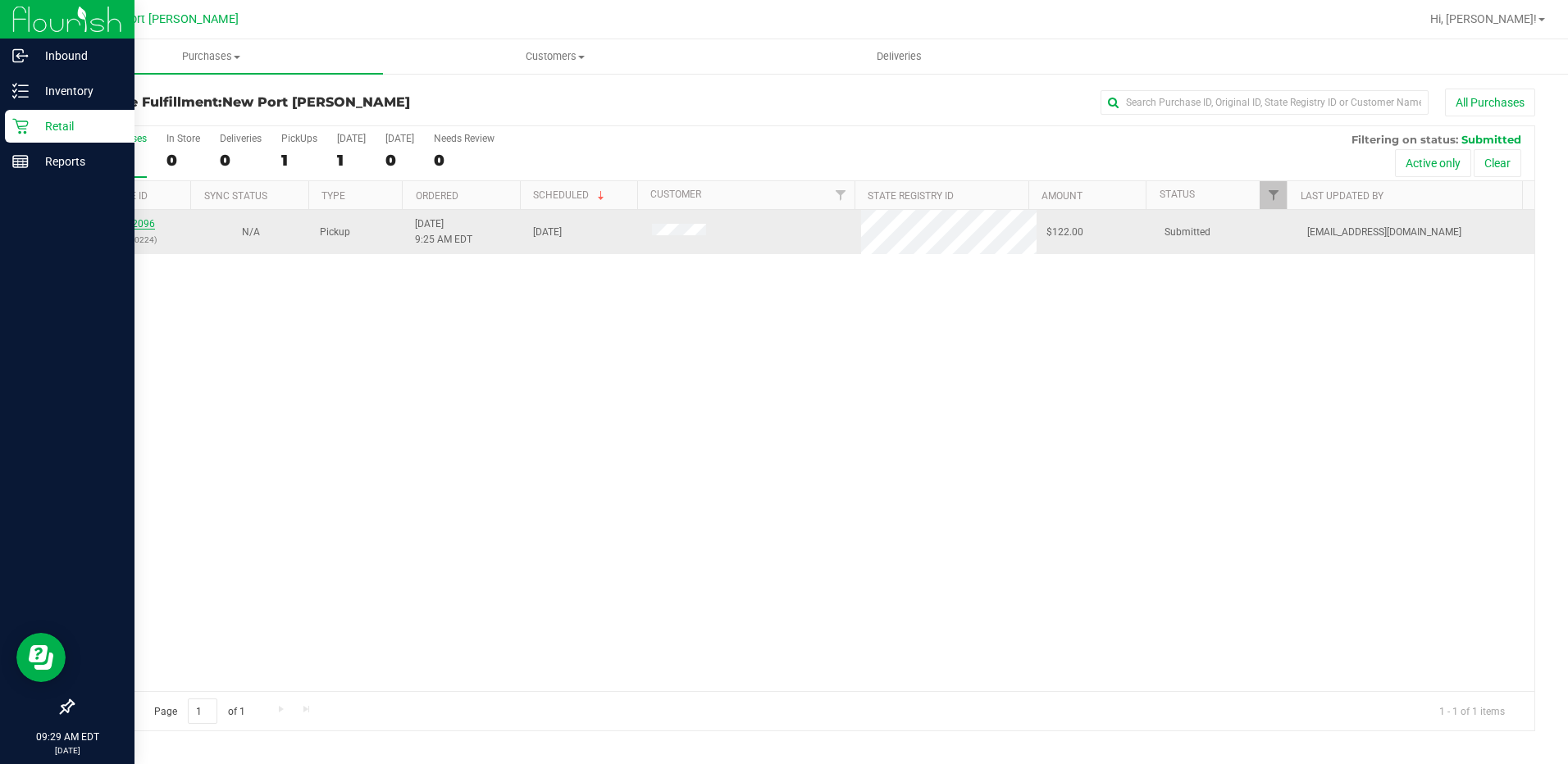
click at [137, 222] on link "12002096" at bounding box center [133, 223] width 46 height 12
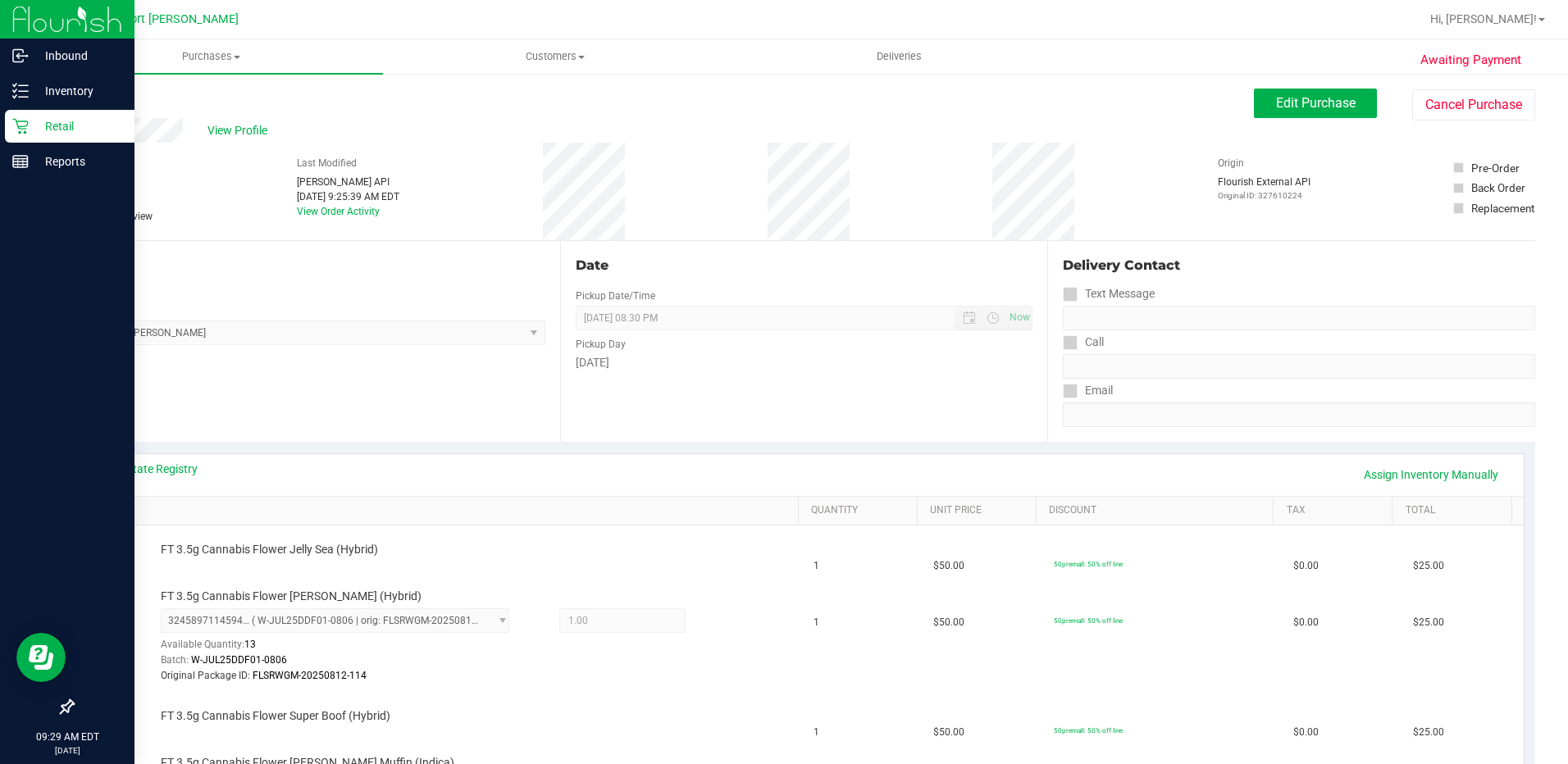
click at [18, 121] on icon at bounding box center [20, 127] width 16 height 16
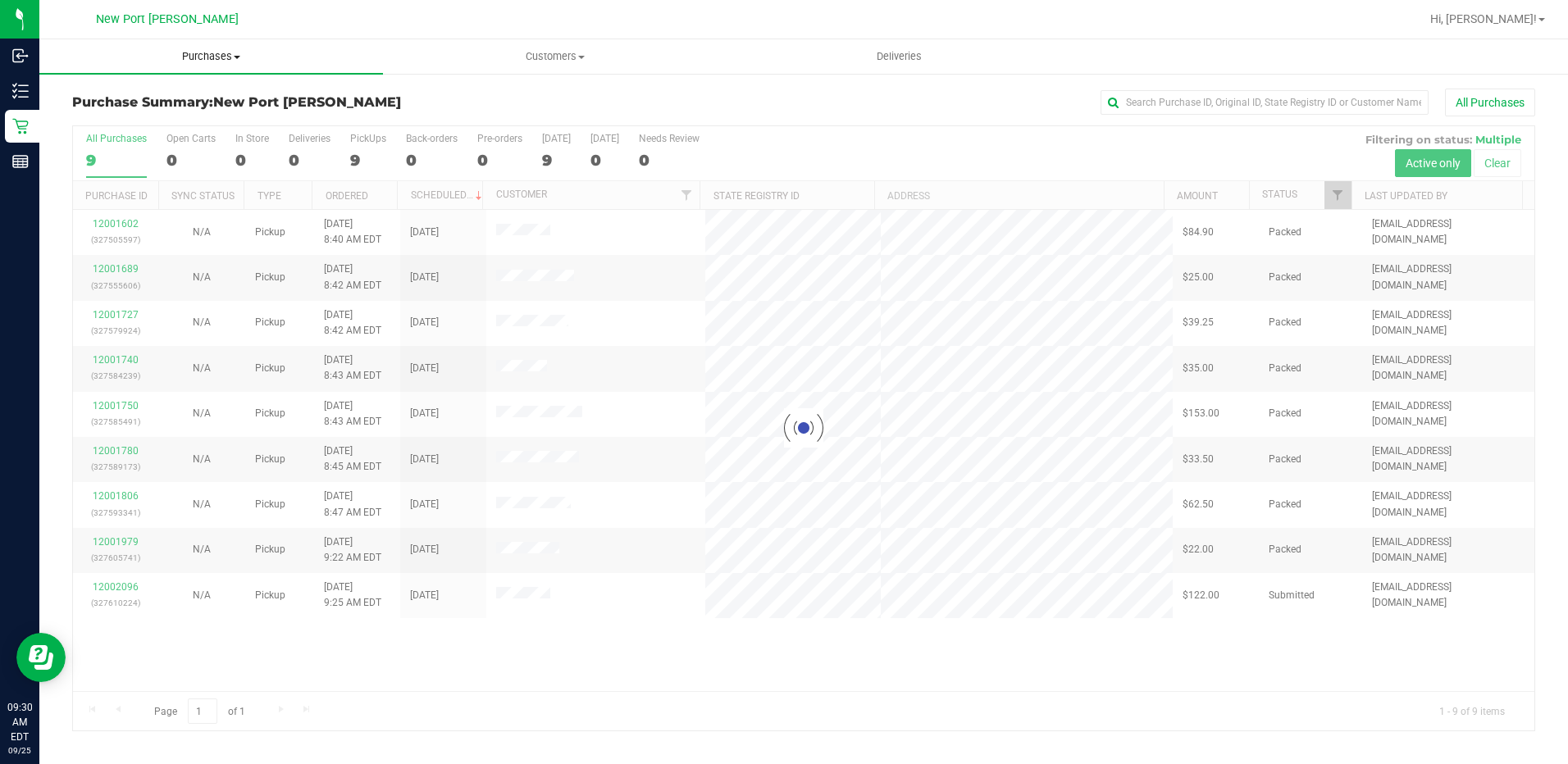
click at [215, 57] on span "Purchases" at bounding box center [211, 56] width 344 height 15
click at [193, 117] on li "Fulfillment" at bounding box center [211, 119] width 344 height 20
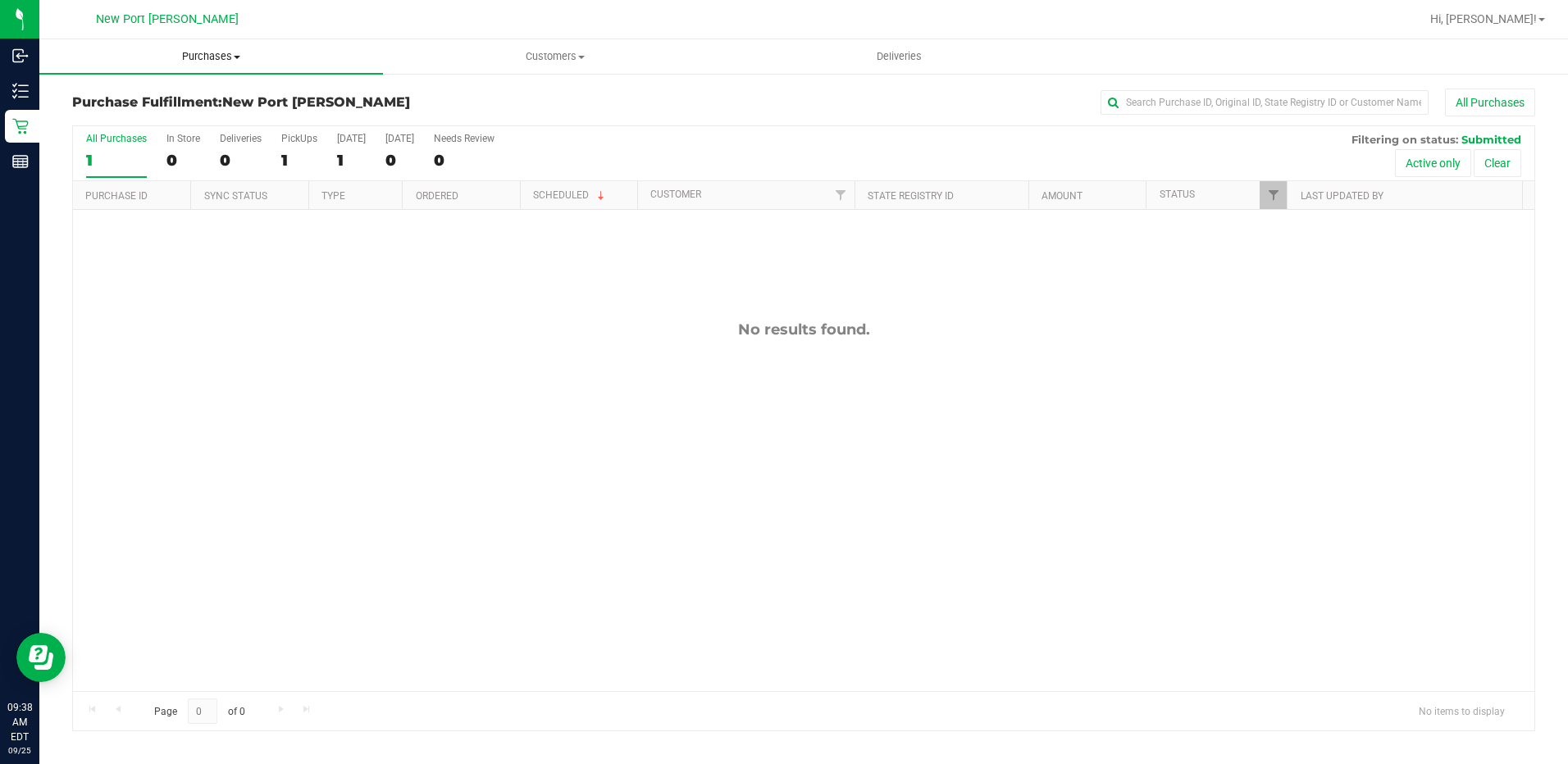
click at [214, 56] on span "Purchases" at bounding box center [211, 56] width 344 height 15
click at [177, 127] on li "Fulfillment" at bounding box center [211, 119] width 344 height 20
